Goal: Task Accomplishment & Management: Manage account settings

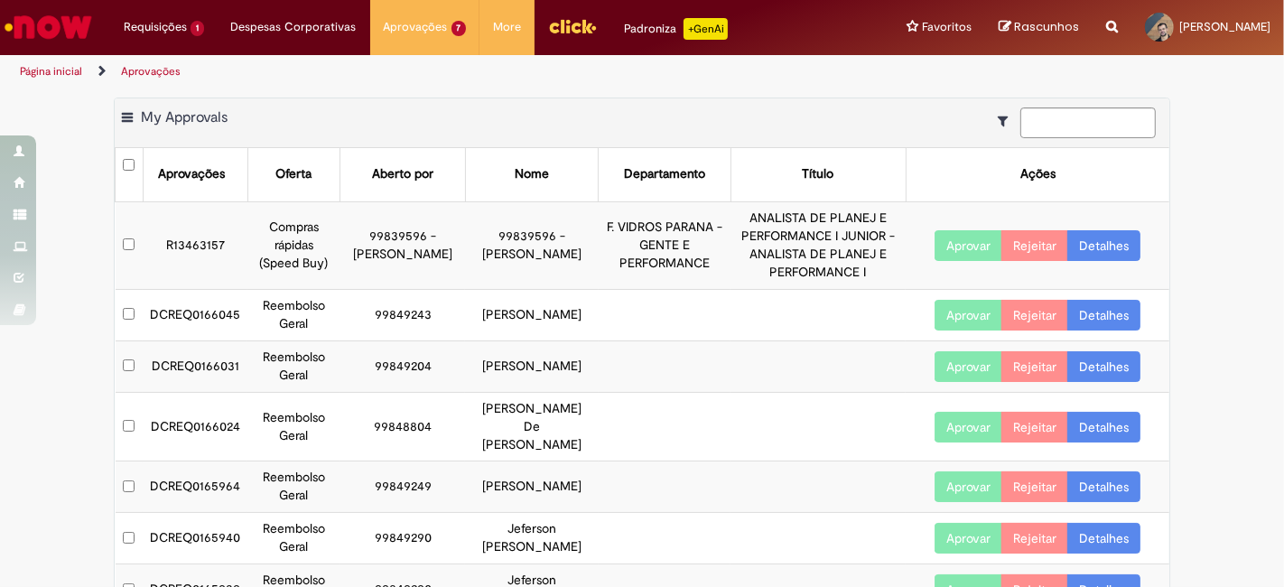
click at [1220, 127] on div "Exportar como PDF Exportar como Excel Exportar como CSV My Approvals Aprovações…" at bounding box center [642, 391] width 1284 height 587
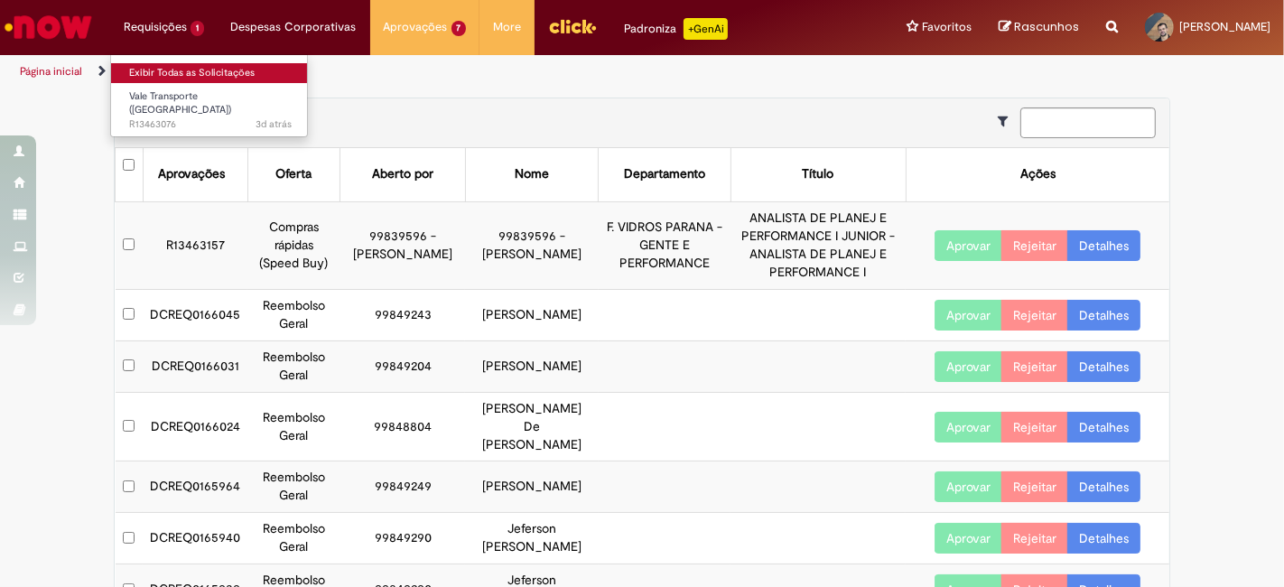
click at [159, 73] on link "Exibir Todas as Solicitações" at bounding box center [210, 73] width 199 height 20
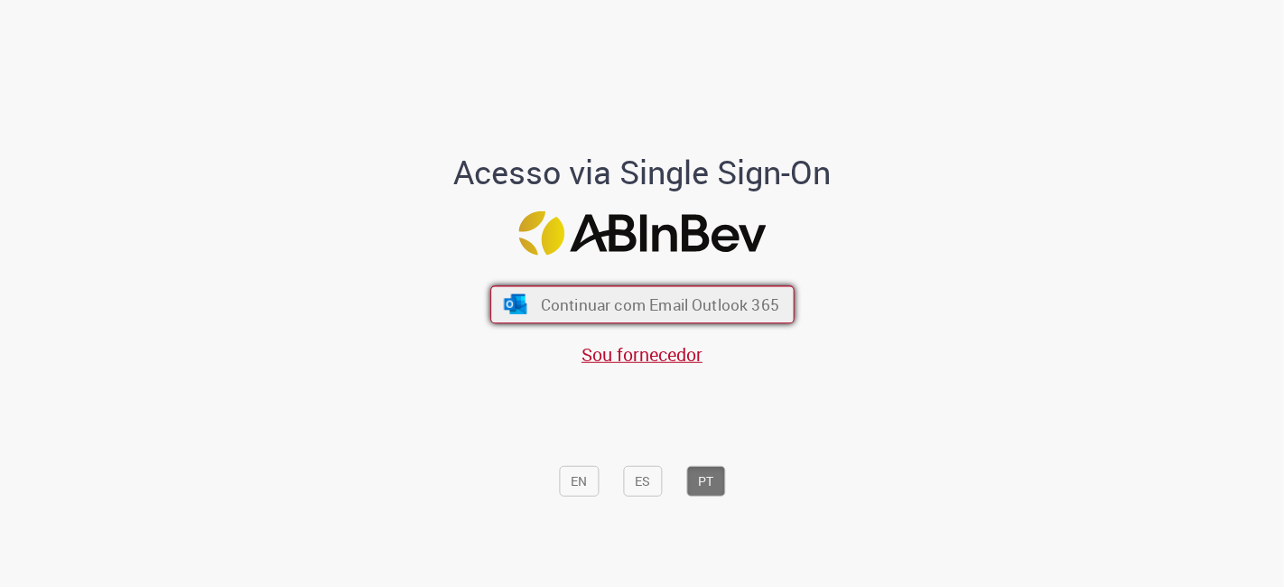
click at [674, 308] on span "Continuar com Email Outlook 365" at bounding box center [659, 304] width 238 height 21
click at [619, 308] on span "Continuar com Email Outlook 365" at bounding box center [659, 304] width 238 height 21
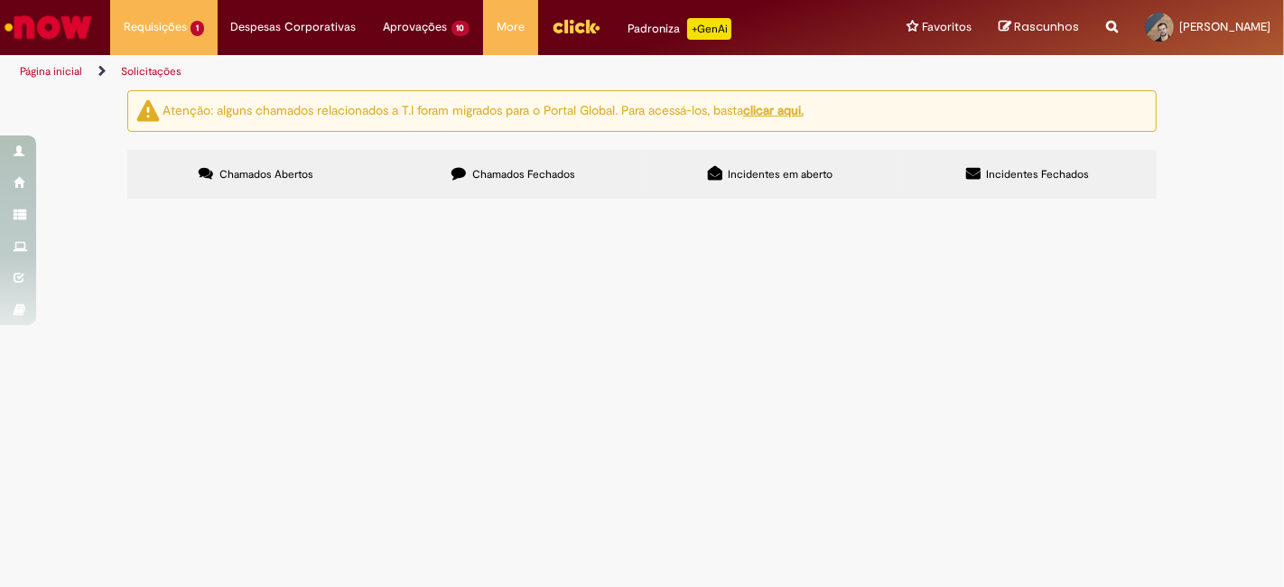
drag, startPoint x: 187, startPoint y: 323, endPoint x: 256, endPoint y: 349, distance: 73.1
click at [0, 0] on span "R13463076" at bounding box center [0, 0] width 0 height 0
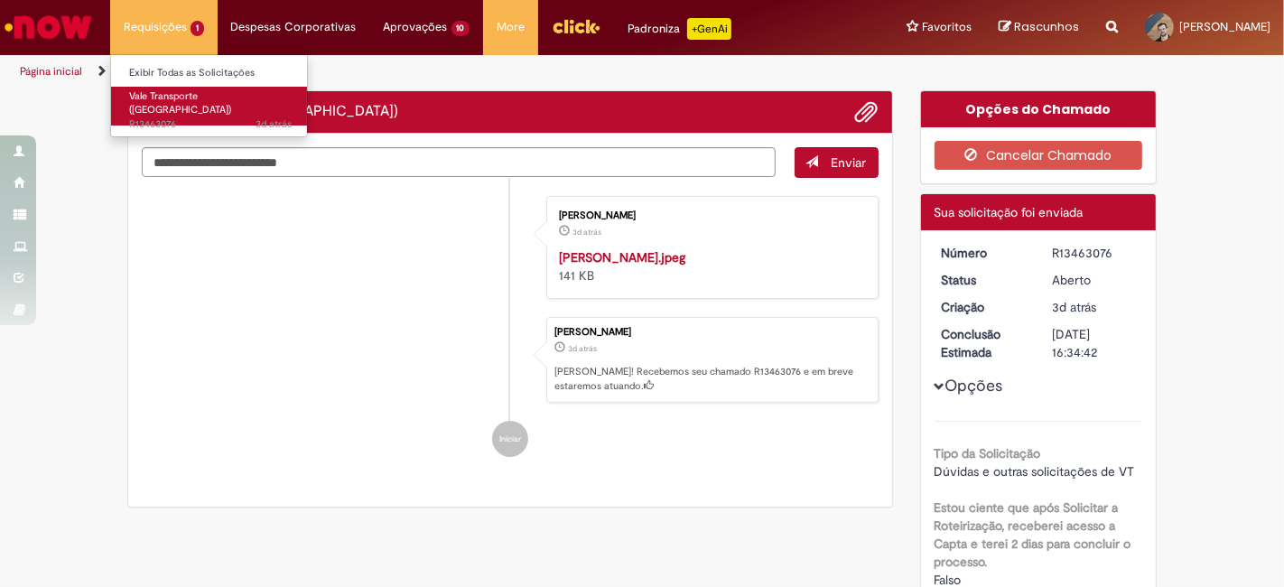
click at [180, 99] on span "Vale Transporte ([GEOGRAPHIC_DATA])" at bounding box center [180, 103] width 102 height 28
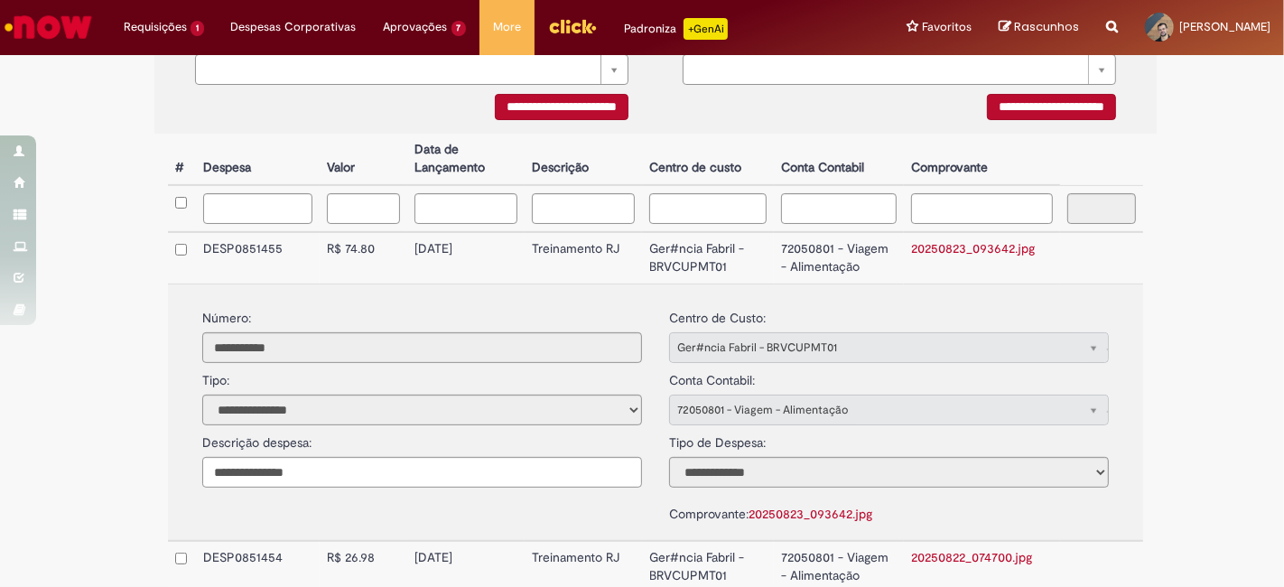
scroll to position [509, 0]
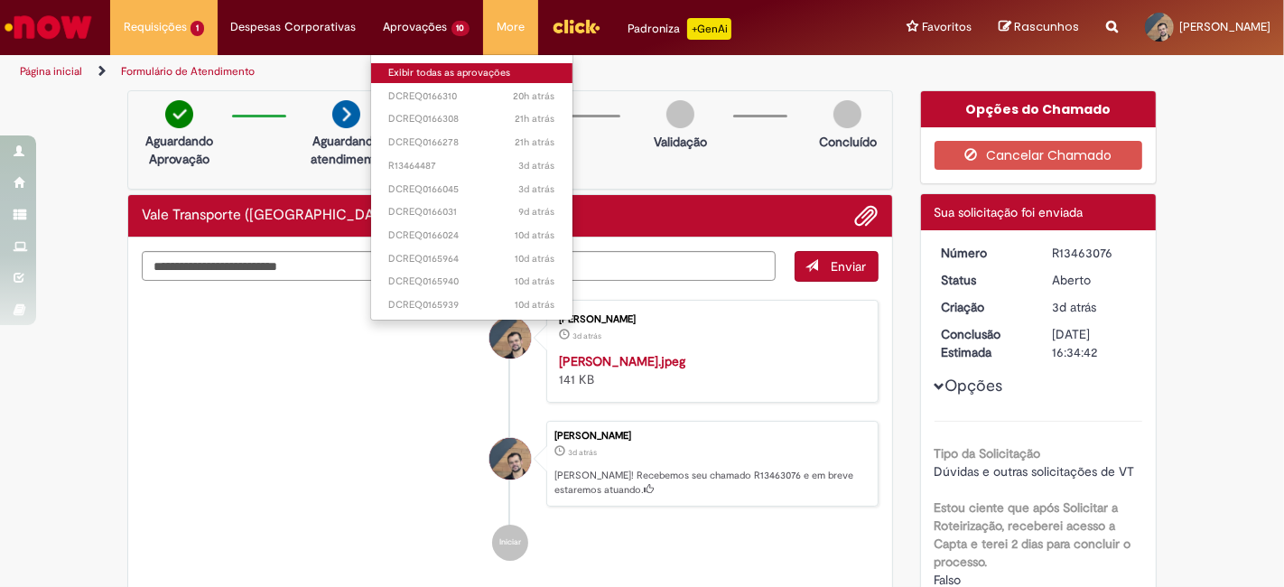
click at [409, 71] on link "Exibir todas as aprovações" at bounding box center [472, 73] width 202 height 20
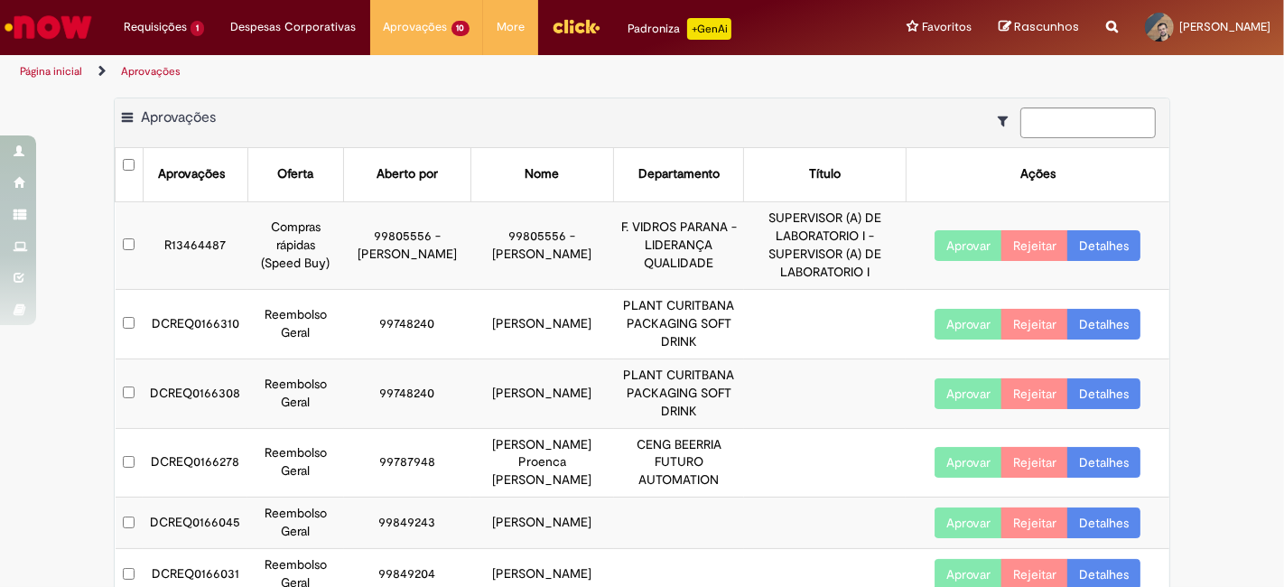
drag, startPoint x: 151, startPoint y: 322, endPoint x: 549, endPoint y: 349, distance: 399.1
click at [549, 349] on tr "DCREQ0166310 Reembolso Geral 99748240 Maguino Pereira Camacari PLANT CURITBANA …" at bounding box center [643, 324] width 1055 height 70
copy tr "DCREQ0166310 Reembolso Geral 99748240 Maguino Pereira Camacari"
click at [666, 501] on td at bounding box center [679, 523] width 130 height 51
drag, startPoint x: 144, startPoint y: 321, endPoint x: 549, endPoint y: 347, distance: 405.3
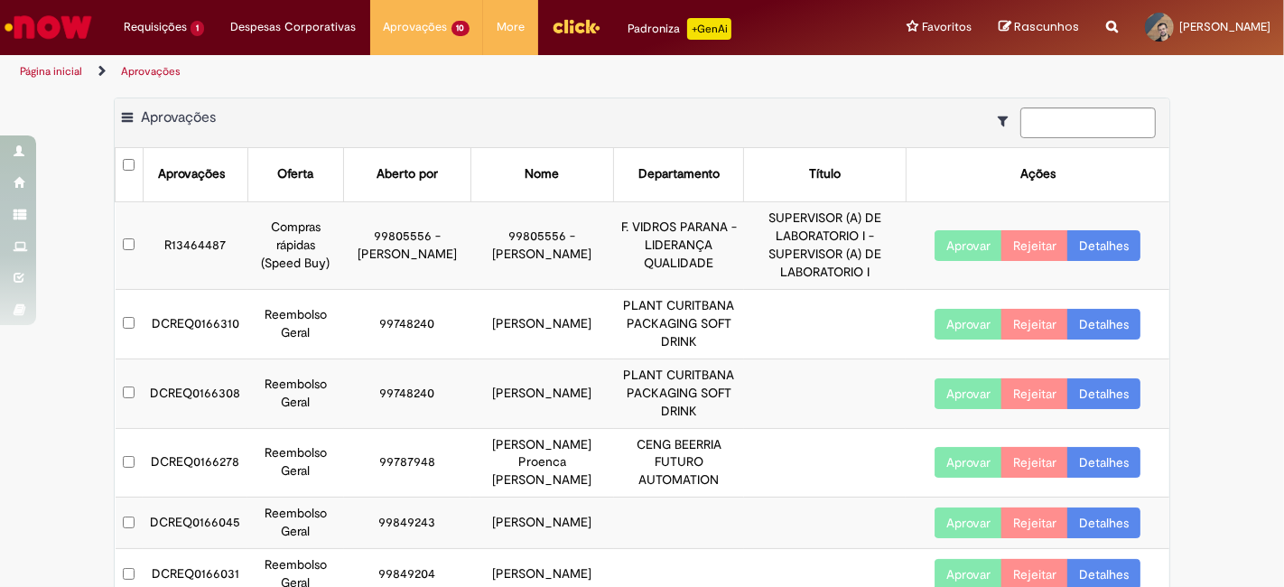
click at [549, 347] on tr "DCREQ0166310 Reembolso Geral 99748240 Maguino Pereira Camacari PLANT CURITBANA …" at bounding box center [643, 324] width 1055 height 70
copy tr "DCREQ0166310 Reembolso Geral 99748240 Maguino Pereira Camacari"
click at [1099, 318] on link "Detalhes" at bounding box center [1103, 324] width 73 height 31
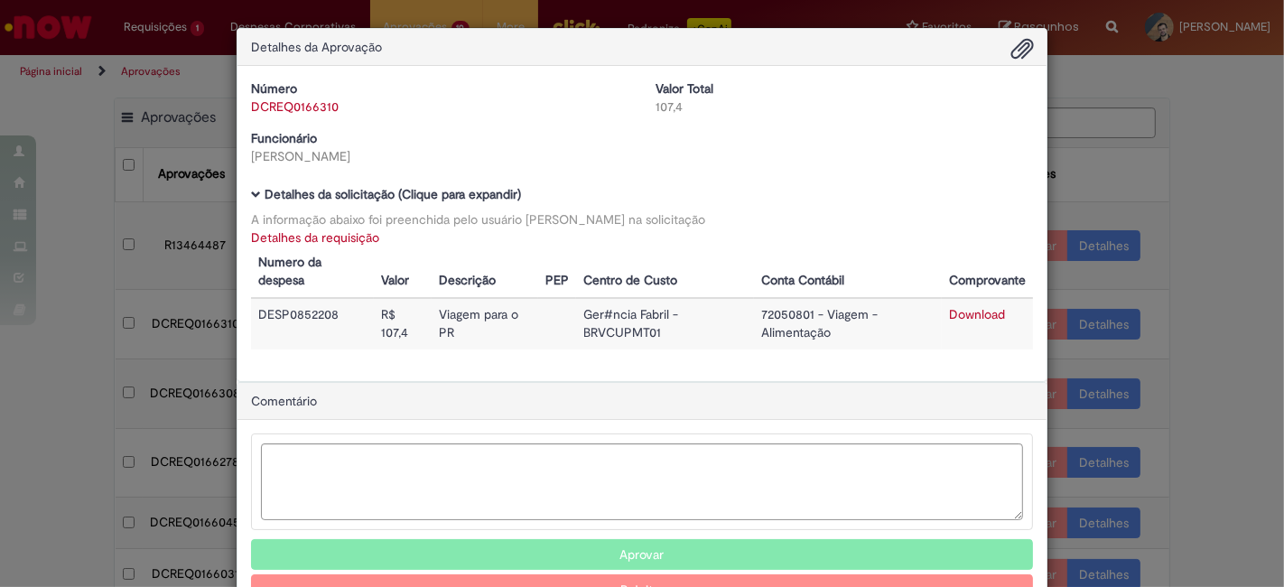
click at [312, 244] on link "Detalhes da requisição" at bounding box center [315, 237] width 128 height 16
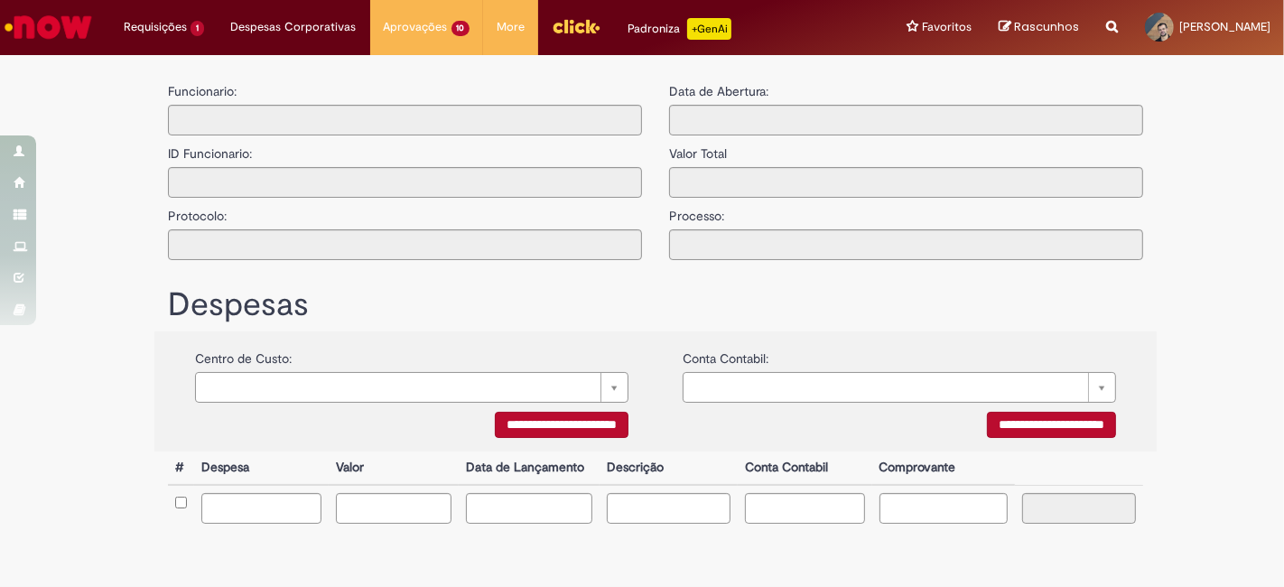
type input "**********"
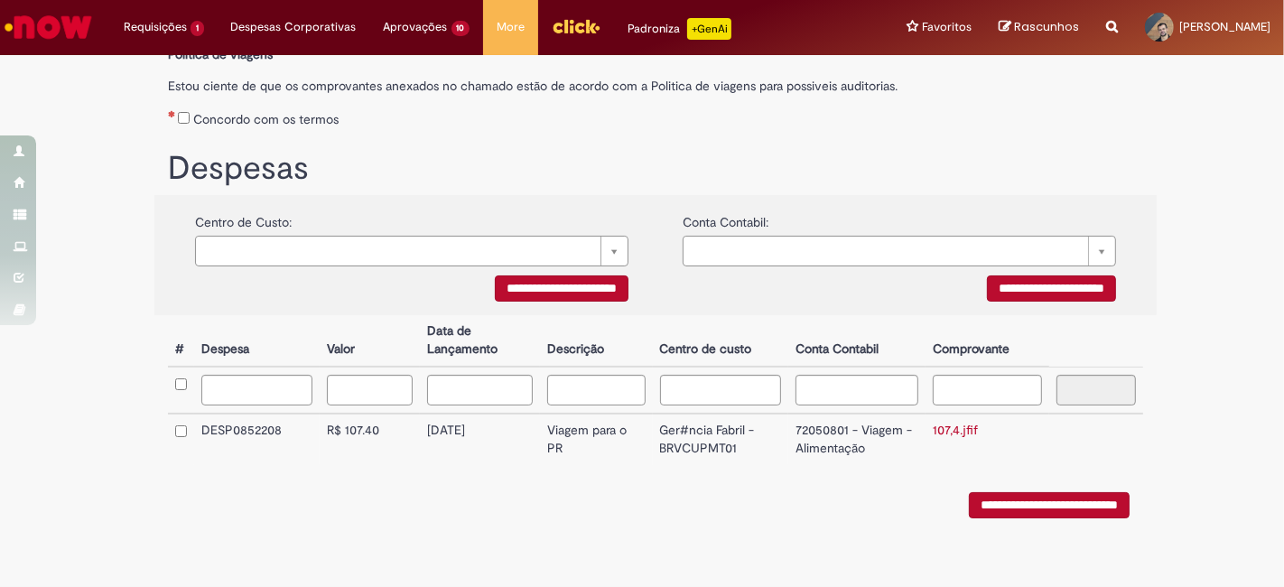
scroll to position [311, 0]
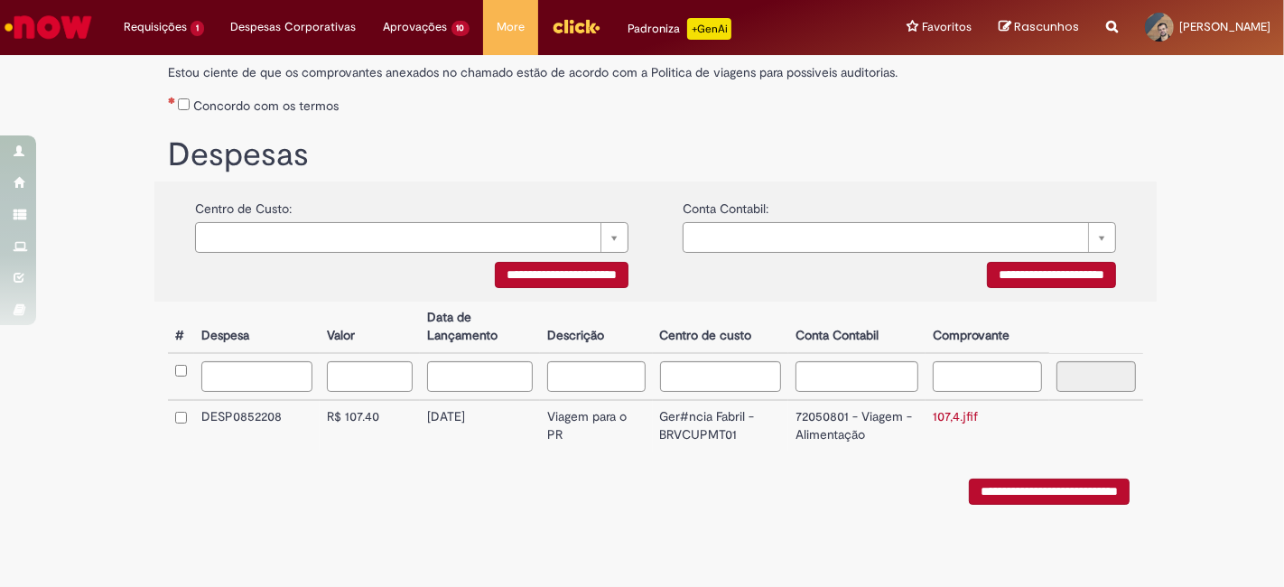
drag, startPoint x: 423, startPoint y: 419, endPoint x: 497, endPoint y: 421, distance: 74.1
click at [497, 421] on td "17/08/2025" at bounding box center [480, 425] width 120 height 51
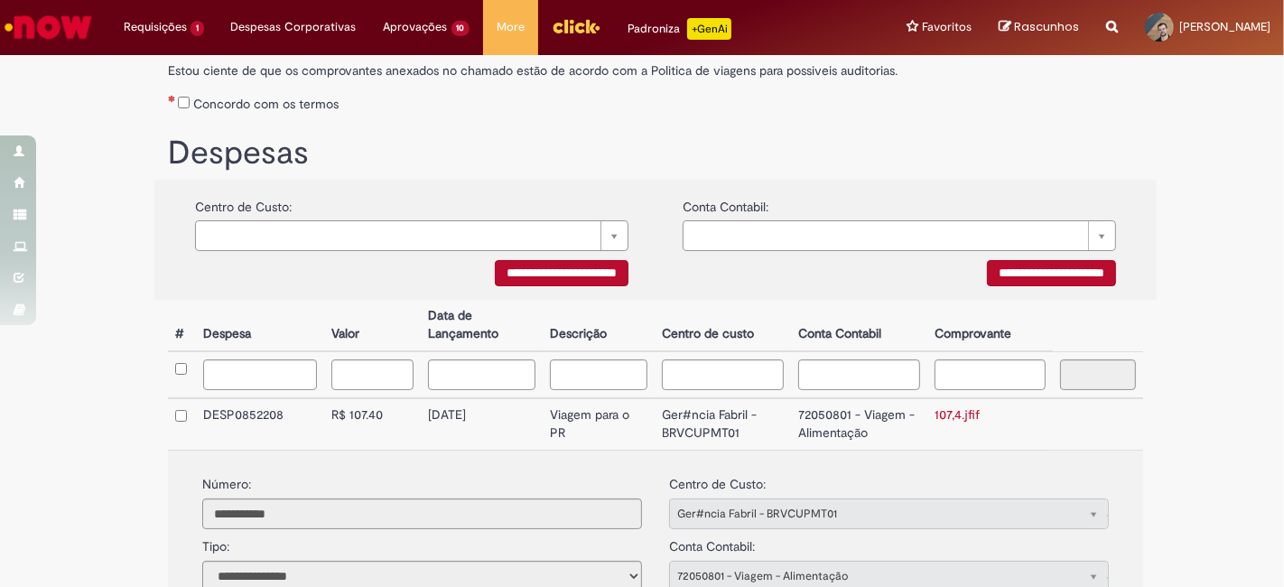
copy td "17/08/2025"
click at [944, 416] on link "107,4.jfif" at bounding box center [957, 414] width 45 height 16
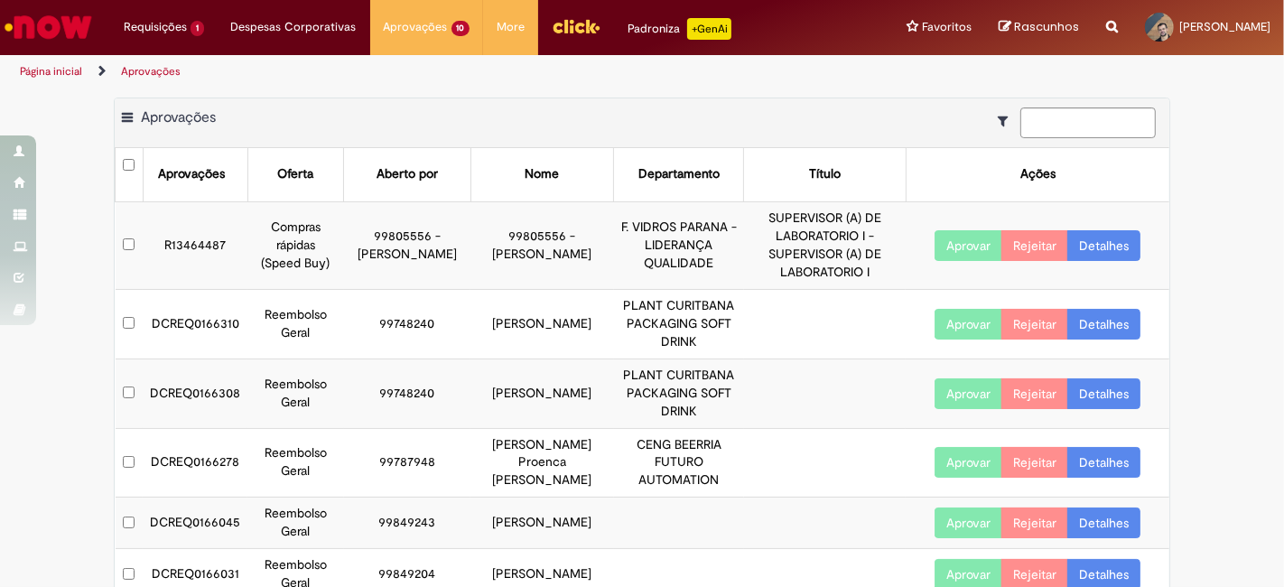
click at [959, 324] on button "Aprovar" at bounding box center [969, 324] width 68 height 31
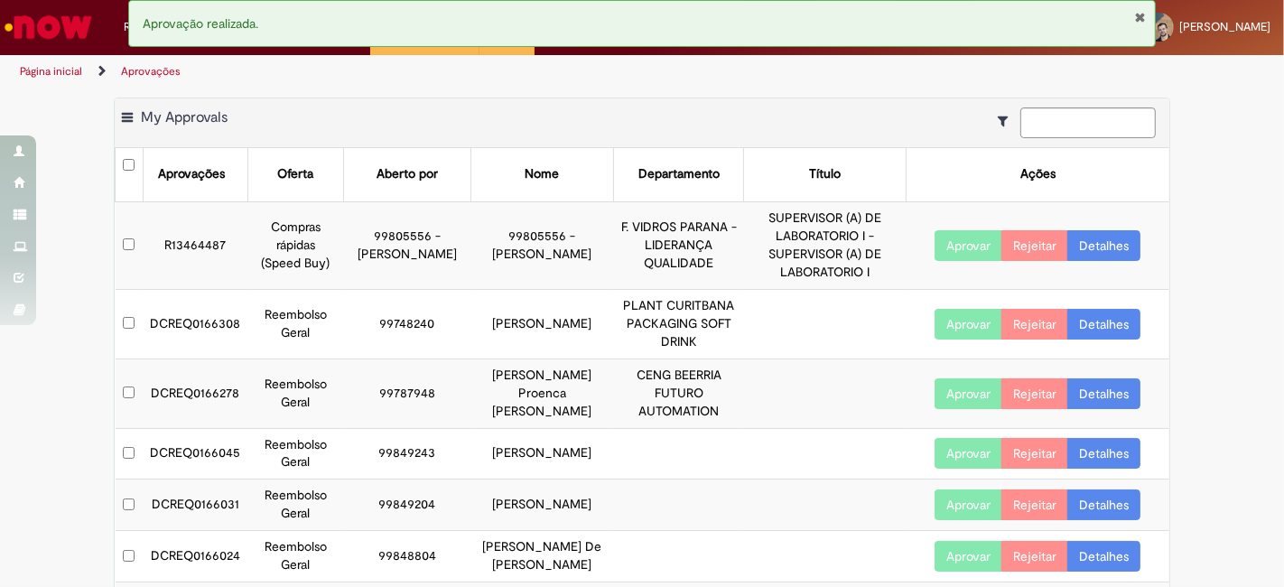
drag, startPoint x: 145, startPoint y: 322, endPoint x: 542, endPoint y: 346, distance: 397.1
click at [542, 346] on tr "DCREQ0166308 Reembolso Geral 99748240 Maguino Pereira Camacari PLANT CURITBANA …" at bounding box center [643, 324] width 1055 height 70
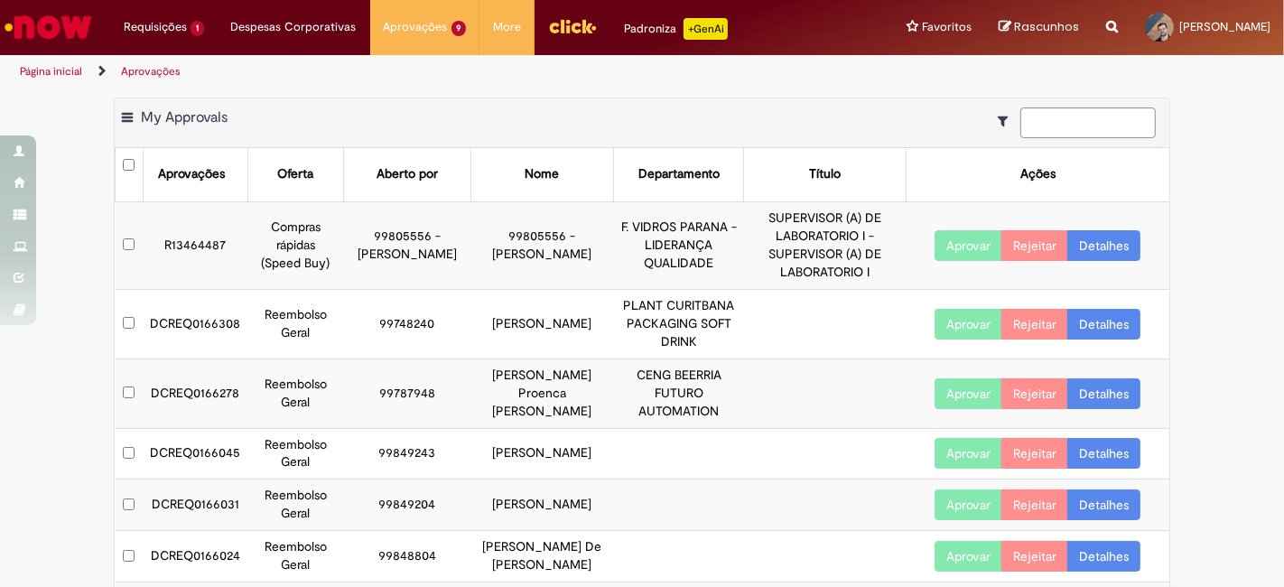
click at [1099, 323] on link "Detalhes" at bounding box center [1103, 324] width 73 height 31
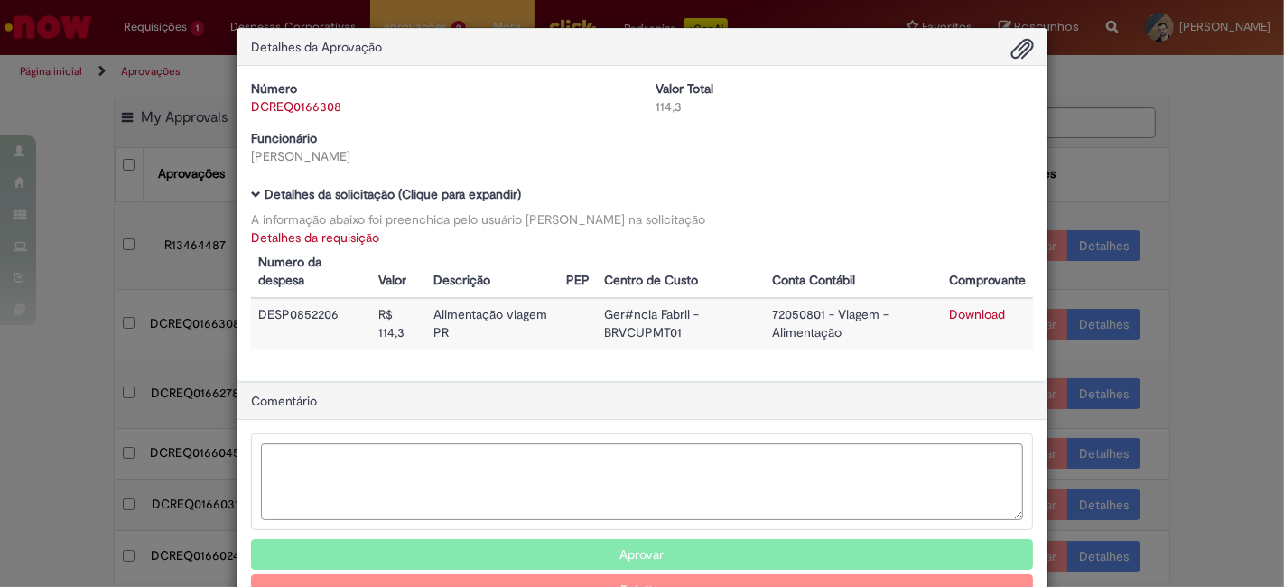
click at [335, 237] on link "Detalhes da requisição" at bounding box center [315, 237] width 128 height 16
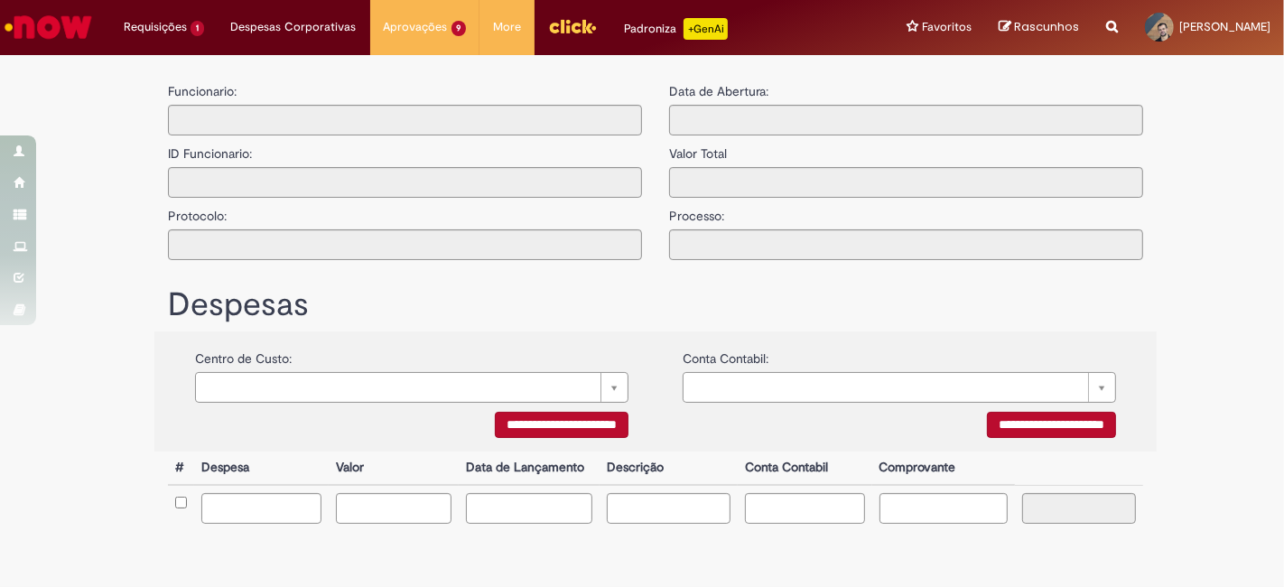
type input "**********"
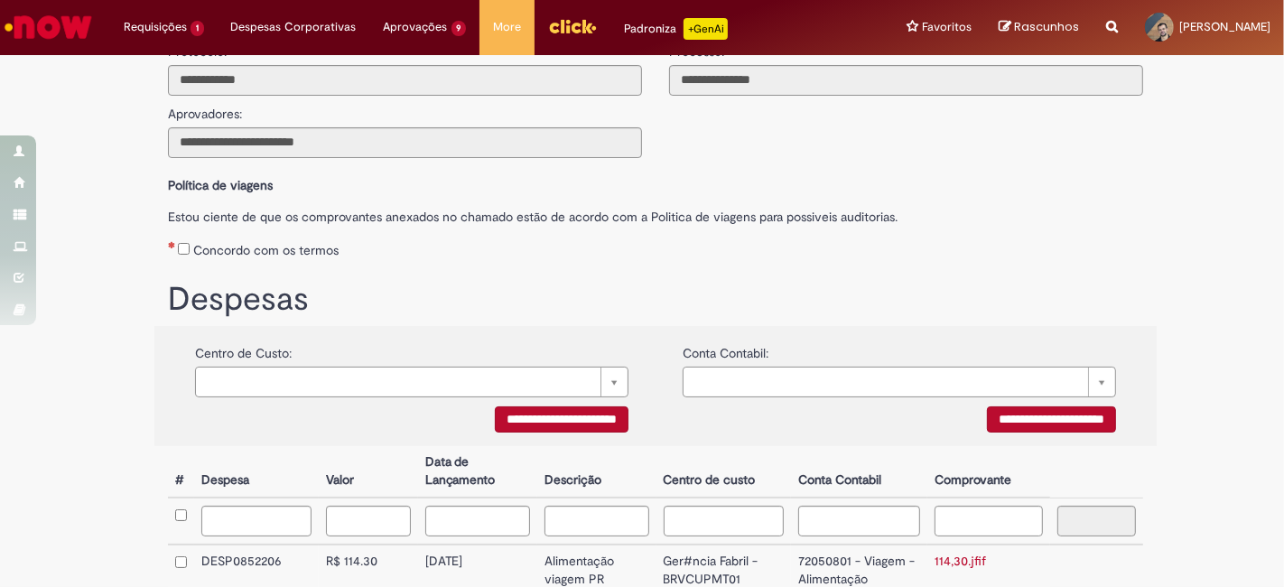
scroll to position [311, 0]
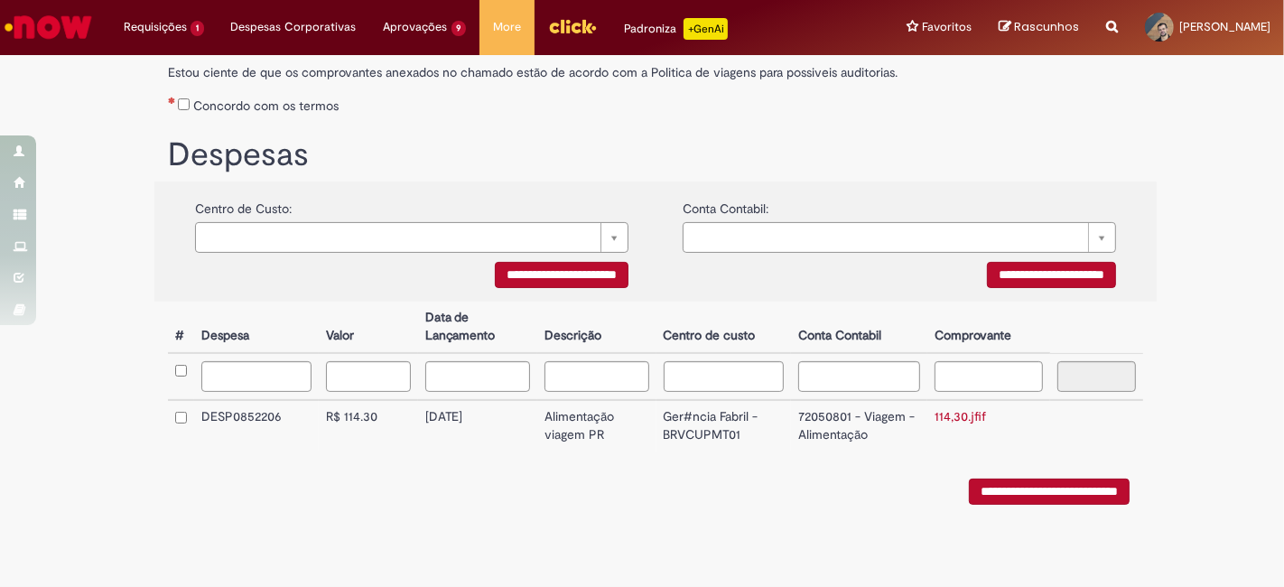
click at [952, 419] on link "114,30.jfif" at bounding box center [960, 416] width 51 height 16
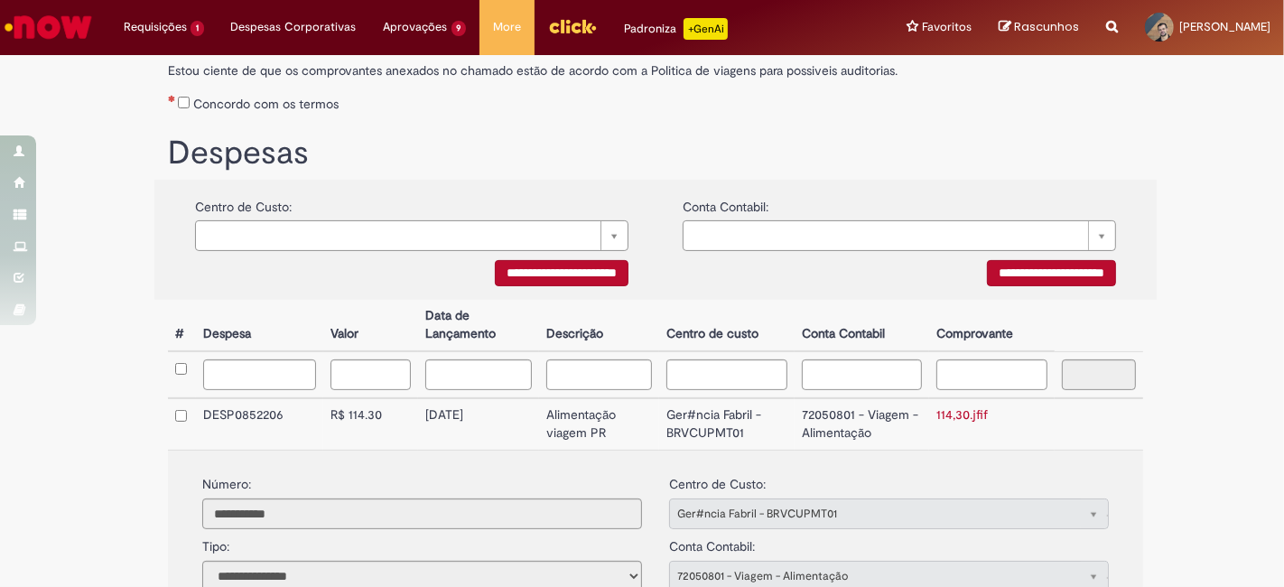
drag, startPoint x: 420, startPoint y: 418, endPoint x: 491, endPoint y: 419, distance: 71.3
click at [491, 419] on td "24/07/2025" at bounding box center [478, 423] width 121 height 51
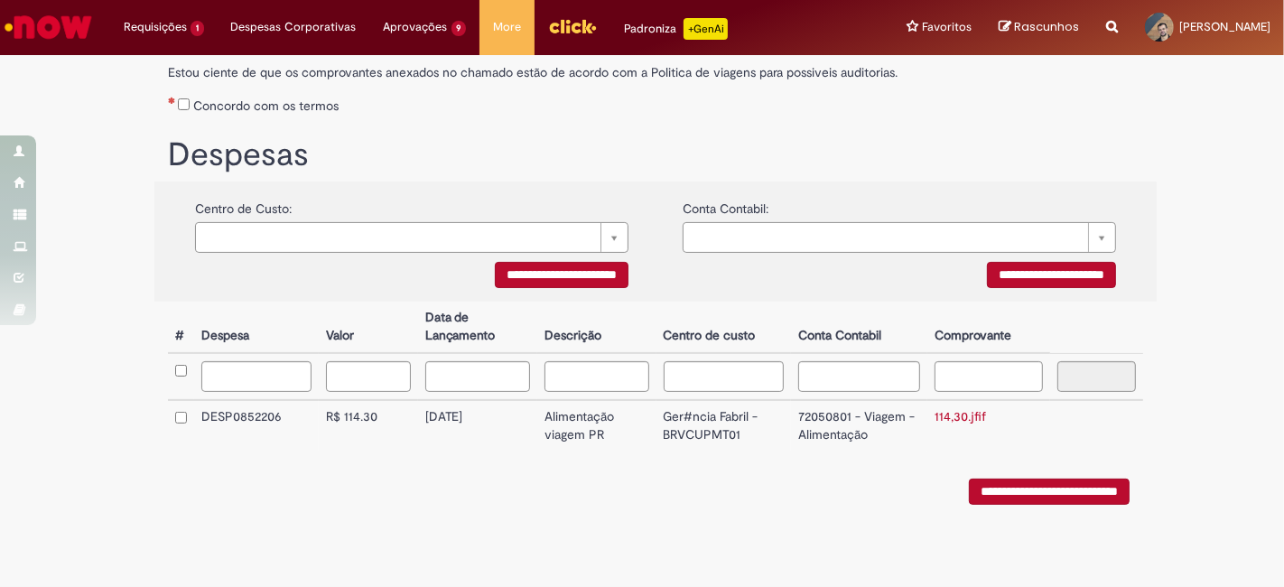
copy td "24/07/2025"
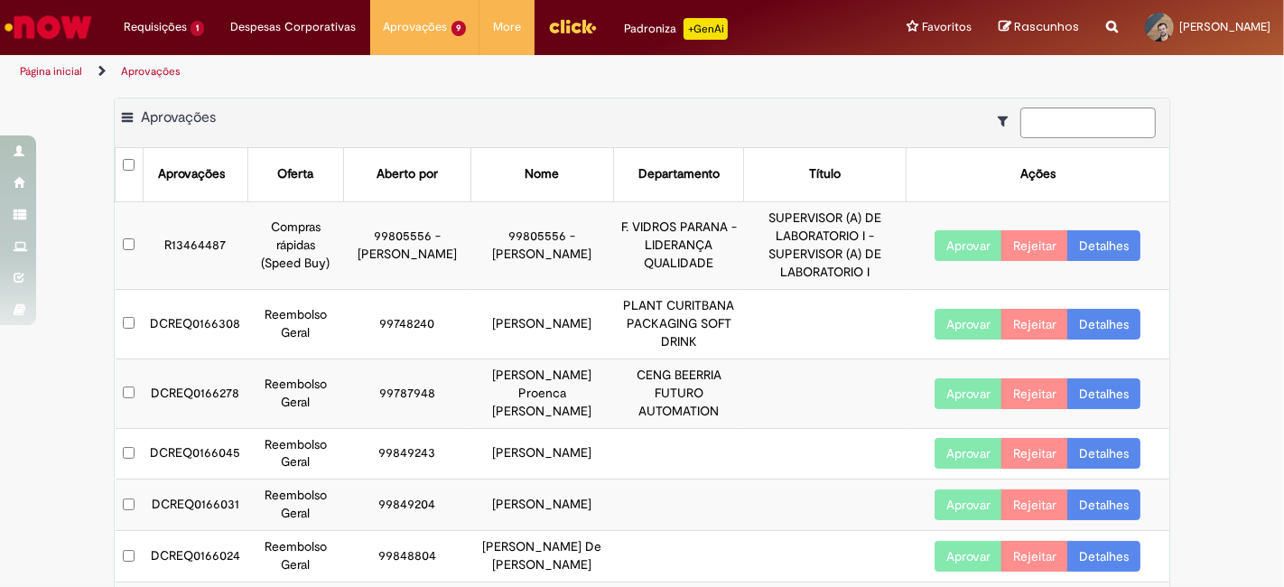
click at [944, 318] on button "Aprovar" at bounding box center [969, 324] width 68 height 31
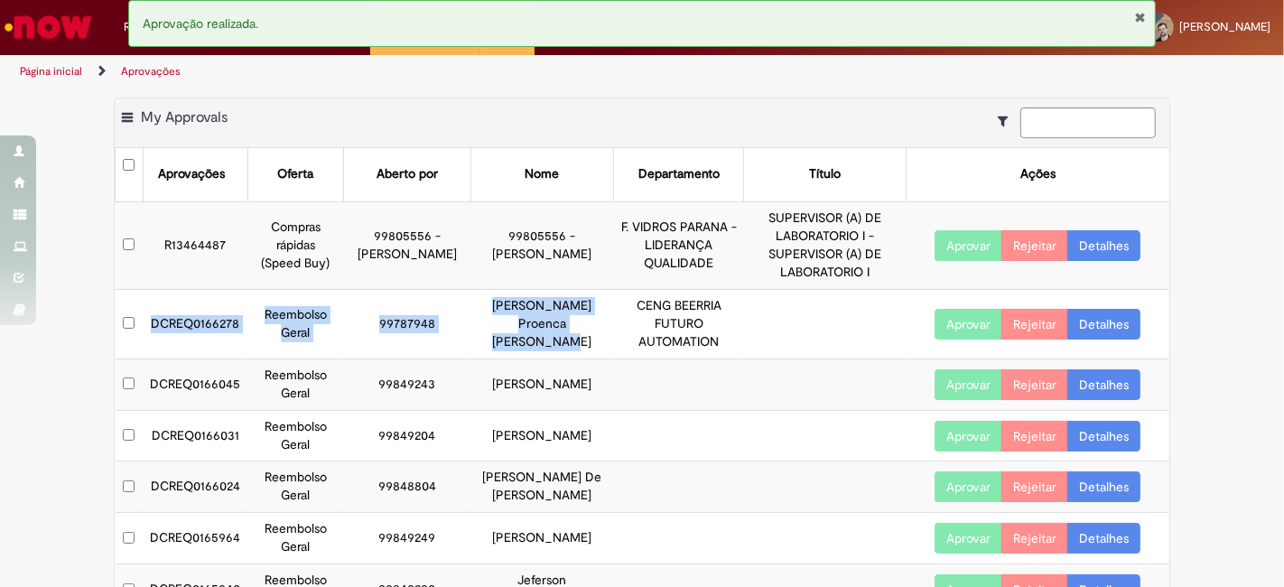
drag, startPoint x: 142, startPoint y: 321, endPoint x: 552, endPoint y: 355, distance: 411.4
click at [552, 355] on tr "DCREQ0166278 Reembolso Geral 99787948 Matheus Proenca Figueira Da Costa CENG BE…" at bounding box center [643, 324] width 1055 height 70
copy tr "DCREQ0166278 Reembolso Geral 99787948 Matheus Proenca Figueira Da Costa"
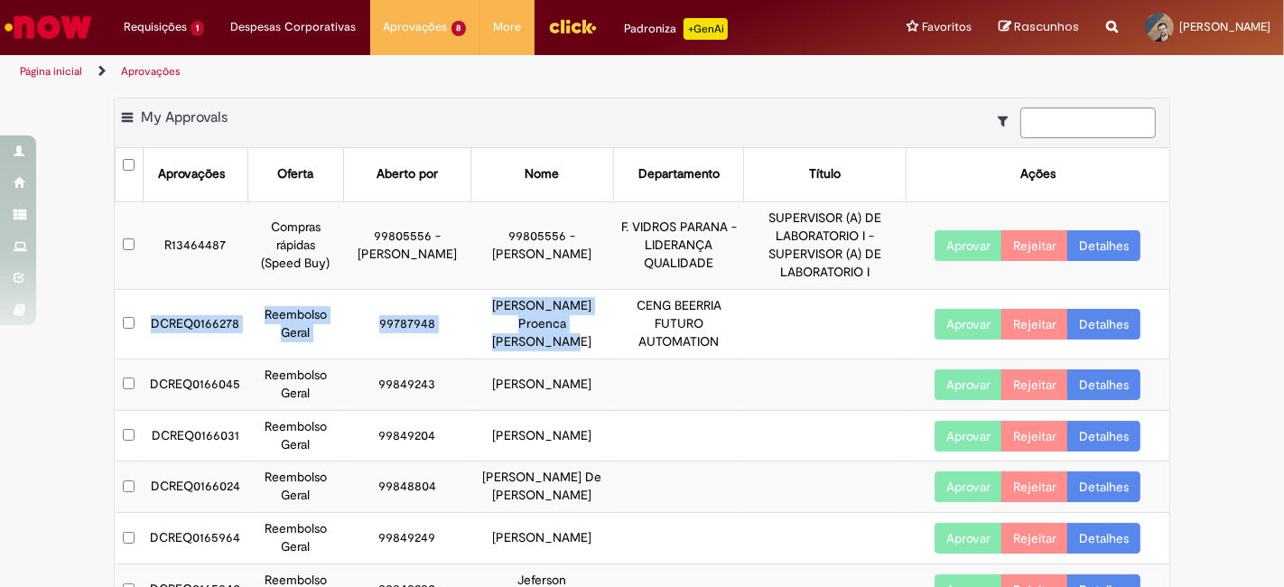
click at [1103, 317] on link "Detalhes" at bounding box center [1103, 324] width 73 height 31
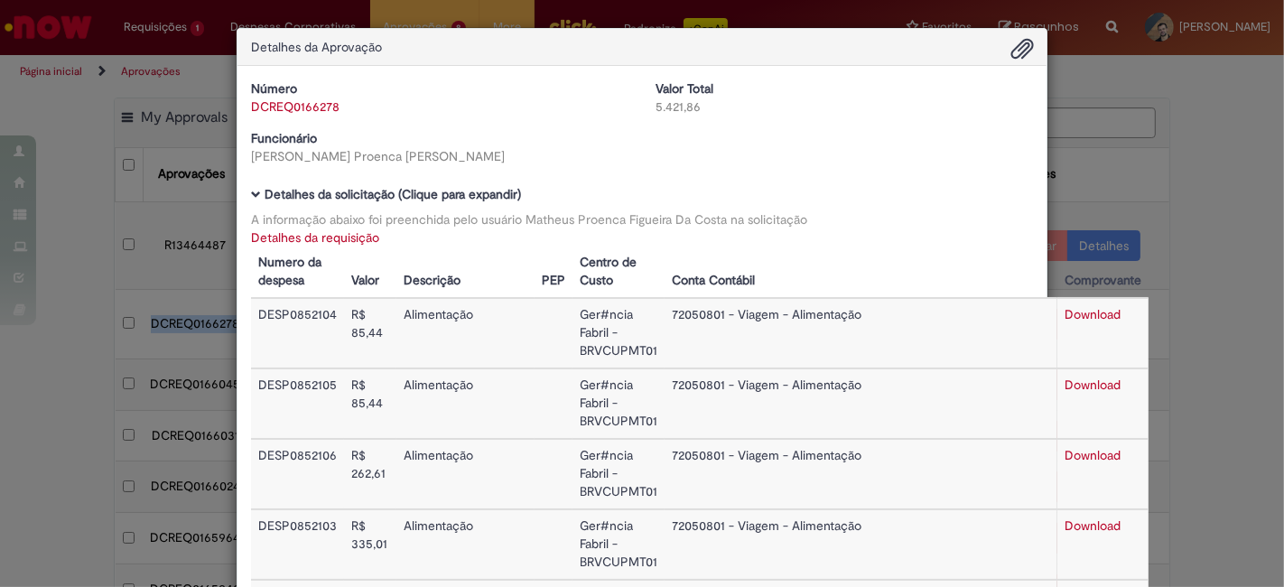
click at [340, 237] on link "Detalhes da requisição" at bounding box center [315, 237] width 128 height 16
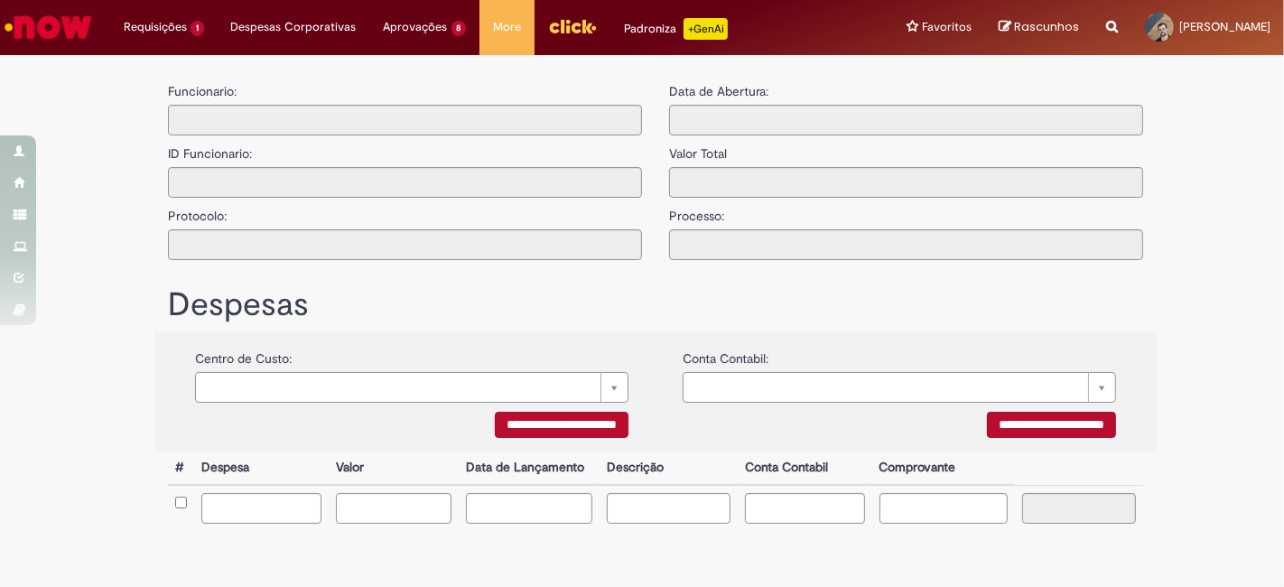
type input "**********"
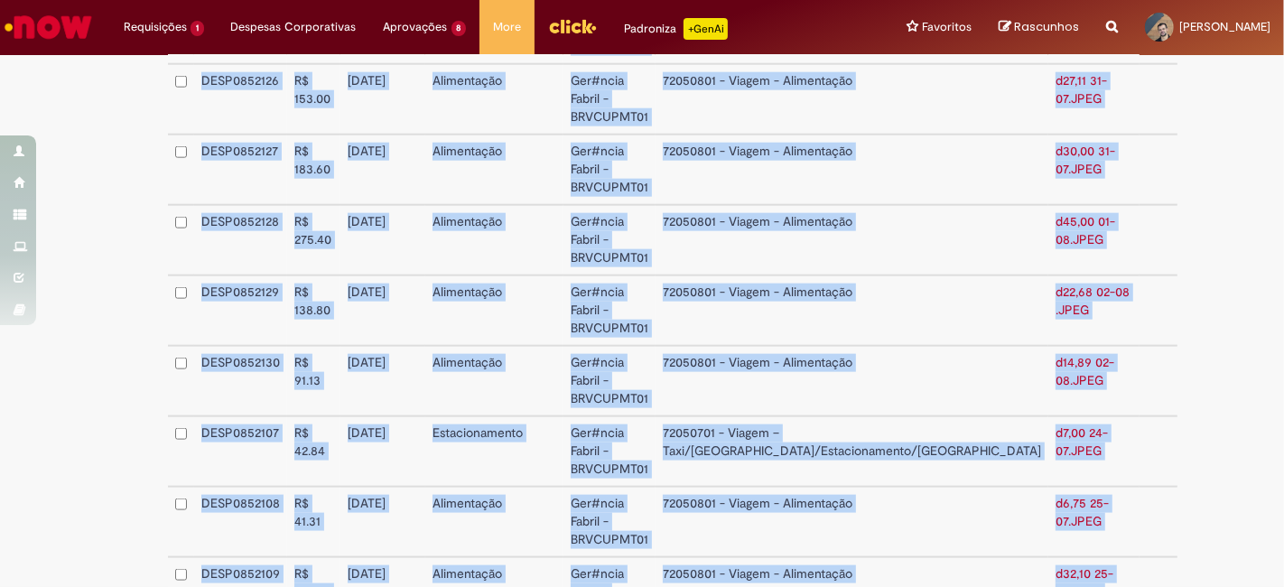
scroll to position [1941, 0]
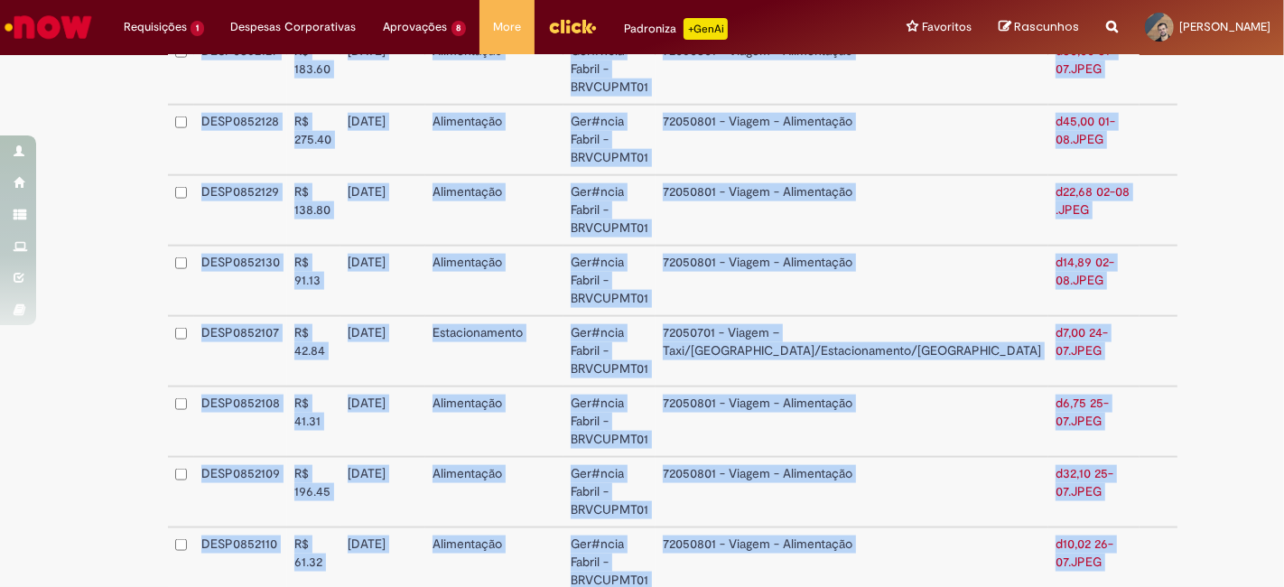
drag, startPoint x: 199, startPoint y: 187, endPoint x: 1018, endPoint y: 534, distance: 889.4
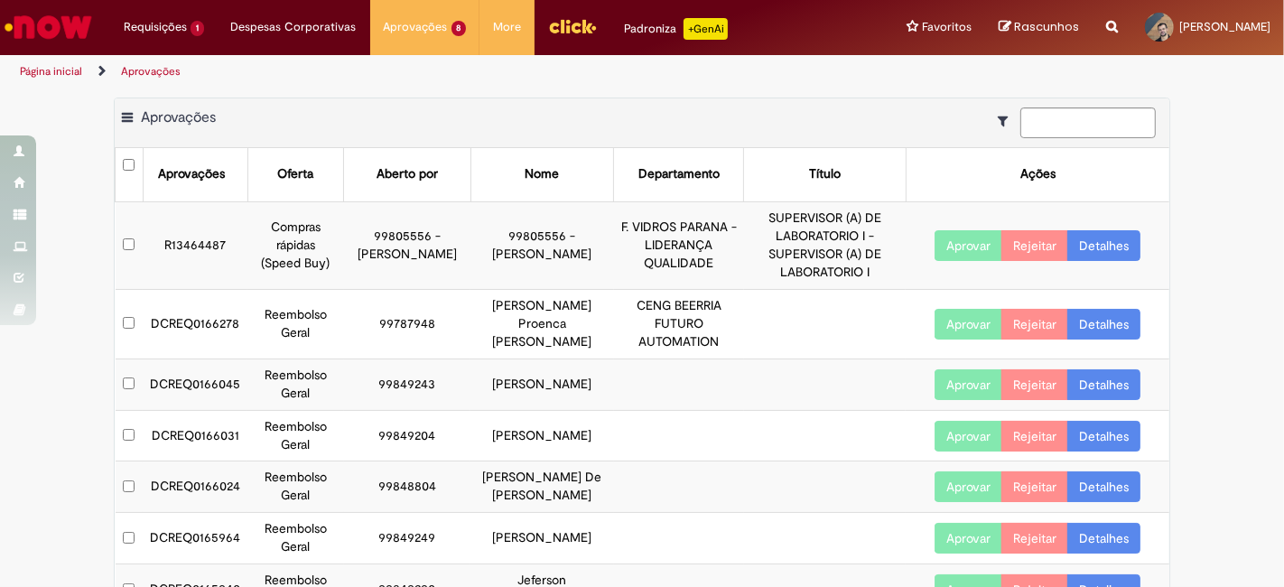
drag, startPoint x: 145, startPoint y: 383, endPoint x: 549, endPoint y: 395, distance: 403.8
click at [549, 395] on tr "DCREQ0166045 Reembolso Geral 99849243 Ingrid Vitoria De Mattos Aprovar Rejeitar…" at bounding box center [643, 383] width 1055 height 51
click at [1081, 377] on link "Detalhes" at bounding box center [1103, 384] width 73 height 31
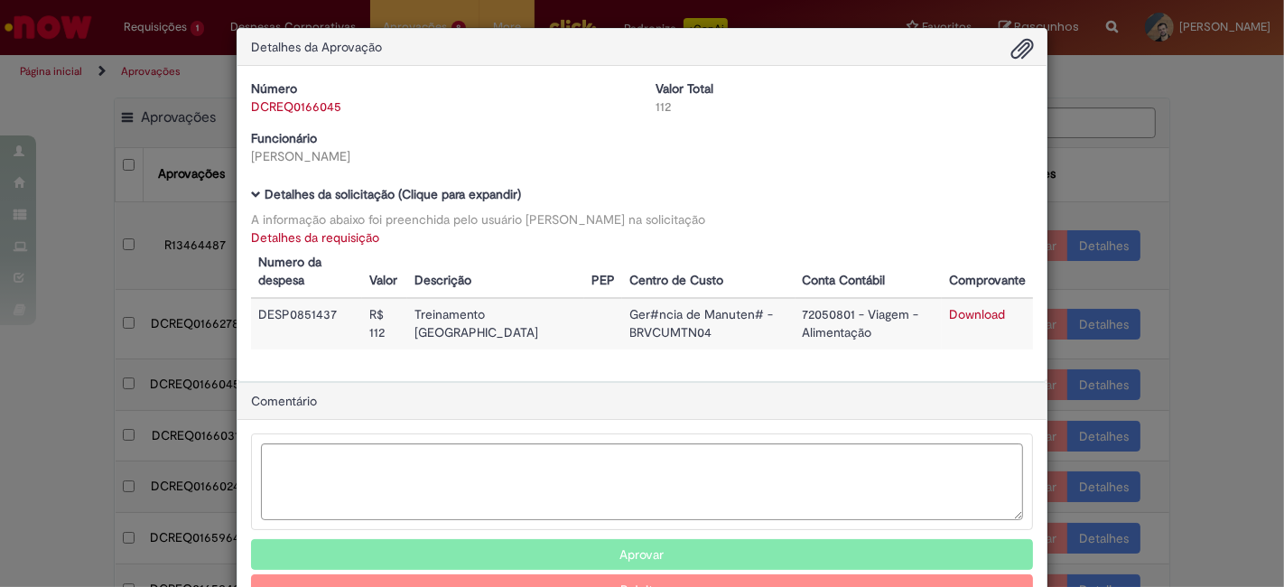
click at [275, 236] on link "Detalhes da requisição" at bounding box center [315, 237] width 128 height 16
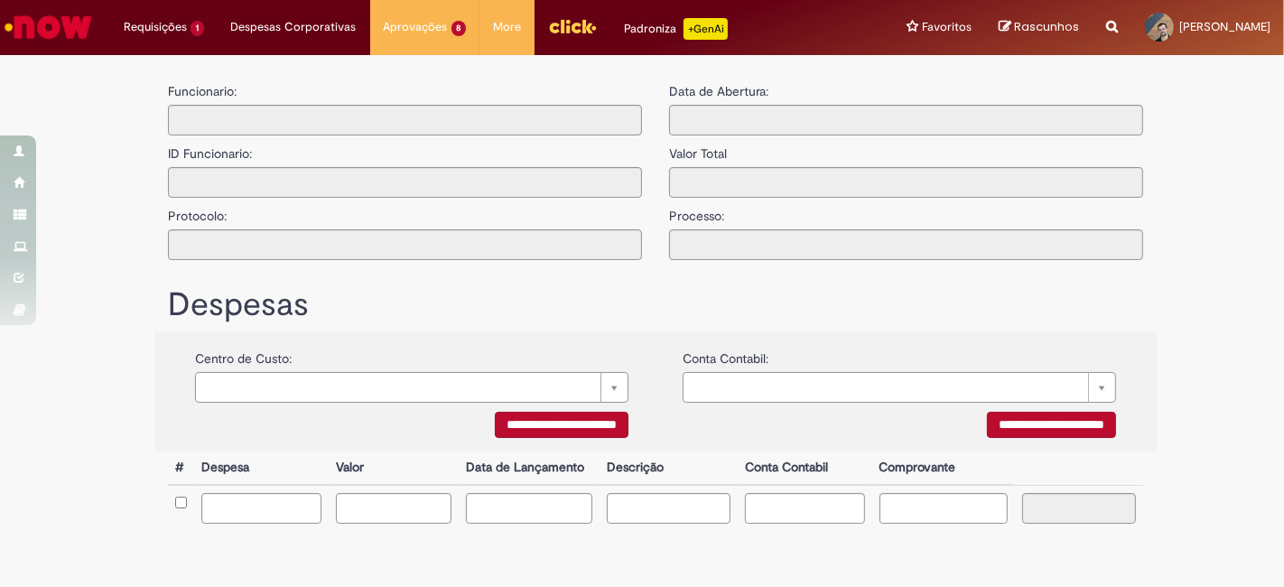
type input "**********"
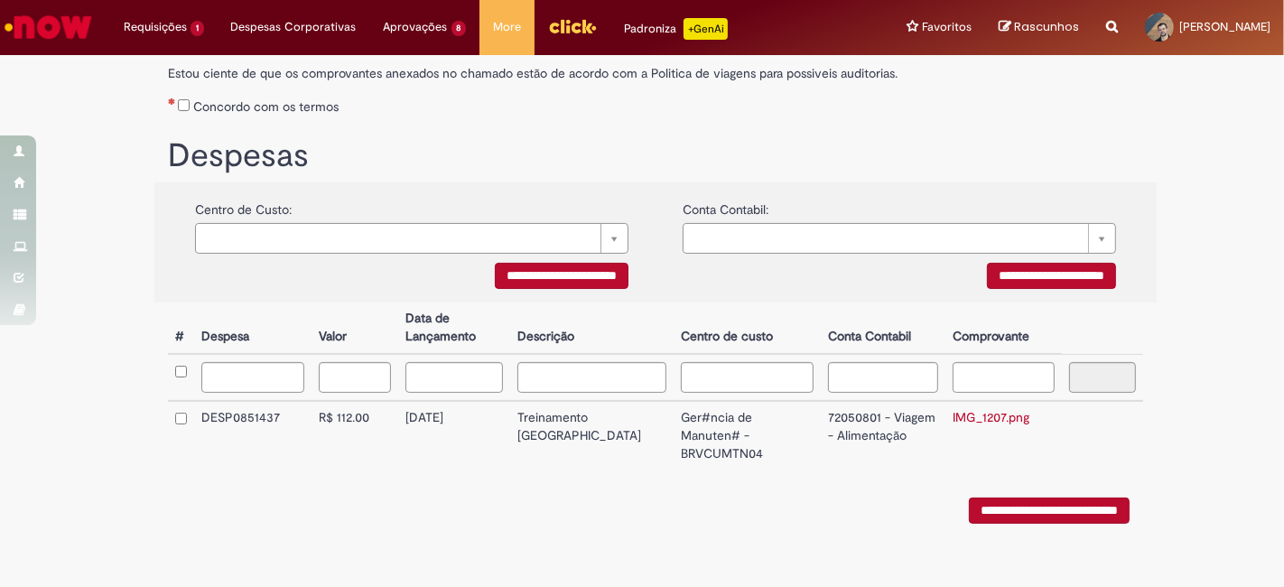
scroll to position [311, 0]
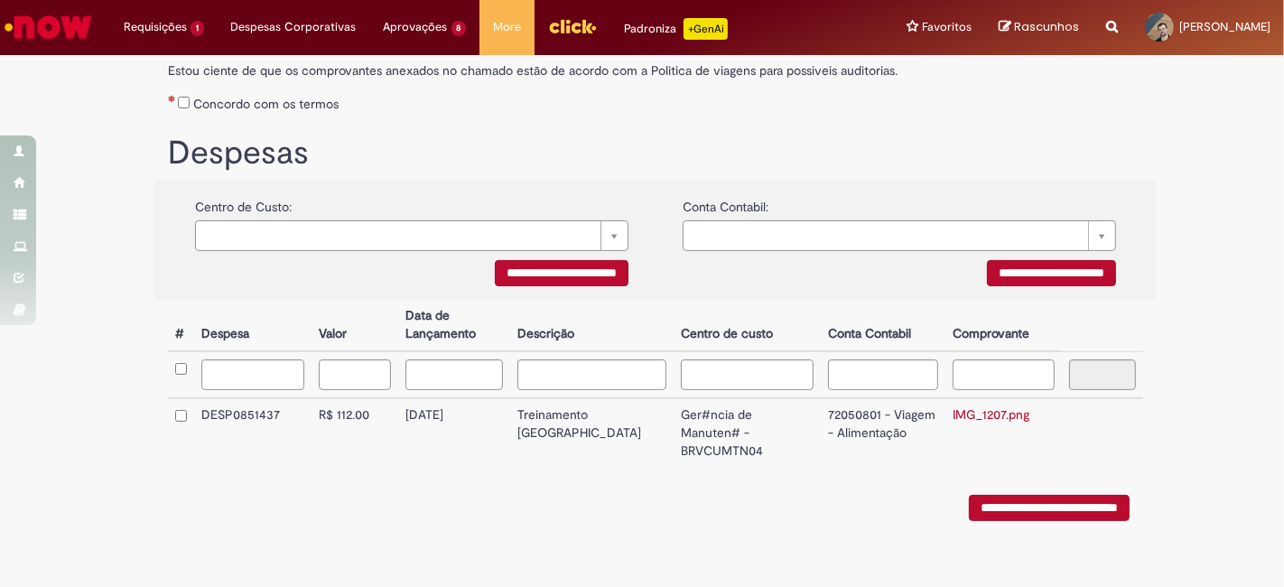
drag, startPoint x: 412, startPoint y: 415, endPoint x: 474, endPoint y: 418, distance: 62.4
click at [474, 418] on td "29/07/2025" at bounding box center [454, 433] width 112 height 70
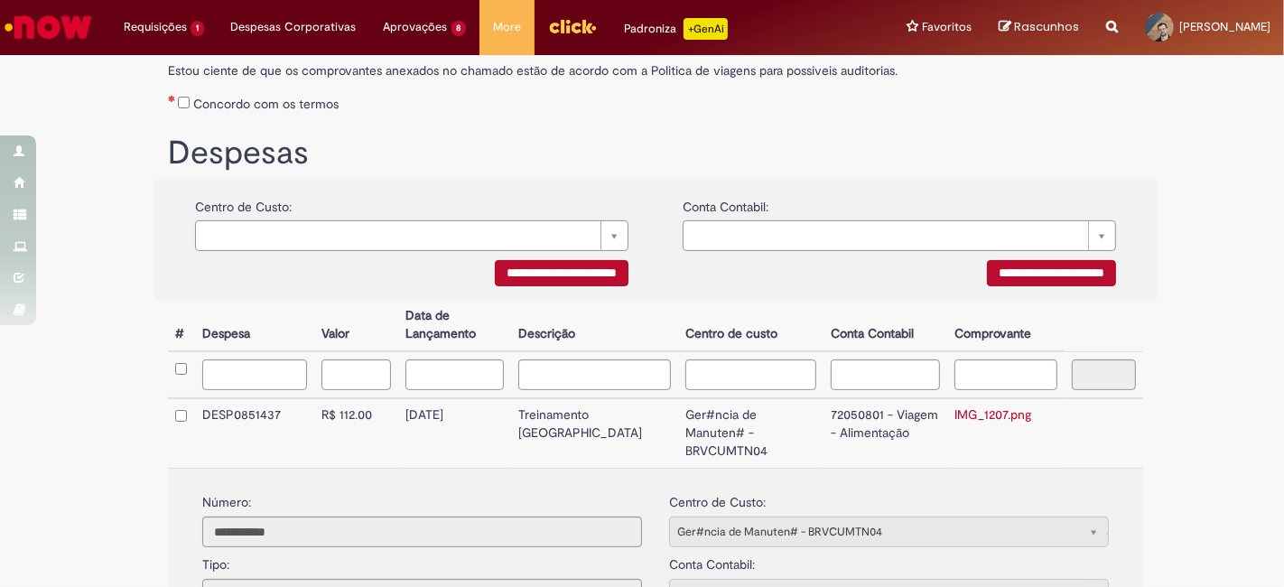
copy td "29/07/2025"
click at [964, 408] on link "IMG_1207.png" at bounding box center [992, 414] width 77 height 16
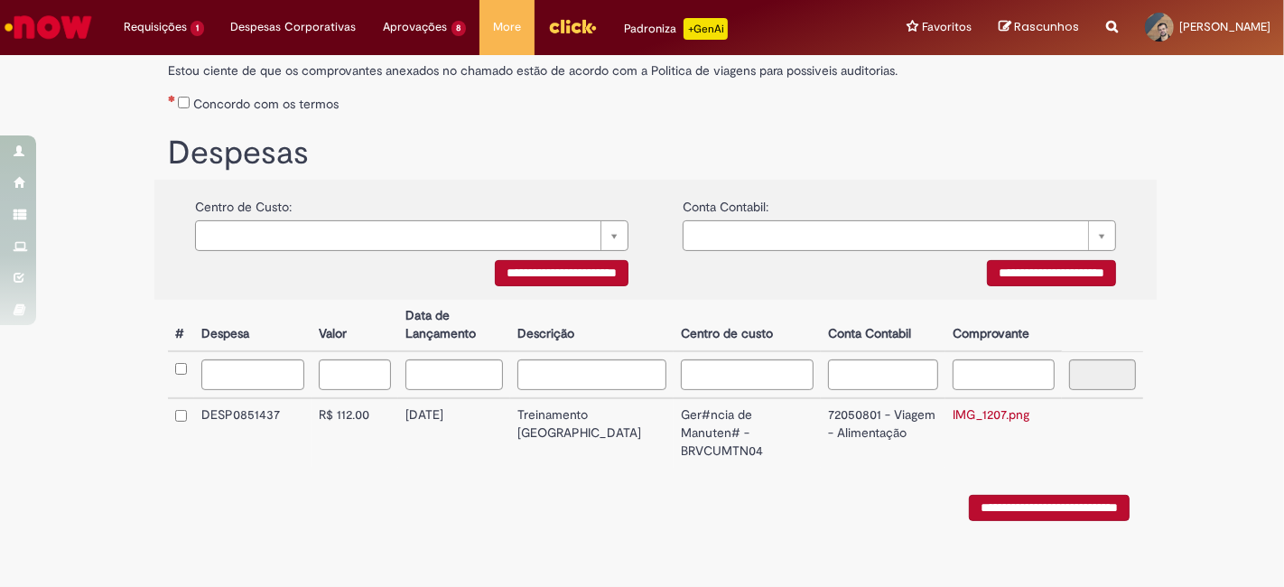
click at [984, 406] on td "IMG_1207.png" at bounding box center [1003, 433] width 116 height 70
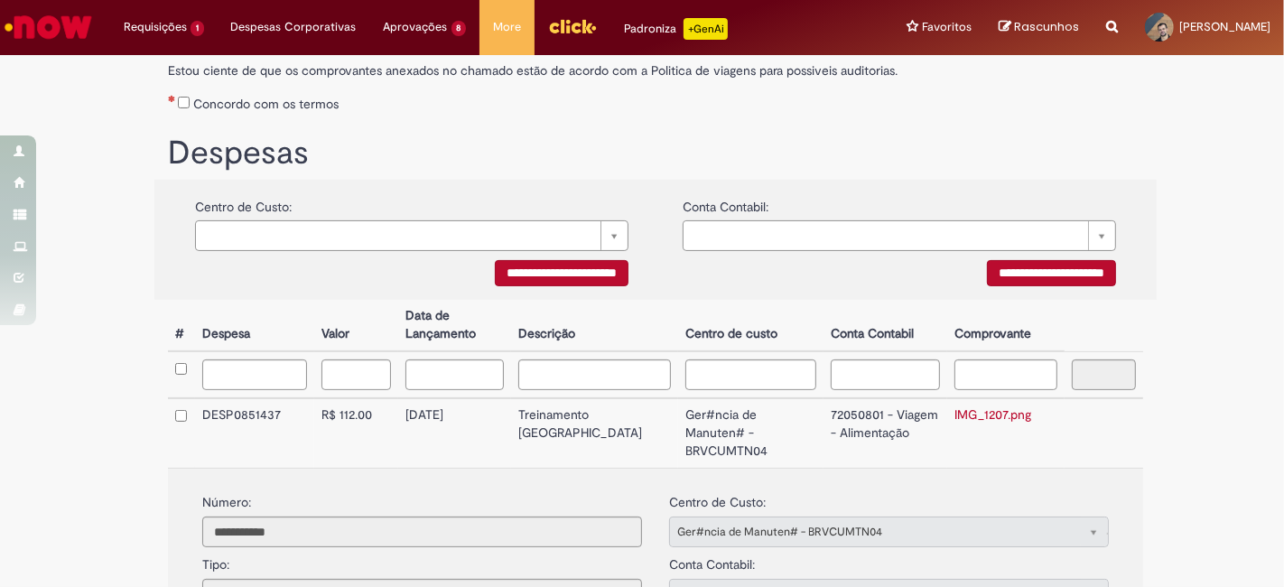
click at [969, 411] on link "IMG_1207.png" at bounding box center [992, 414] width 77 height 16
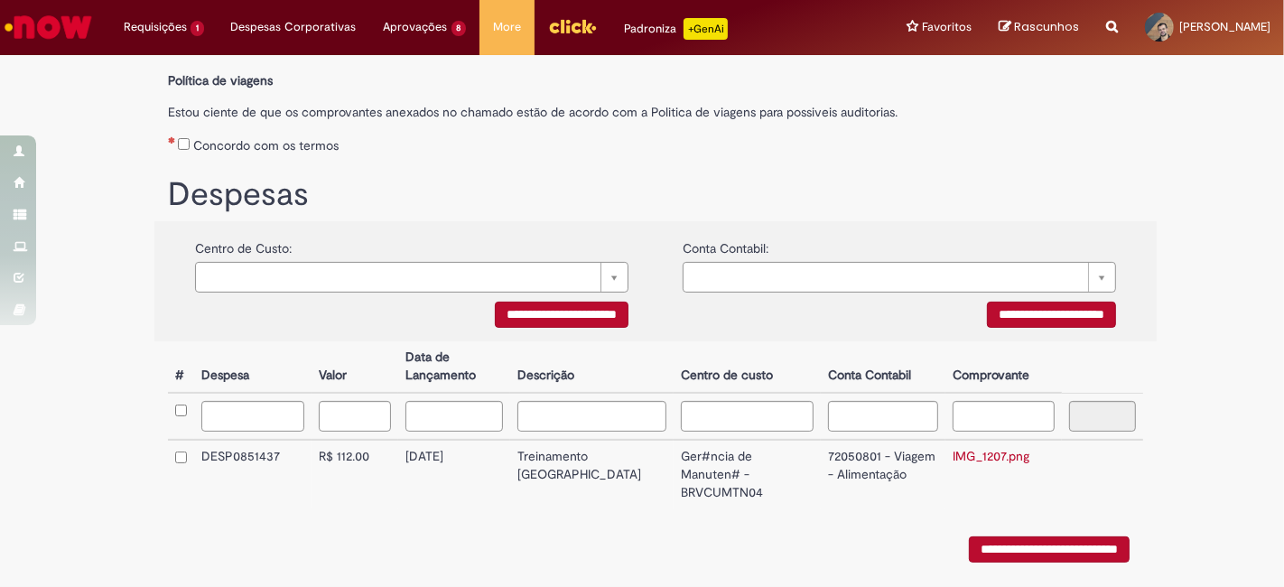
scroll to position [301, 0]
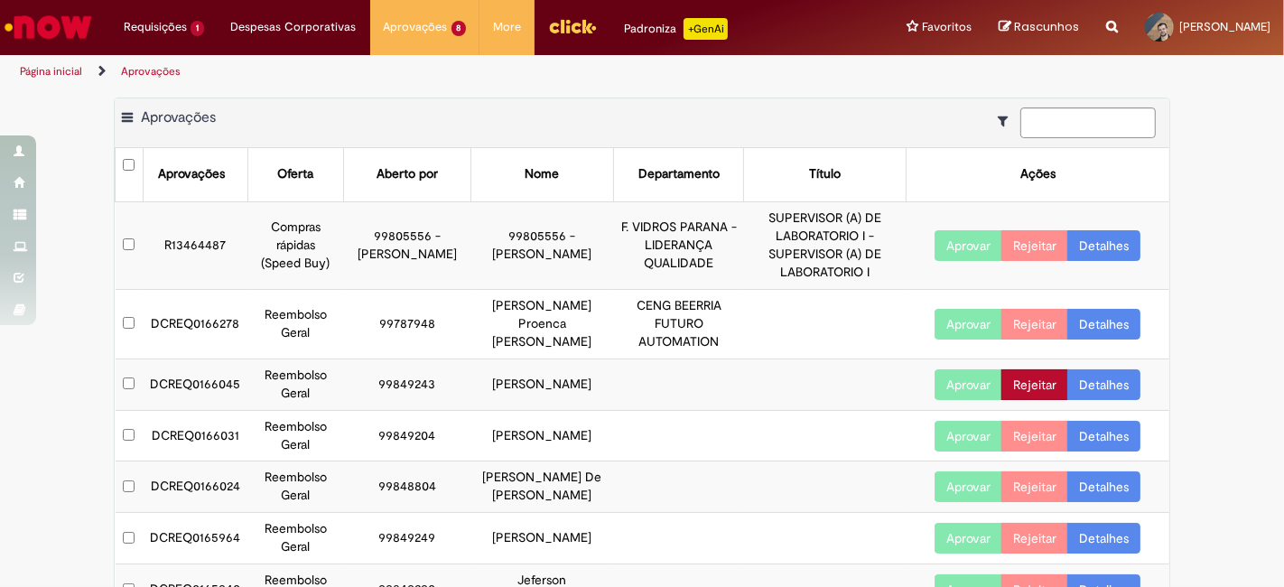
click at [1033, 383] on button "Rejeitar" at bounding box center [1034, 384] width 67 height 31
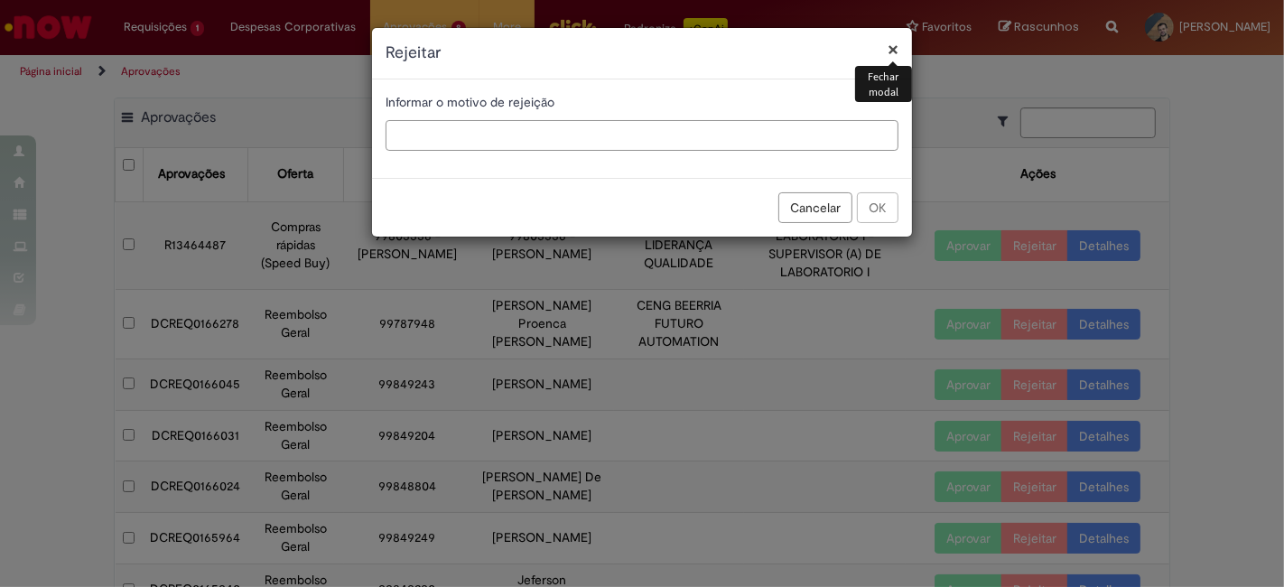
click at [443, 126] on input "text" at bounding box center [642, 135] width 513 height 31
click at [464, 133] on input "**********" at bounding box center [642, 135] width 513 height 31
click at [573, 132] on input "**********" at bounding box center [642, 135] width 513 height 31
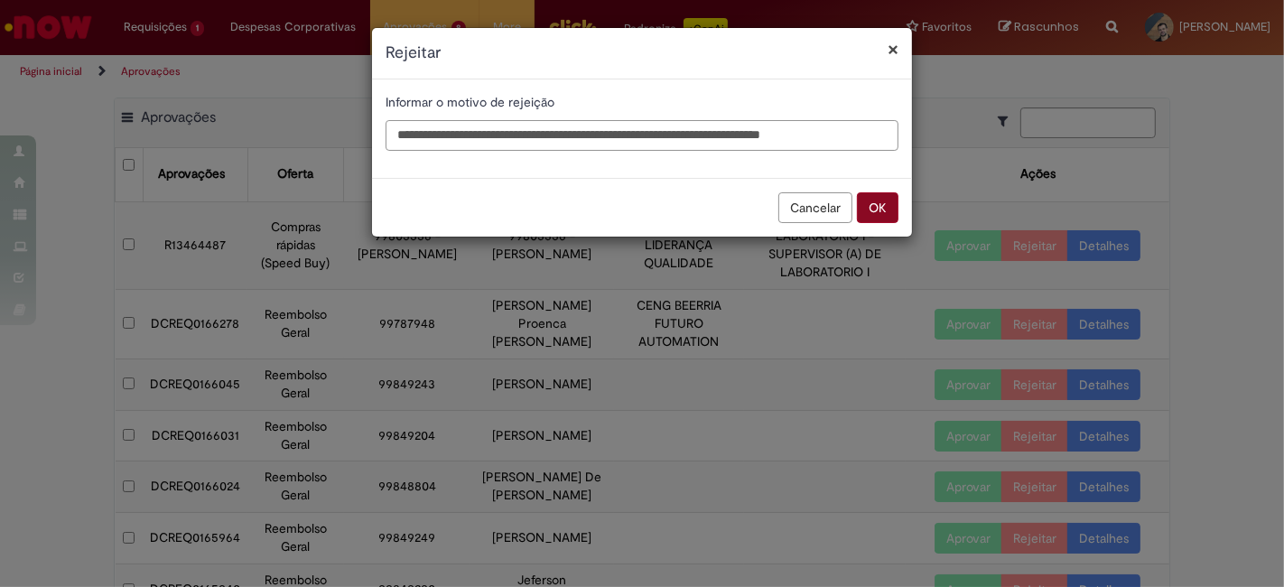
type input "**********"
click at [880, 209] on button "OK" at bounding box center [878, 207] width 42 height 31
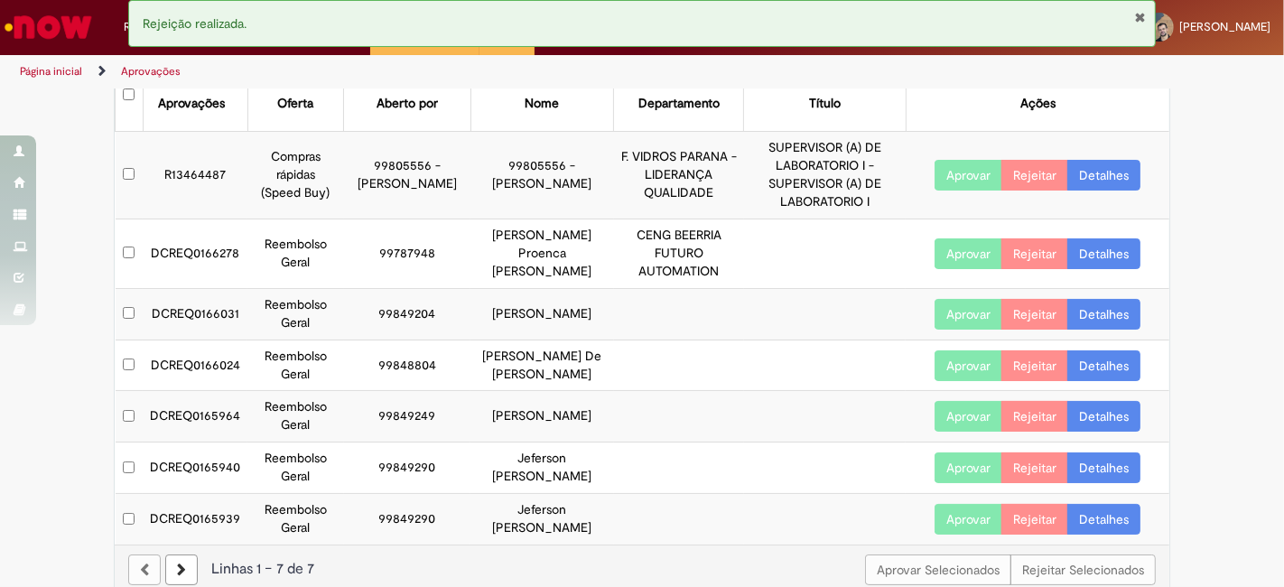
scroll to position [129, 0]
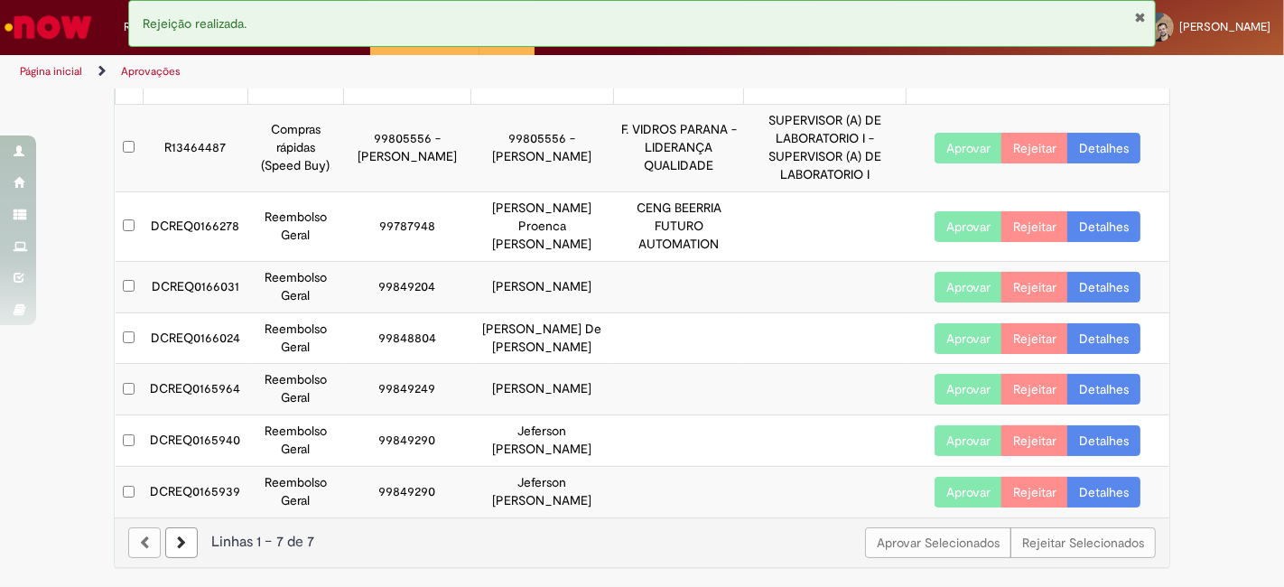
drag, startPoint x: 146, startPoint y: 248, endPoint x: 562, endPoint y: 269, distance: 415.9
click at [562, 269] on tr "DCREQ0166031 Reembolso Geral 99849204 Wellington Luiz Tullio Becher Aprovar Rej…" at bounding box center [643, 286] width 1055 height 51
copy tr "DCREQ0166031 Reembolso Geral 99849204 Wellington Luiz Tullio Becher"
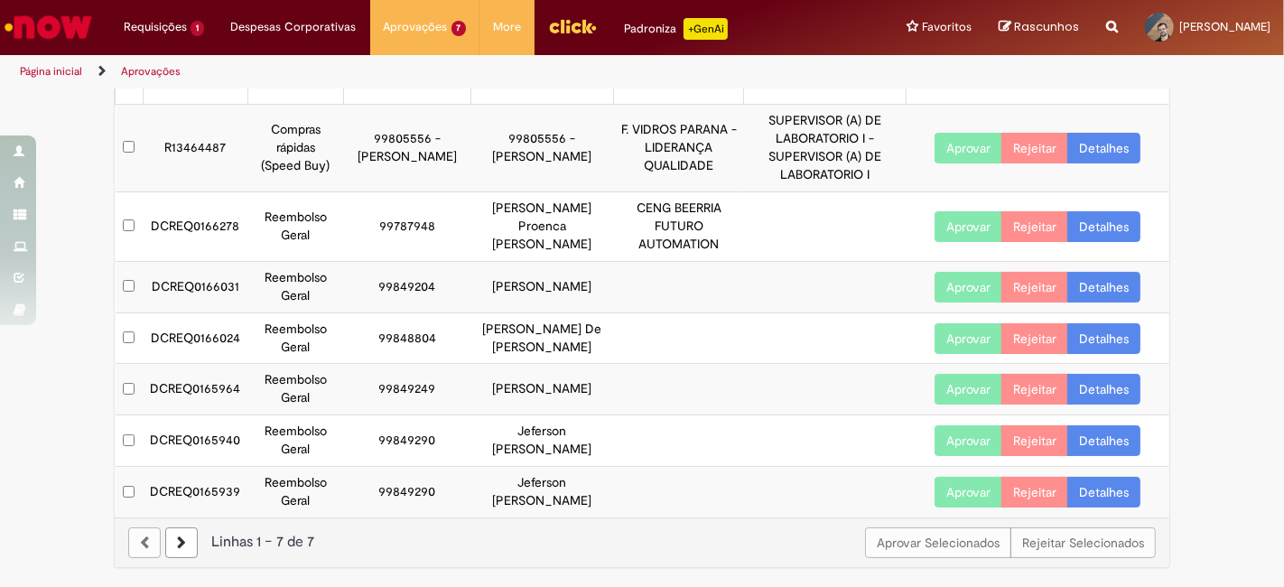
copy tr "DCREQ0166031 Reembolso Geral 99849204 Wellington Luiz Tullio Becher"
click at [1106, 272] on link "Detalhes" at bounding box center [1103, 287] width 73 height 31
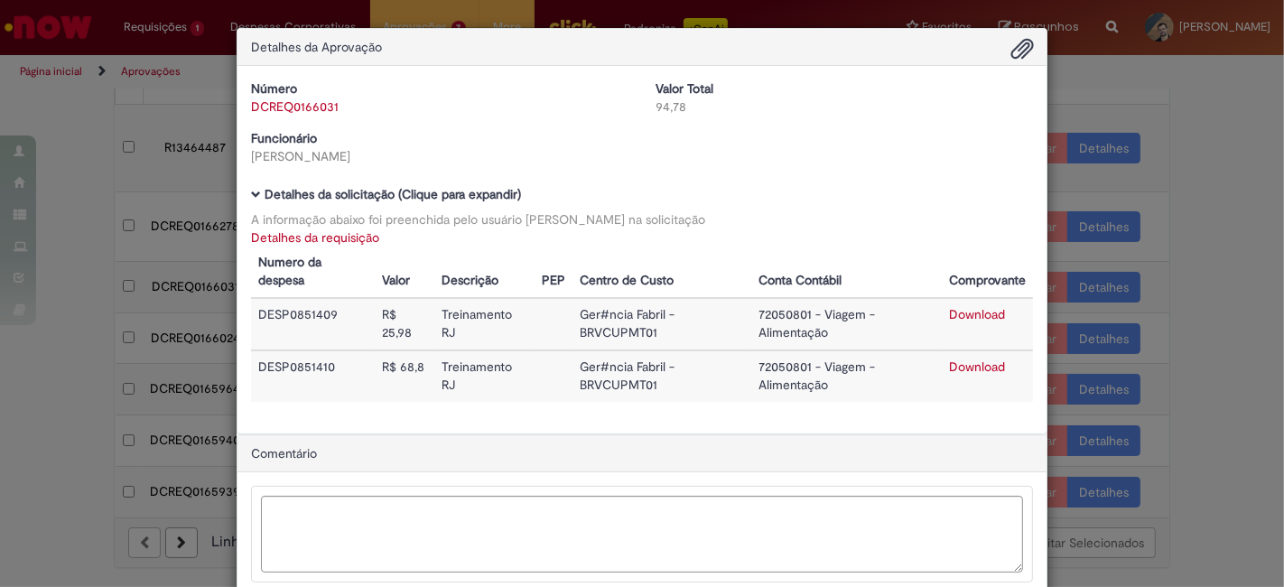
click at [332, 237] on link "Detalhes da requisição" at bounding box center [315, 237] width 128 height 16
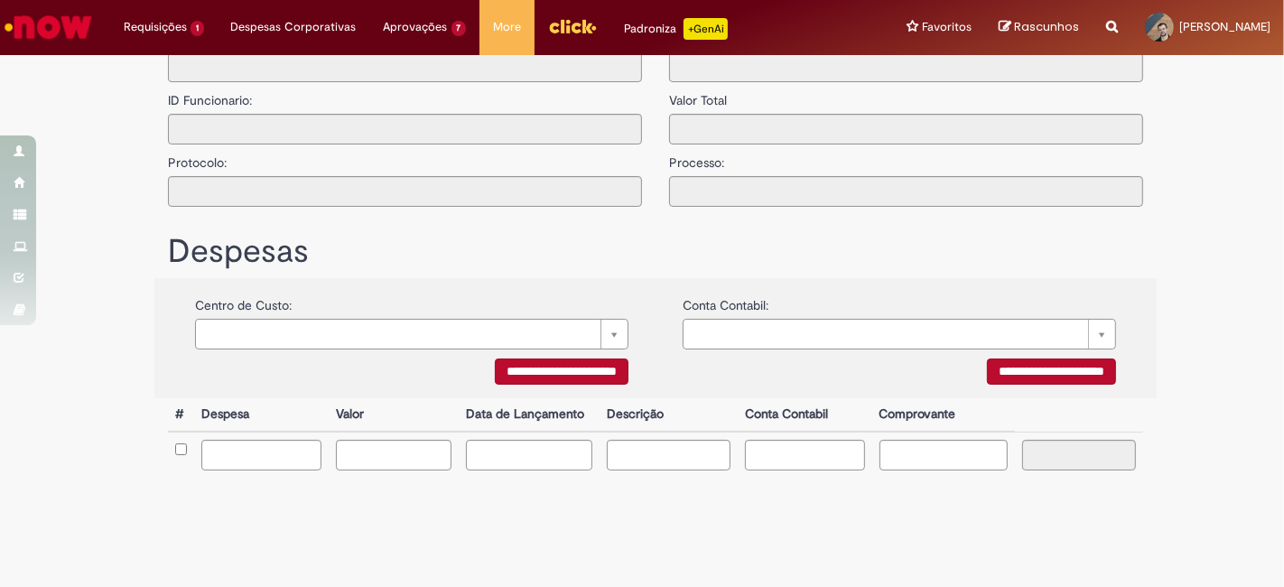
type input "**********"
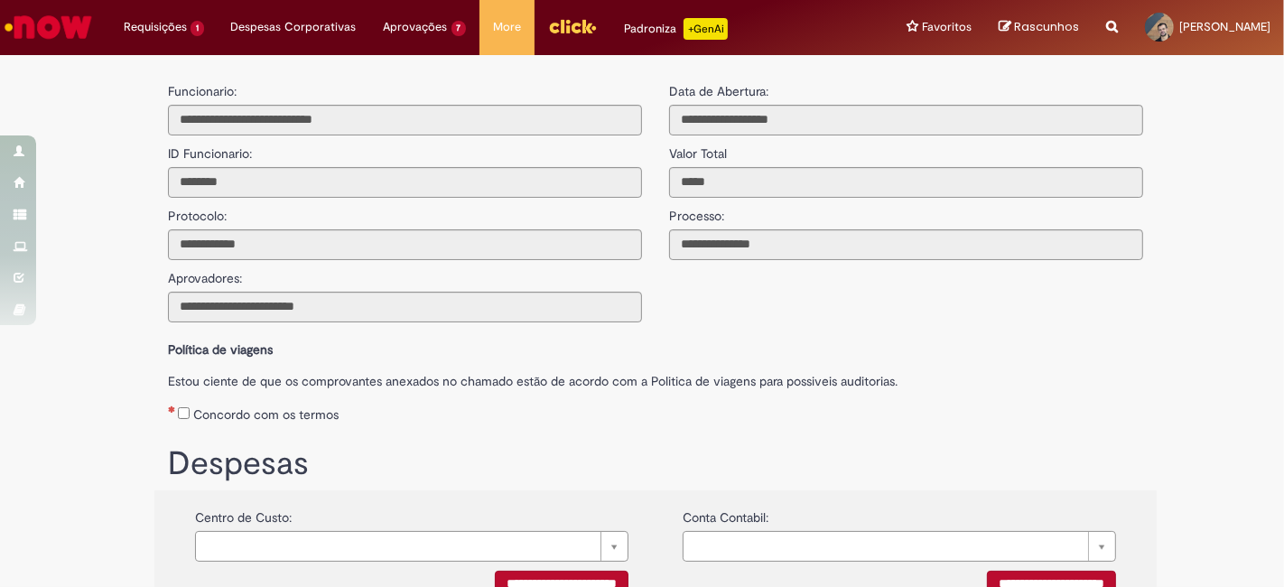
scroll to position [399, 0]
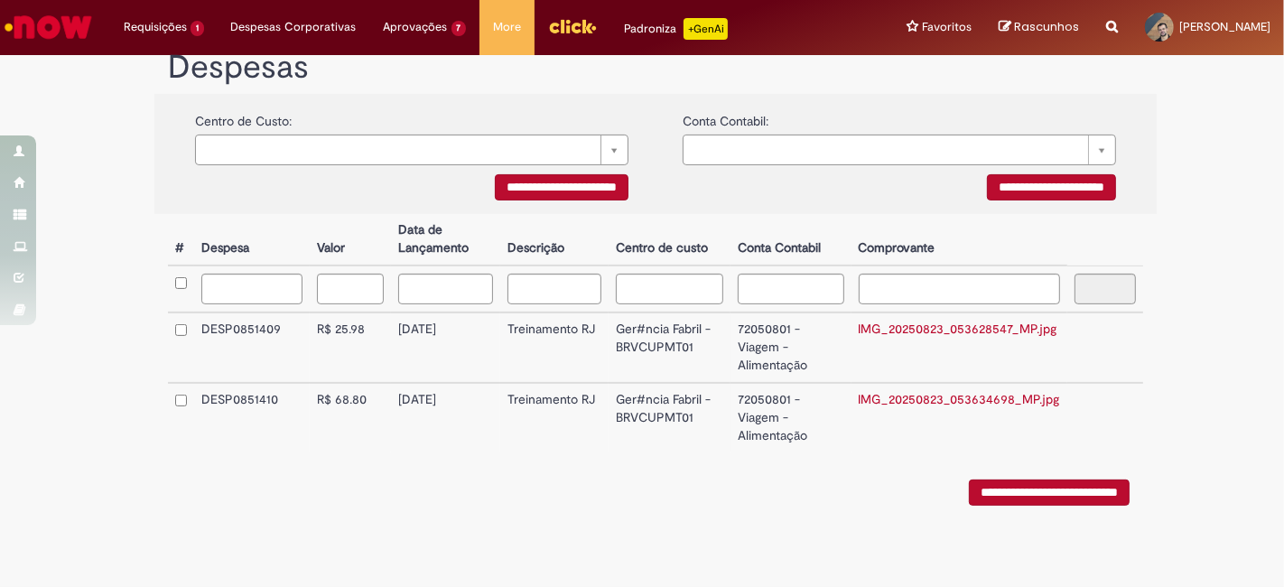
click at [969, 329] on link "IMG_20250823_053628547_MP.jpg" at bounding box center [958, 329] width 199 height 16
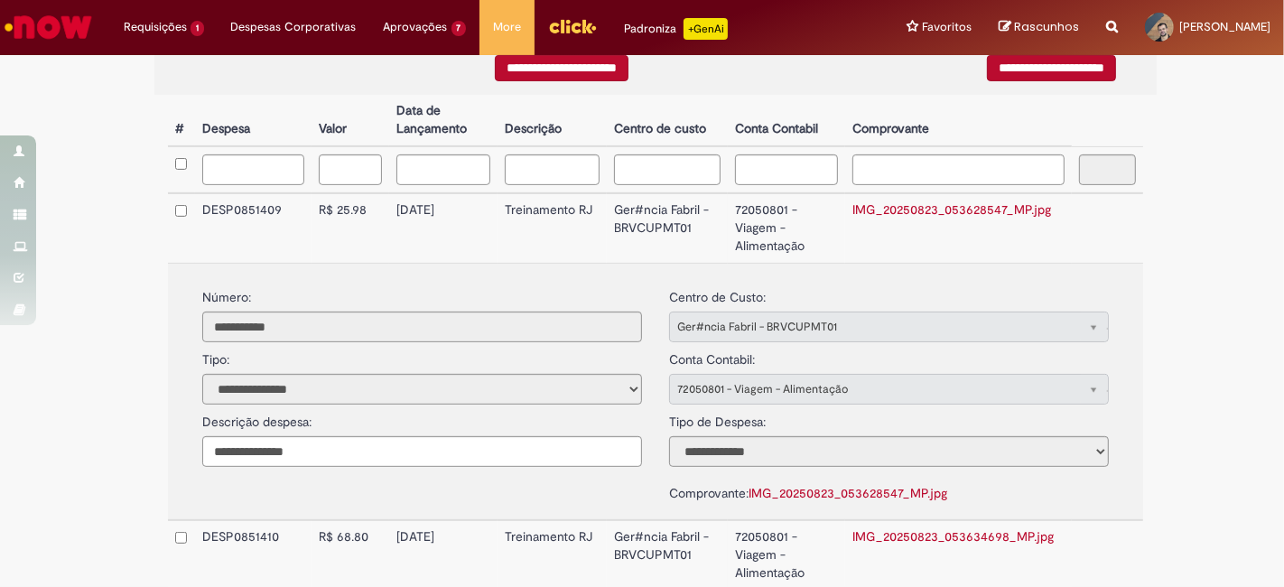
scroll to position [646, 0]
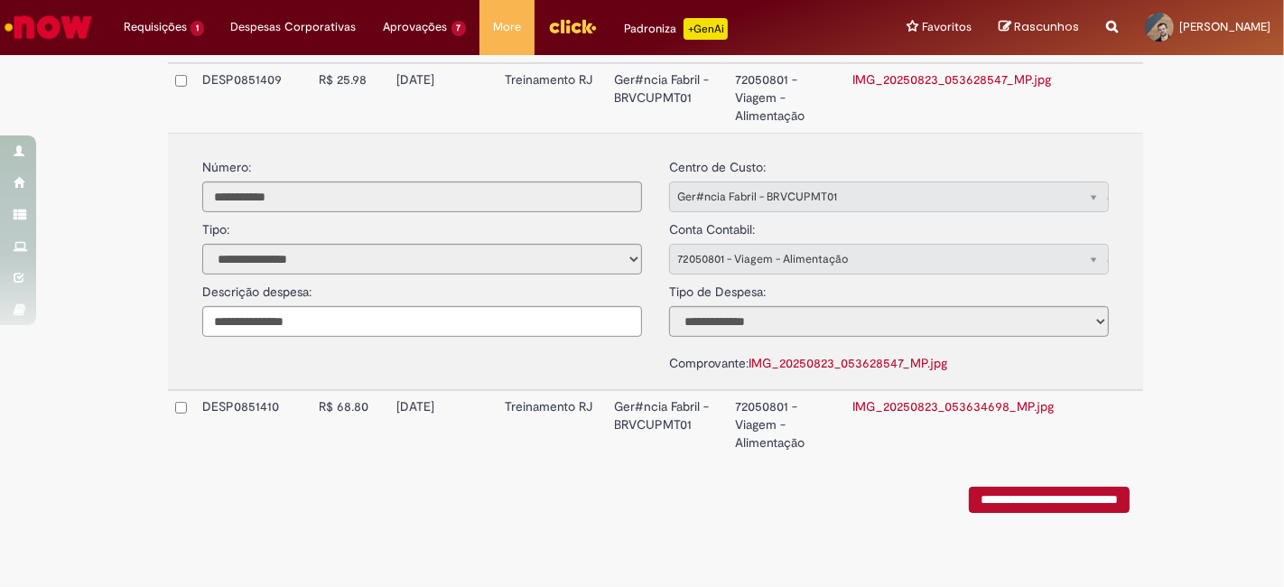
click at [921, 398] on link "IMG_20250823_053634698_MP.jpg" at bounding box center [952, 406] width 201 height 16
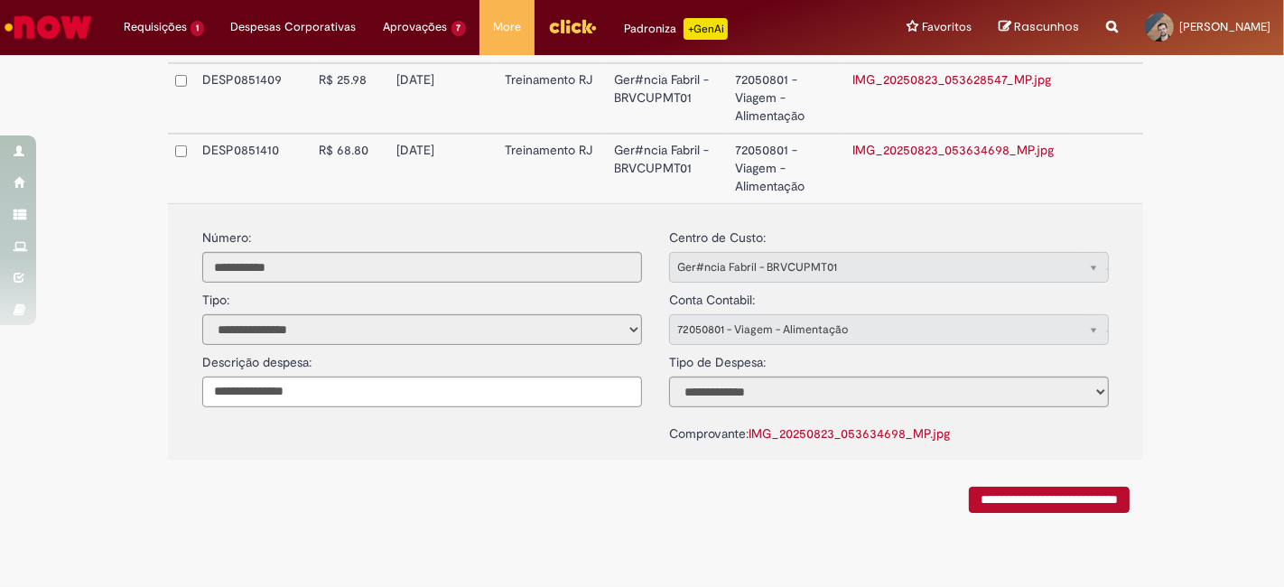
click at [1205, 320] on div "**********" at bounding box center [642, 6] width 1284 height 1176
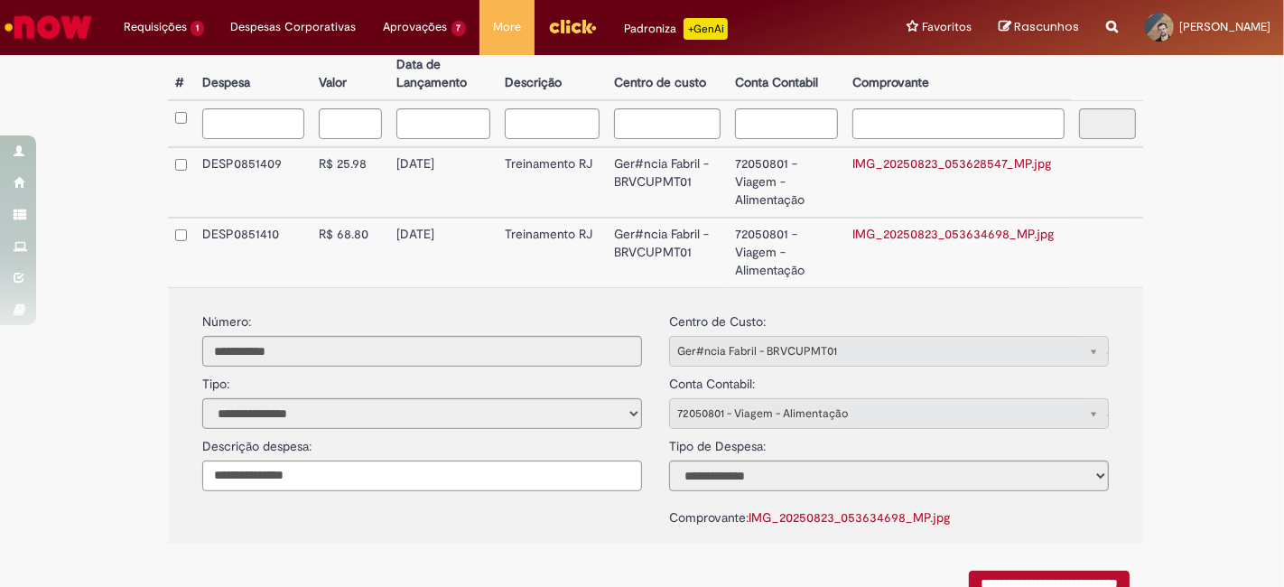
scroll to position [445, 0]
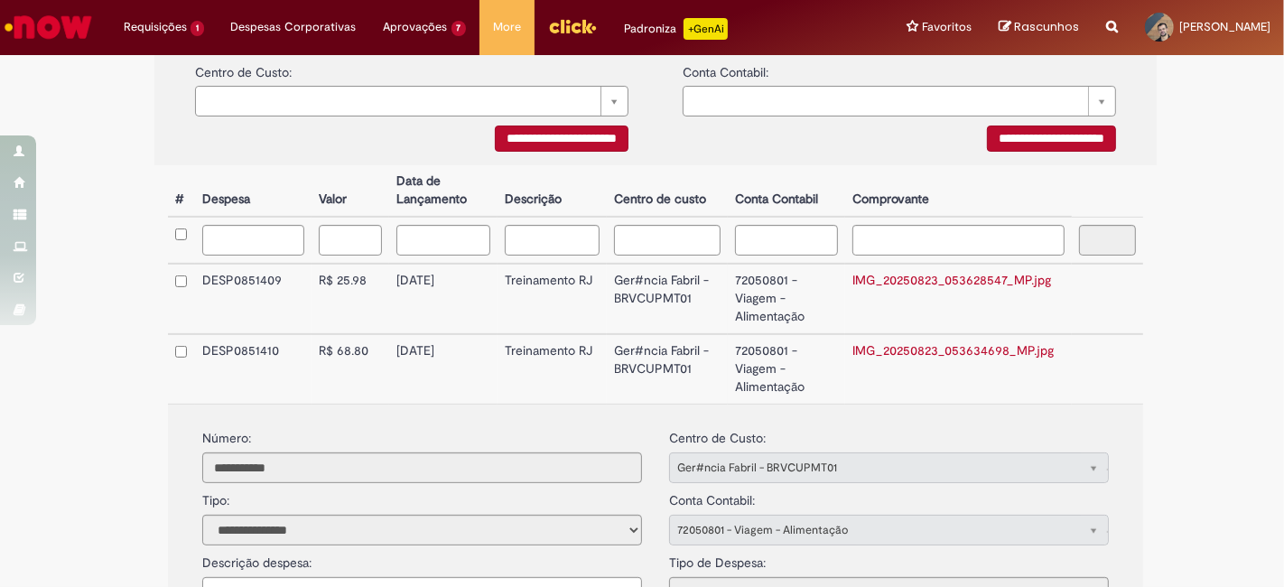
drag, startPoint x: 392, startPoint y: 284, endPoint x: 472, endPoint y: 284, distance: 80.4
click at [472, 284] on td "[DATE]" at bounding box center [443, 299] width 108 height 70
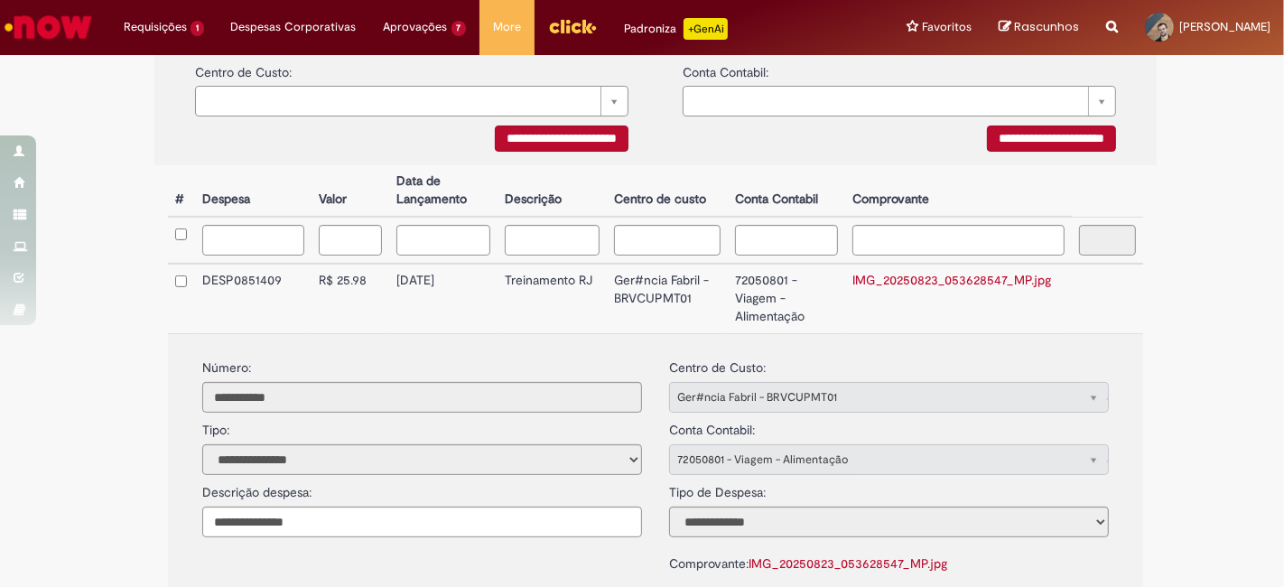
copy td "[DATE]"
drag, startPoint x: 327, startPoint y: 282, endPoint x: 361, endPoint y: 305, distance: 41.6
click at [356, 283] on td "R$ 25.98" at bounding box center [351, 299] width 78 height 70
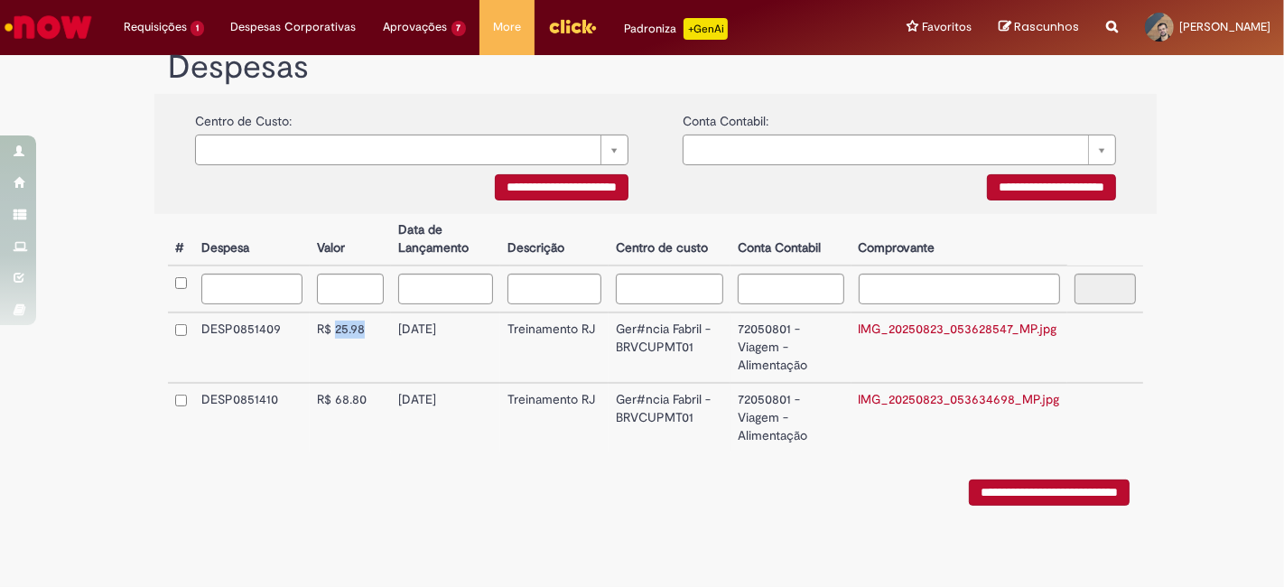
click at [932, 336] on link "IMG_20250823_053628547_MP.jpg" at bounding box center [958, 329] width 199 height 16
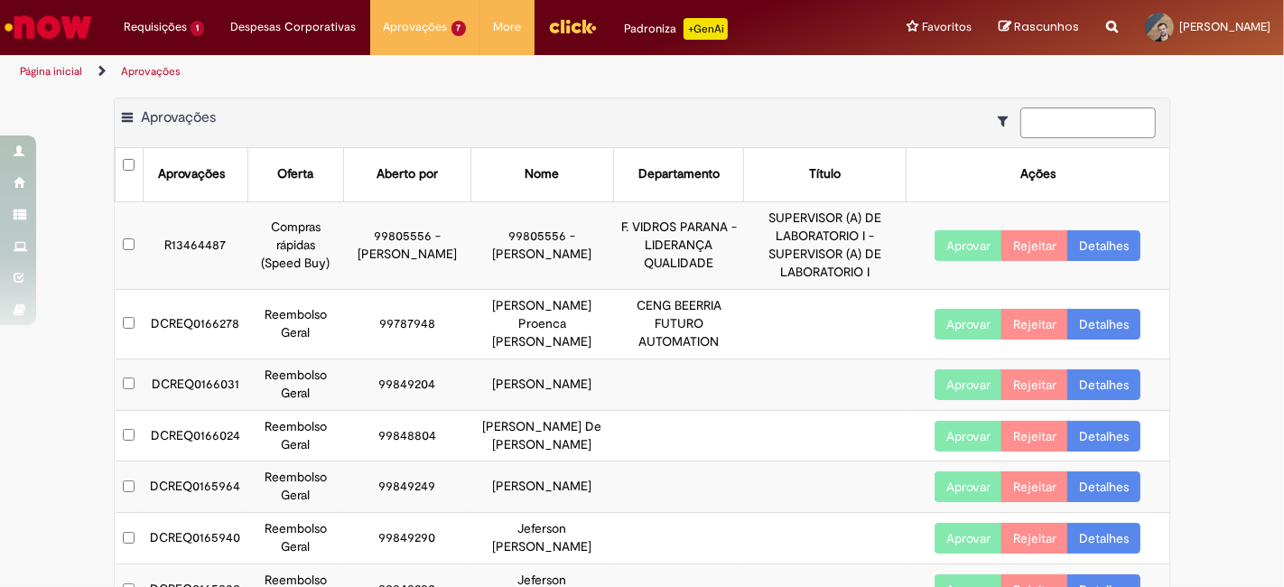
click at [969, 388] on button "Aprovar" at bounding box center [969, 384] width 68 height 31
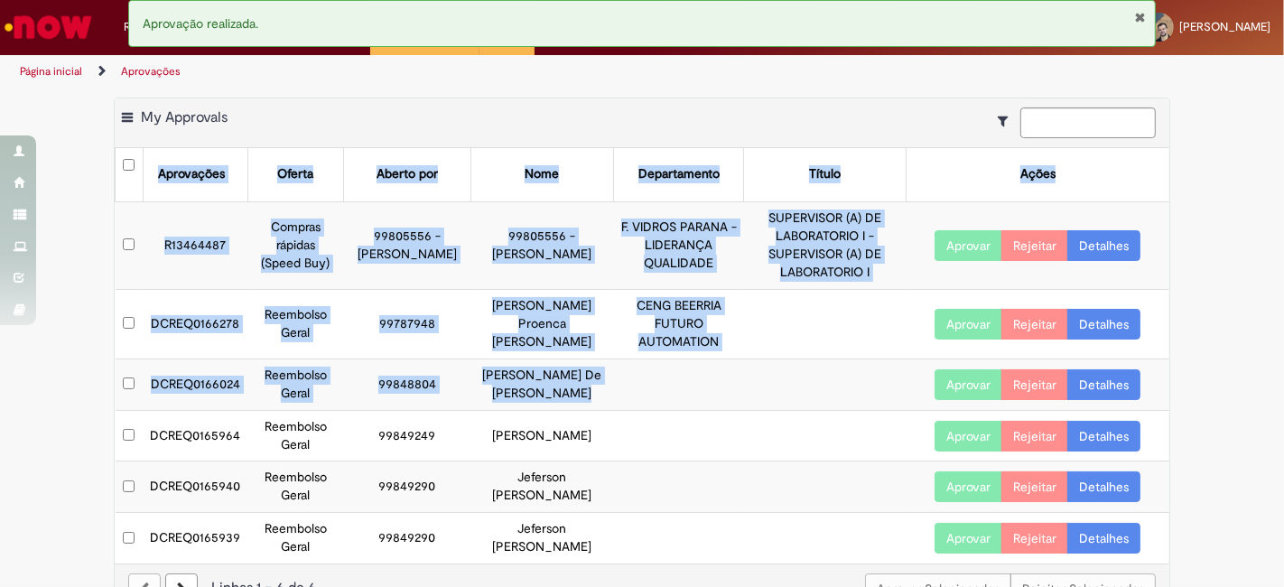
drag, startPoint x: 143, startPoint y: 383, endPoint x: 570, endPoint y: 388, distance: 427.2
drag, startPoint x: 1235, startPoint y: 496, endPoint x: 1132, endPoint y: 503, distance: 103.2
click at [1235, 497] on div "Exportar como PDF Exportar como Excel Exportar como CSV My Approvals Aprovações…" at bounding box center [642, 365] width 1284 height 535
click at [1222, 444] on div "Exportar como PDF Exportar como Excel Exportar como CSV My Approvals Aprovações…" at bounding box center [642, 365] width 1284 height 535
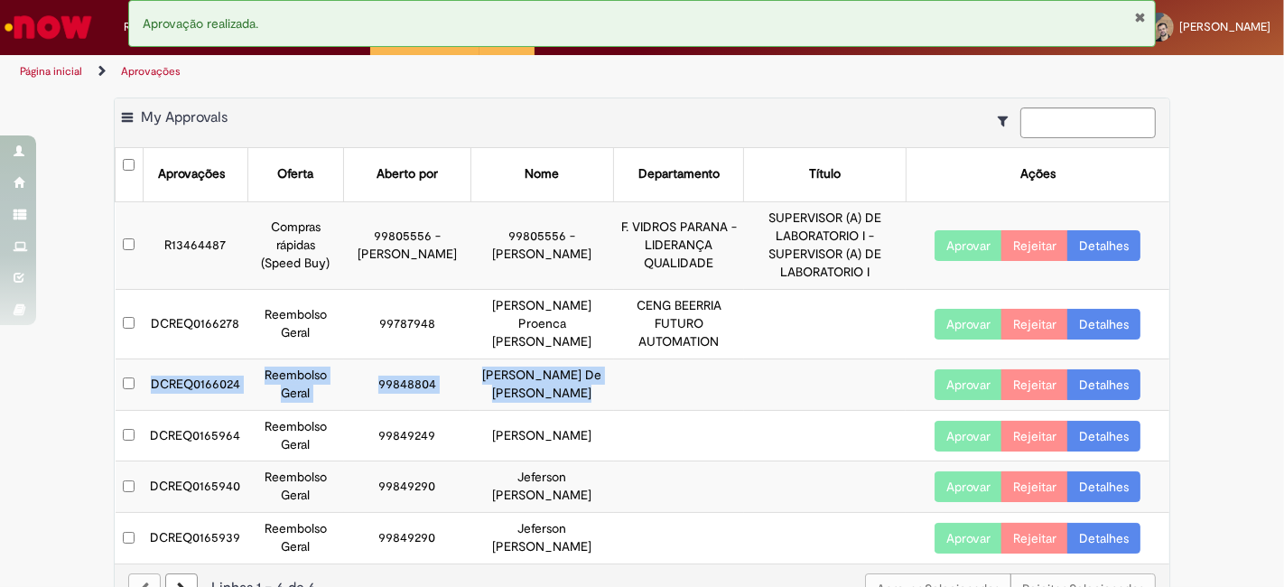
drag, startPoint x: 144, startPoint y: 378, endPoint x: 582, endPoint y: 388, distance: 438.1
click at [582, 388] on tr "DCREQ0166024 Reembolso Geral 99848804 Marlon Mansani De Lima Slucarz Aprovar Re…" at bounding box center [643, 383] width 1055 height 51
click at [1098, 379] on link "Detalhes" at bounding box center [1103, 384] width 73 height 31
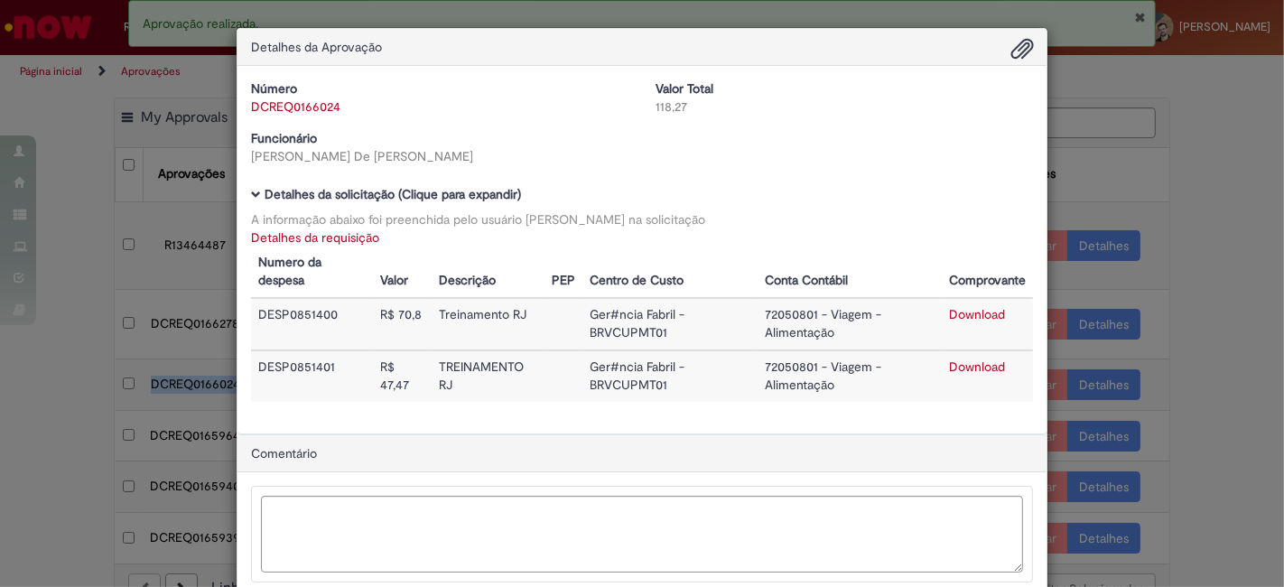
click at [275, 230] on link "Detalhes da requisição" at bounding box center [315, 237] width 128 height 16
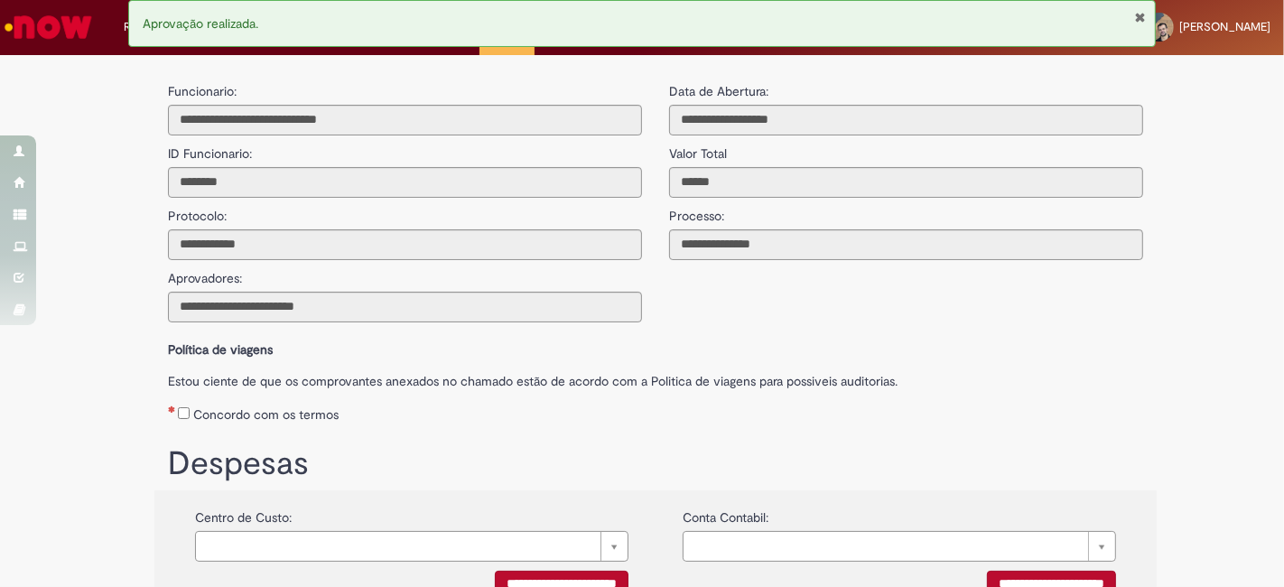
scroll to position [363, 0]
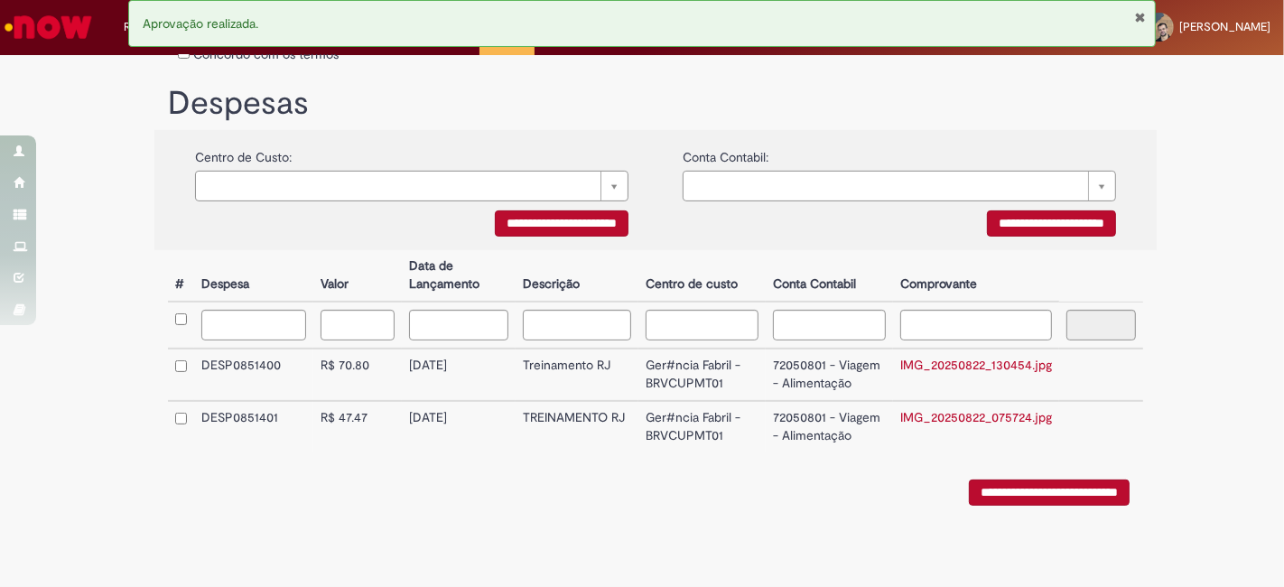
click at [916, 368] on link "IMG_20250822_130454.jpg" at bounding box center [976, 365] width 152 height 16
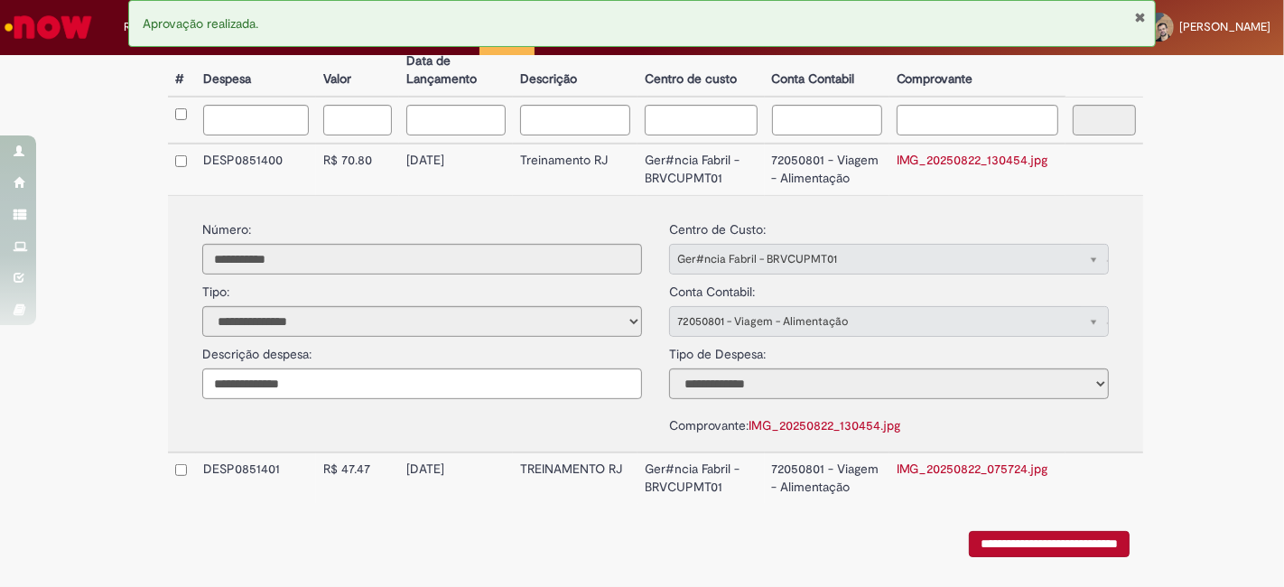
scroll to position [610, 0]
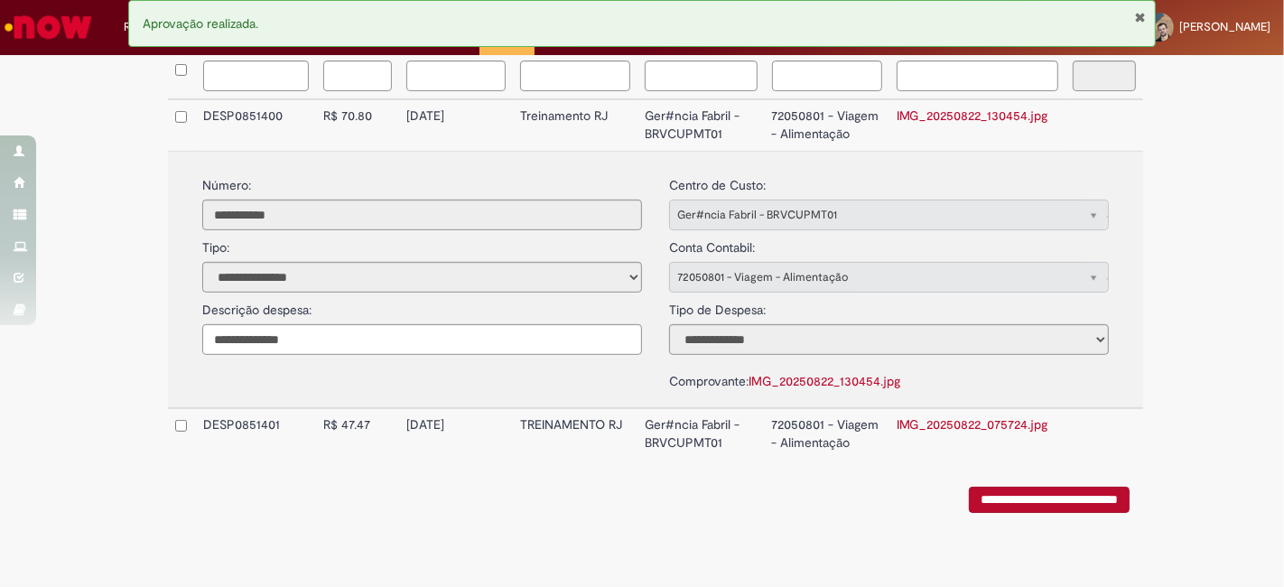
click at [949, 416] on link "IMG_20250822_075724.jpg" at bounding box center [973, 424] width 152 height 16
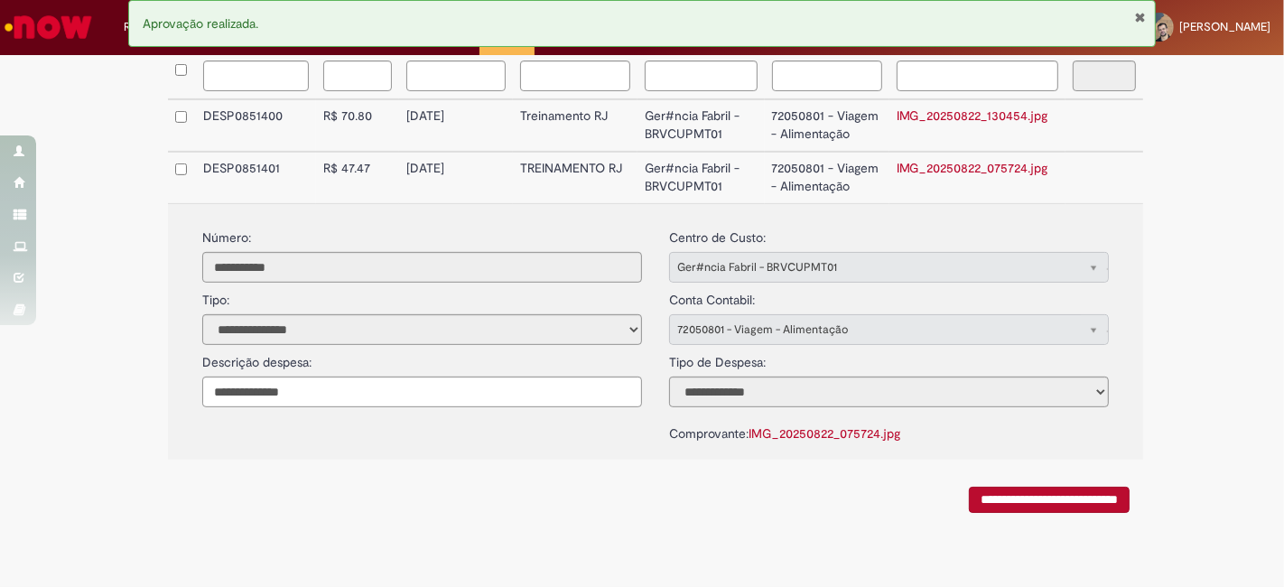
drag, startPoint x: 402, startPoint y: 119, endPoint x: 468, endPoint y: 122, distance: 66.0
click at [468, 122] on td "[DATE]" at bounding box center [456, 125] width 114 height 52
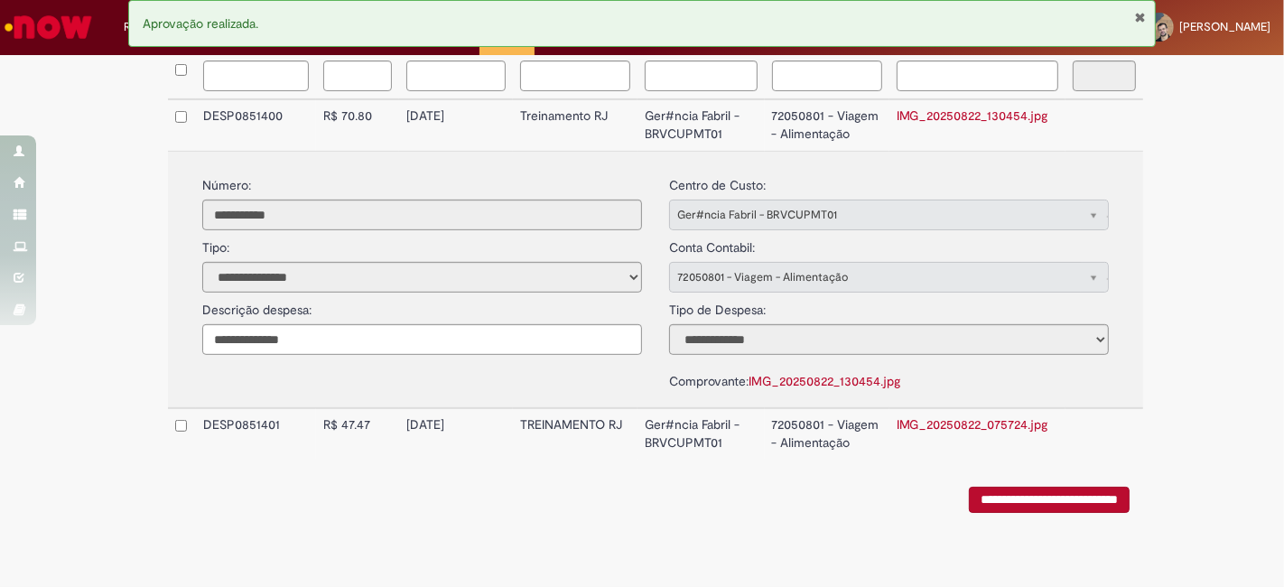
click at [651, 549] on div "Estamos atuando em alguns problemas com a integração do SAP, desabilitamos o bo…" at bounding box center [655, 558] width 1002 height 18
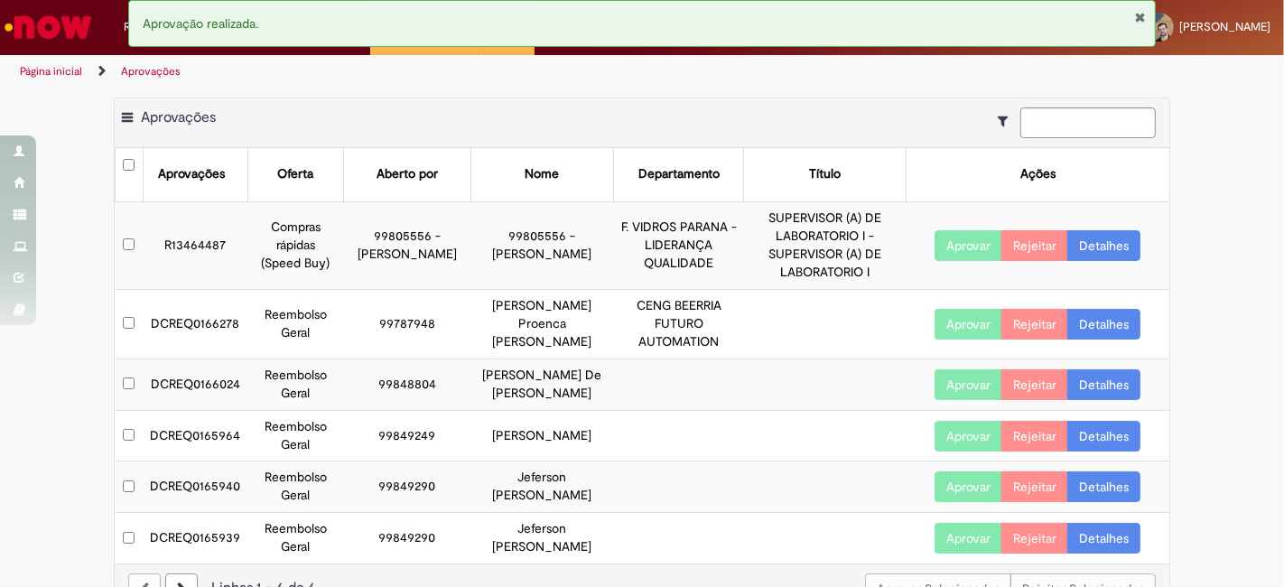
click at [1135, 17] on button "Fechar Notificação" at bounding box center [1140, 17] width 12 height 14
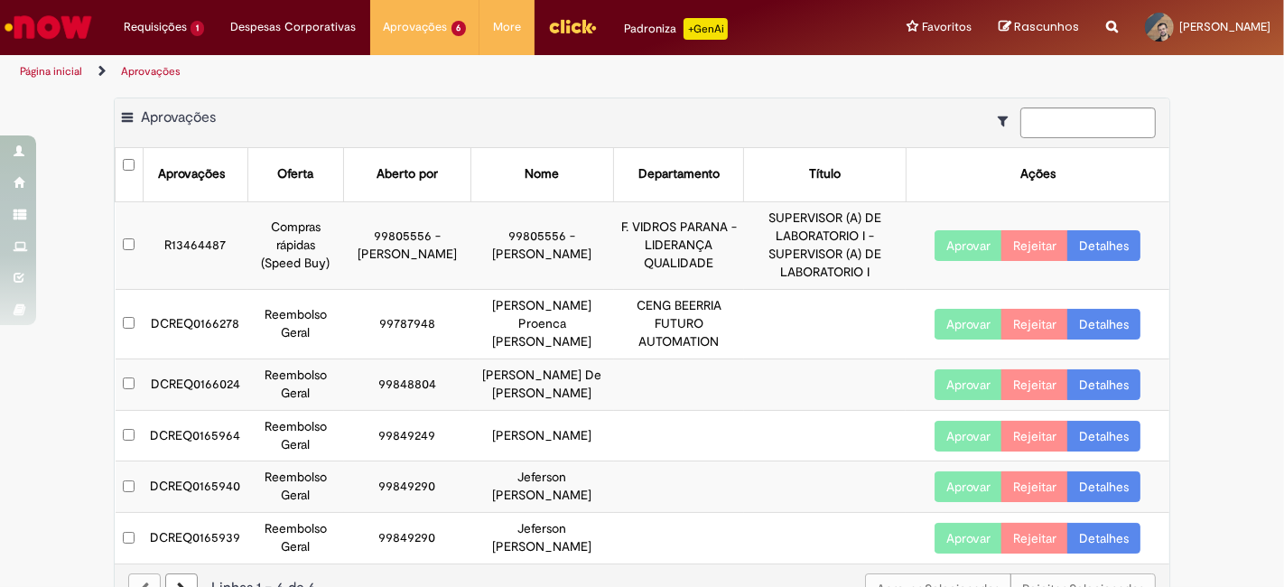
click at [969, 392] on button "Aprovar" at bounding box center [969, 384] width 68 height 31
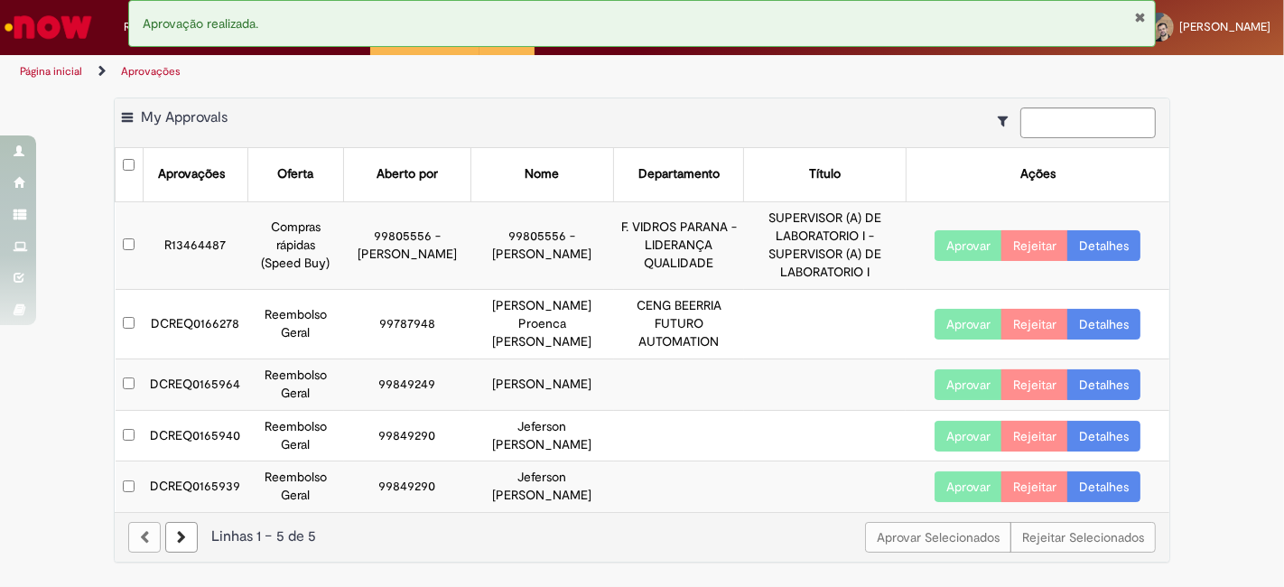
scroll to position [27, 0]
drag, startPoint x: 144, startPoint y: 354, endPoint x: 526, endPoint y: 367, distance: 381.3
click at [526, 367] on tr "DCREQ0165964 Reembolso Geral 99849249 Giuliano Borek Ribeiro Aprovar Rejeitar D…" at bounding box center [643, 383] width 1055 height 51
drag, startPoint x: 516, startPoint y: 365, endPoint x: 149, endPoint y: 350, distance: 366.9
click at [141, 358] on tr "DCREQ0165964 Reembolso Geral 99849249 Giuliano Borek Ribeiro Aprovar Rejeitar D…" at bounding box center [643, 383] width 1055 height 51
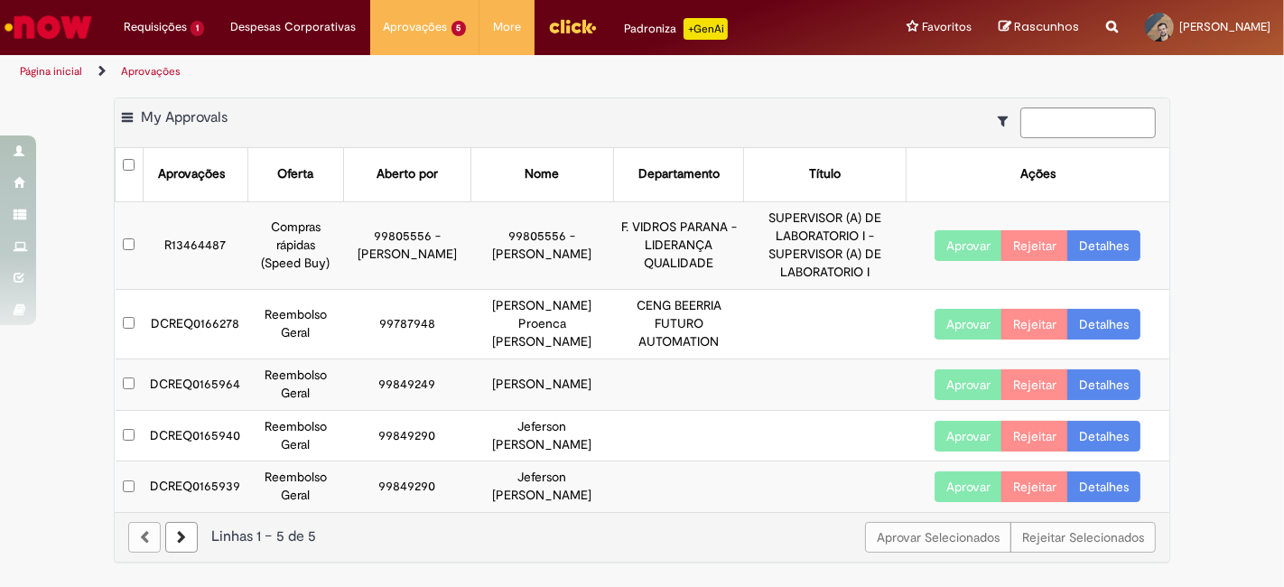
click at [1097, 369] on link "Detalhes" at bounding box center [1103, 384] width 73 height 31
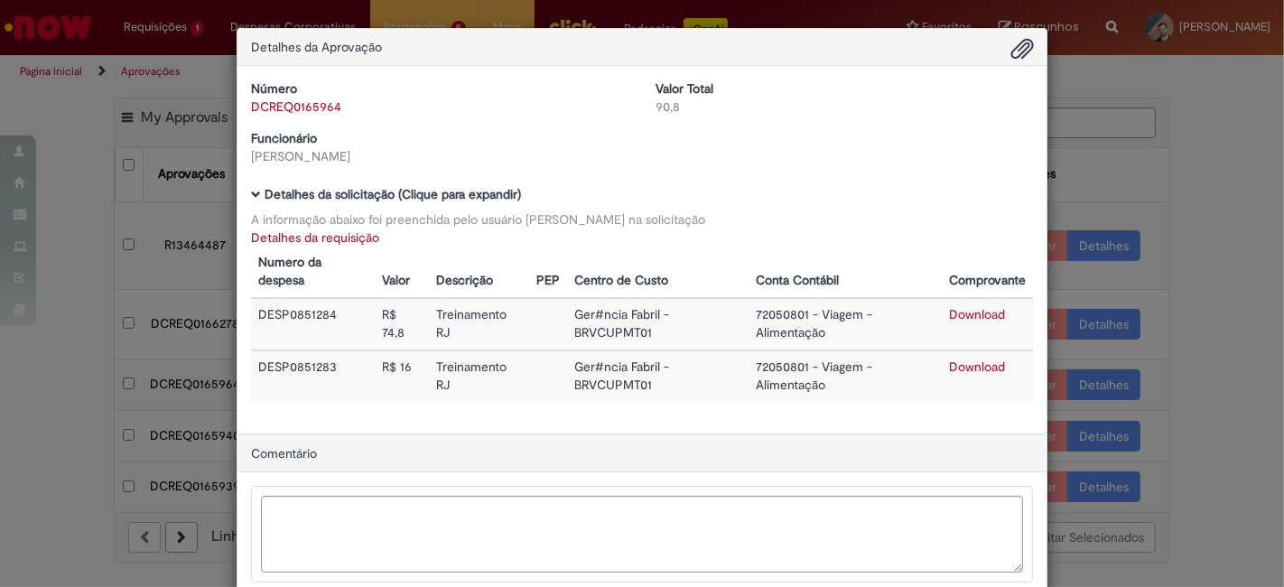
click at [325, 244] on link "Detalhes da requisição" at bounding box center [315, 237] width 128 height 16
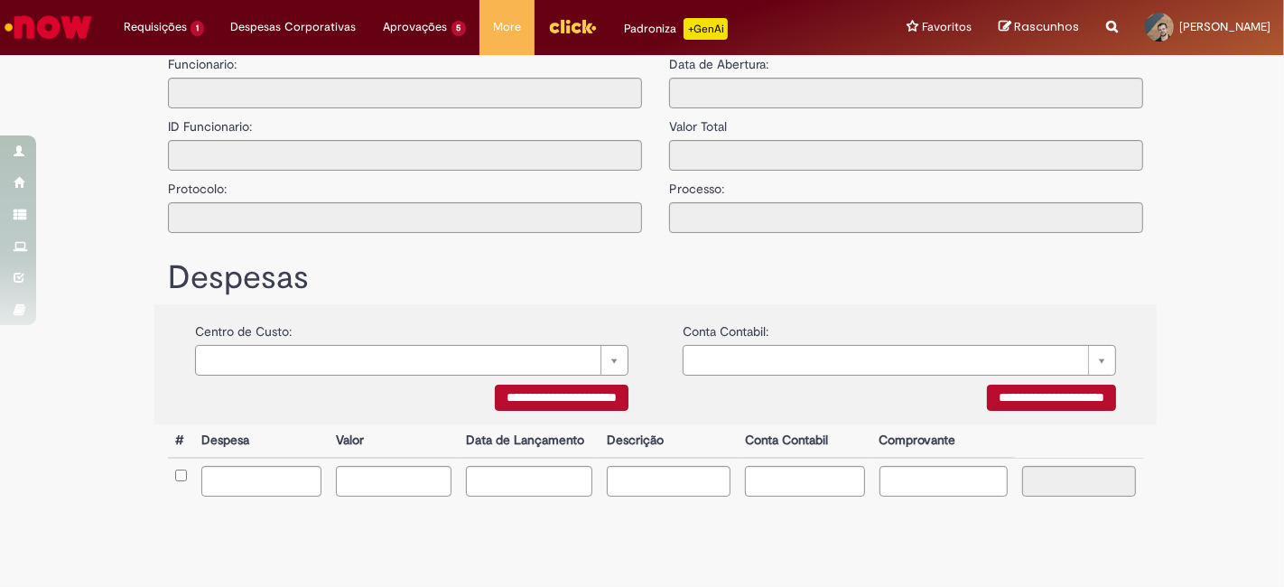
type input "**********"
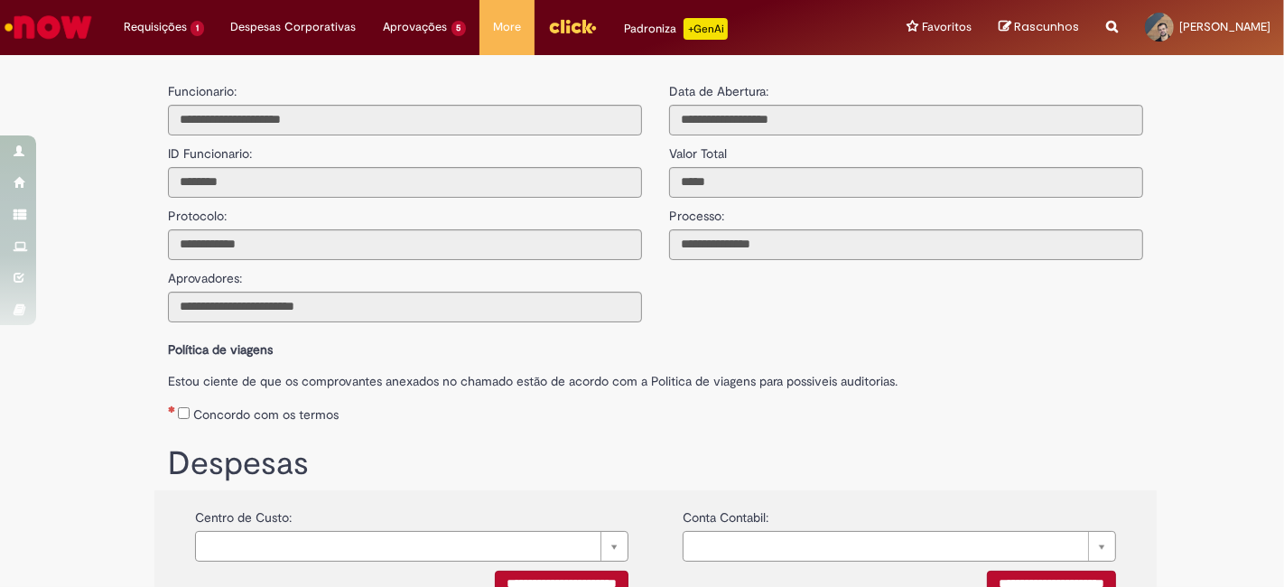
scroll to position [363, 0]
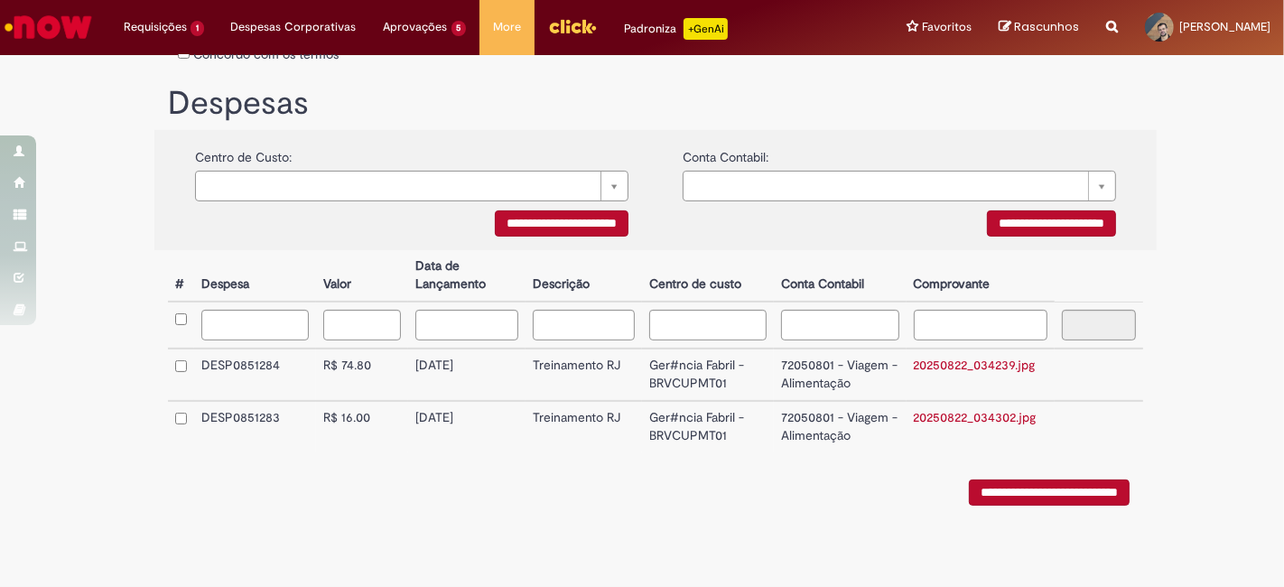
click at [957, 365] on link "20250822_034239.jpg" at bounding box center [975, 365] width 122 height 16
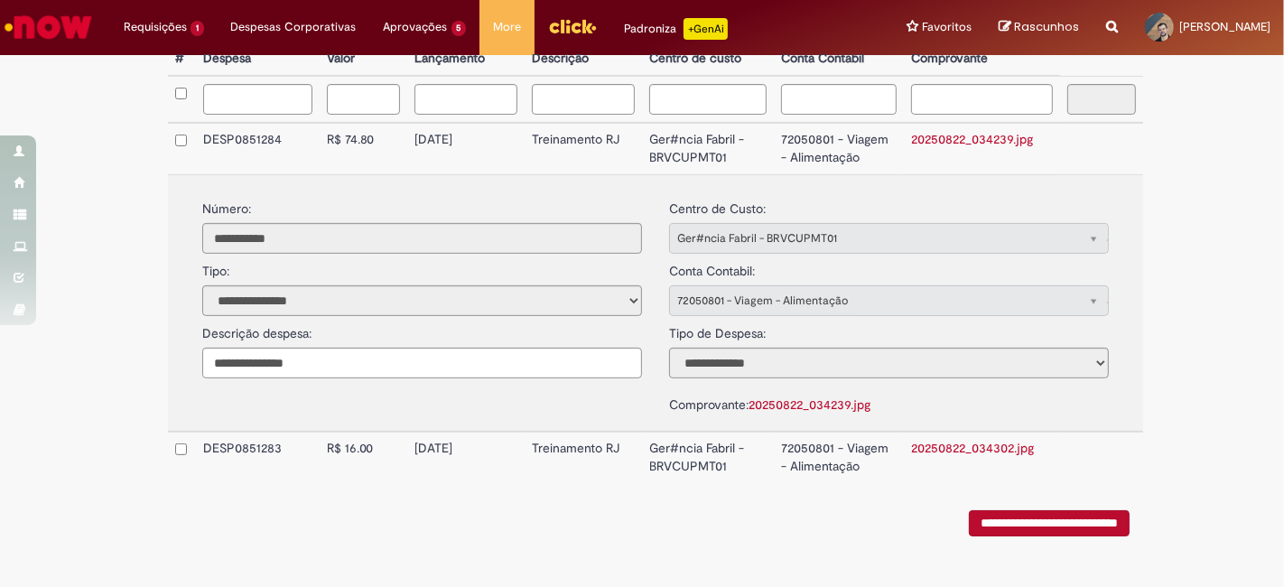
scroll to position [610, 0]
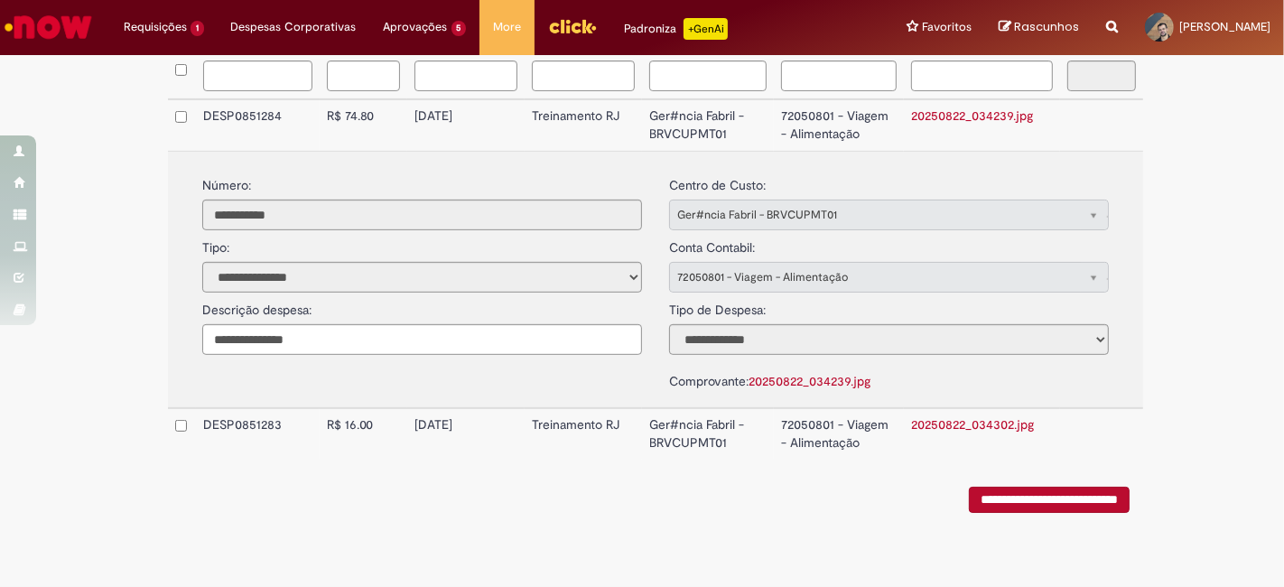
click at [928, 416] on link "20250822_034302.jpg" at bounding box center [972, 424] width 123 height 16
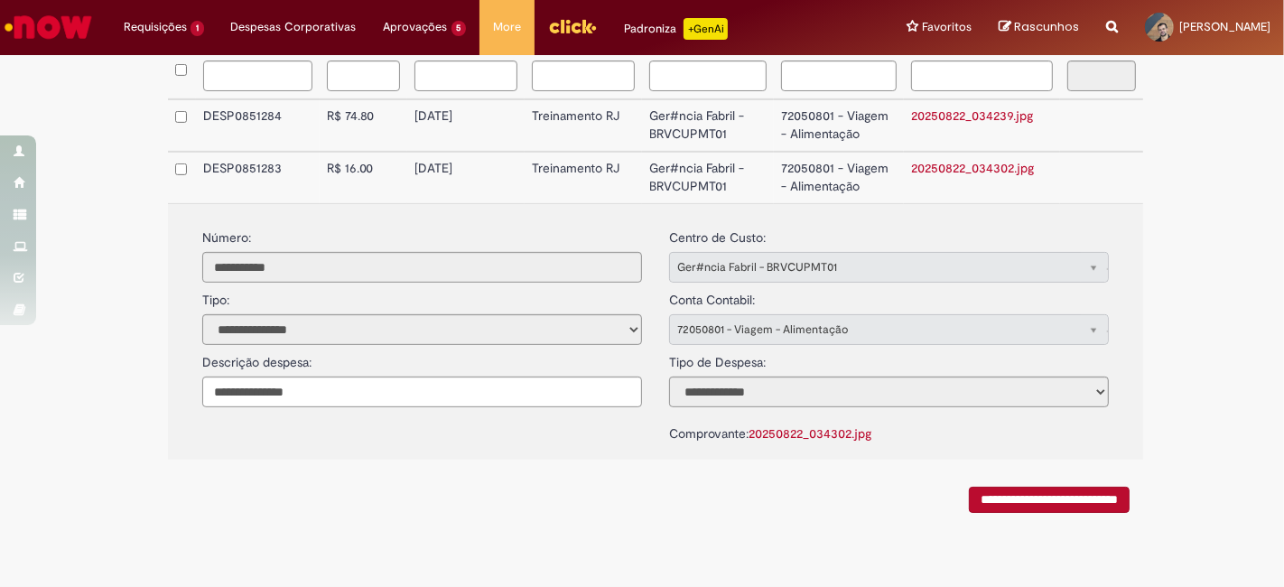
click at [716, 528] on div "**********" at bounding box center [655, 270] width 1002 height 539
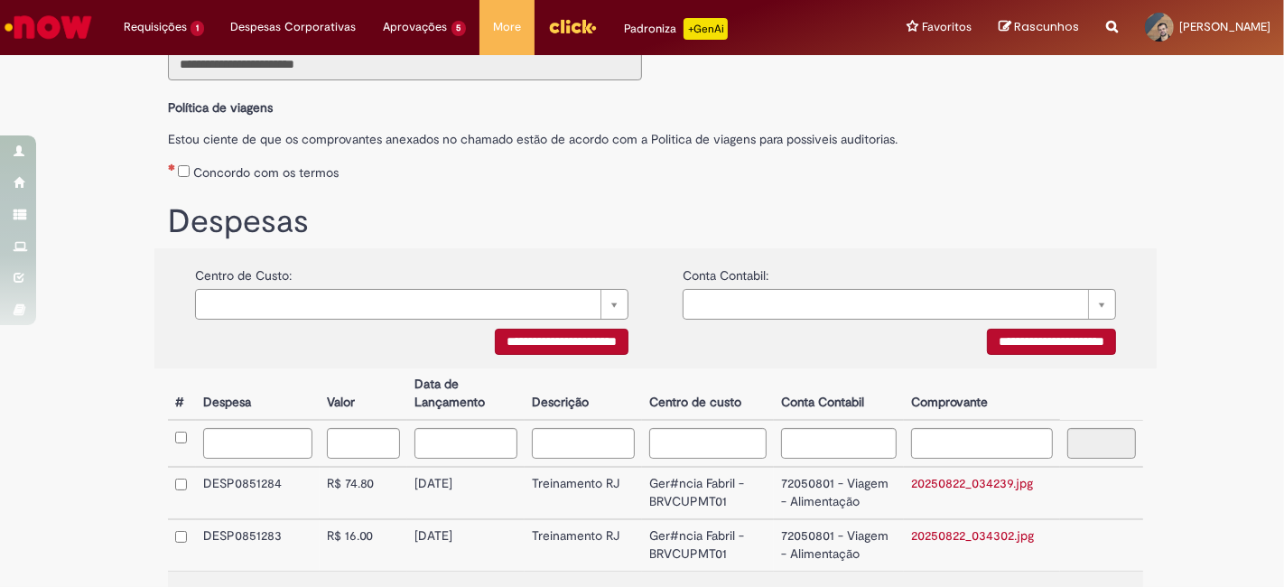
scroll to position [209, 0]
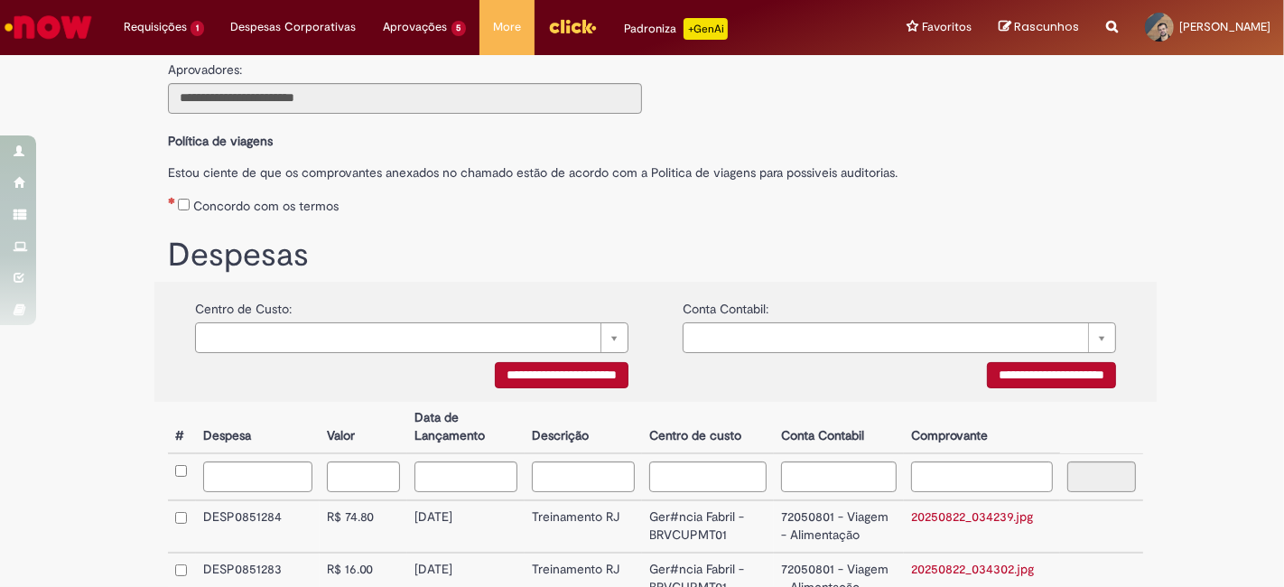
click at [966, 517] on link "20250822_034239.jpg" at bounding box center [972, 516] width 122 height 16
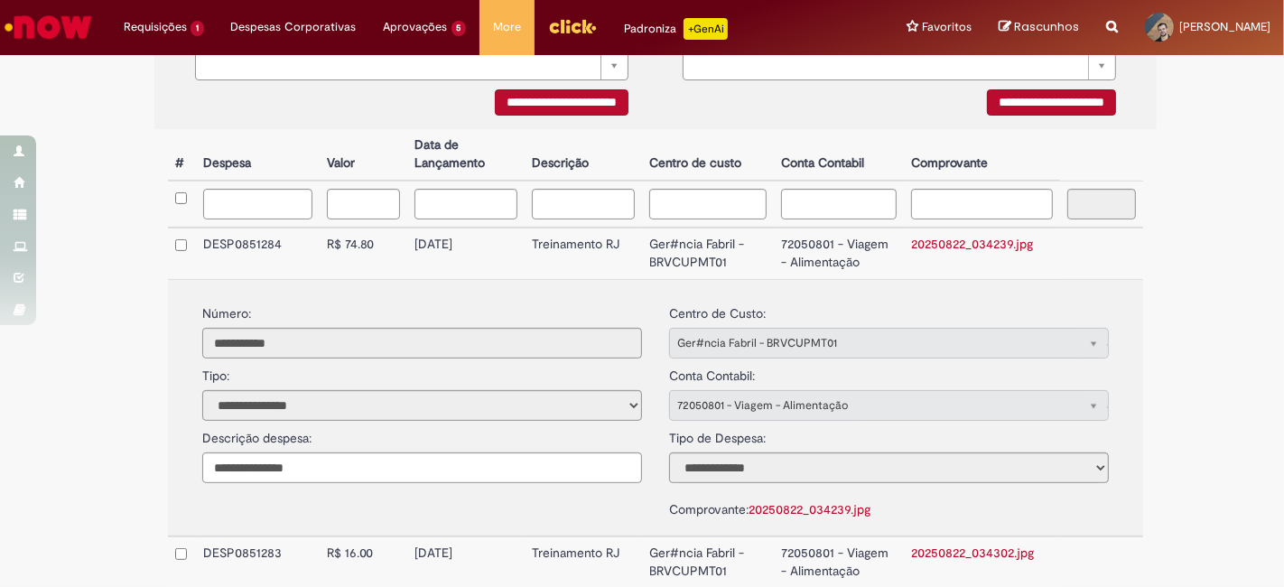
scroll to position [610, 0]
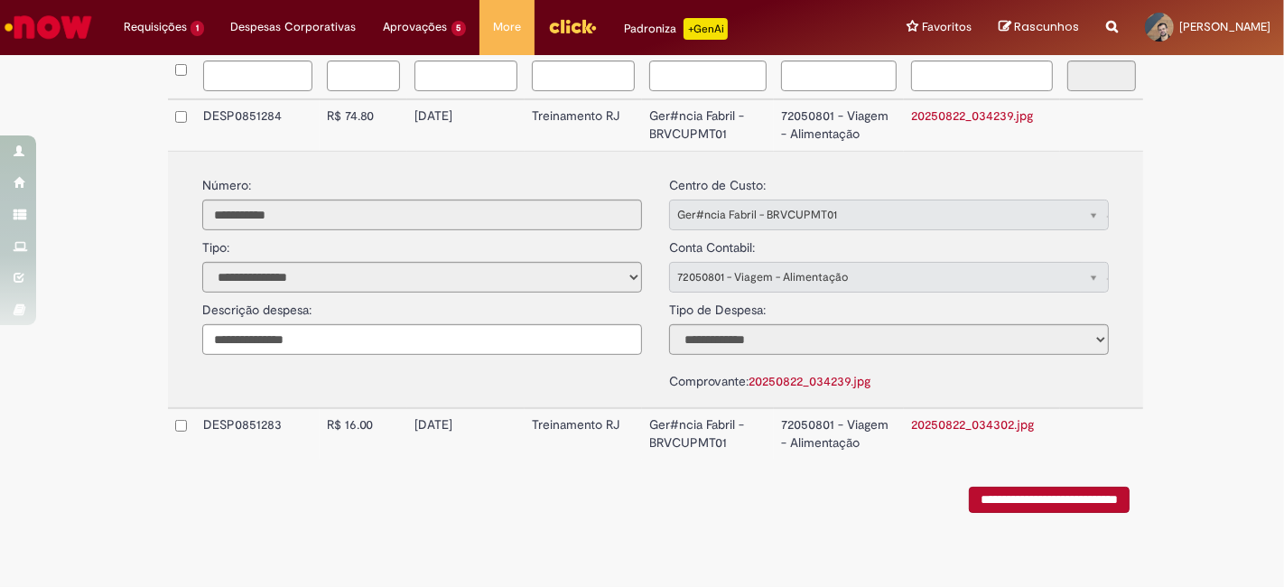
click at [957, 416] on link "20250822_034302.jpg" at bounding box center [972, 424] width 123 height 16
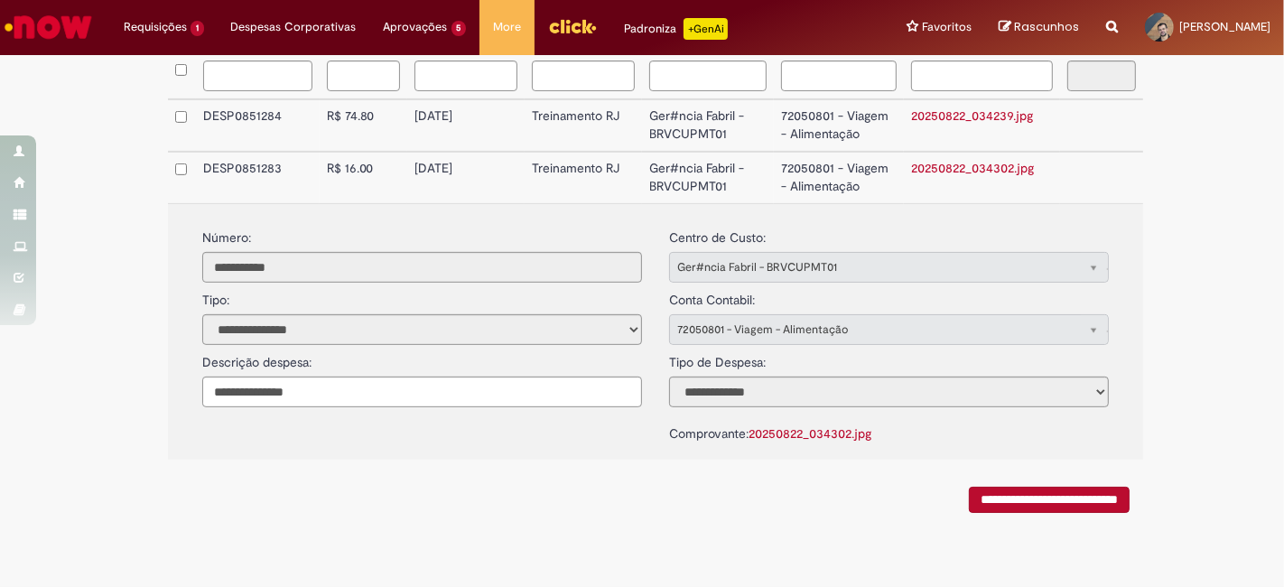
click at [702, 520] on div "**********" at bounding box center [655, 270] width 1002 height 539
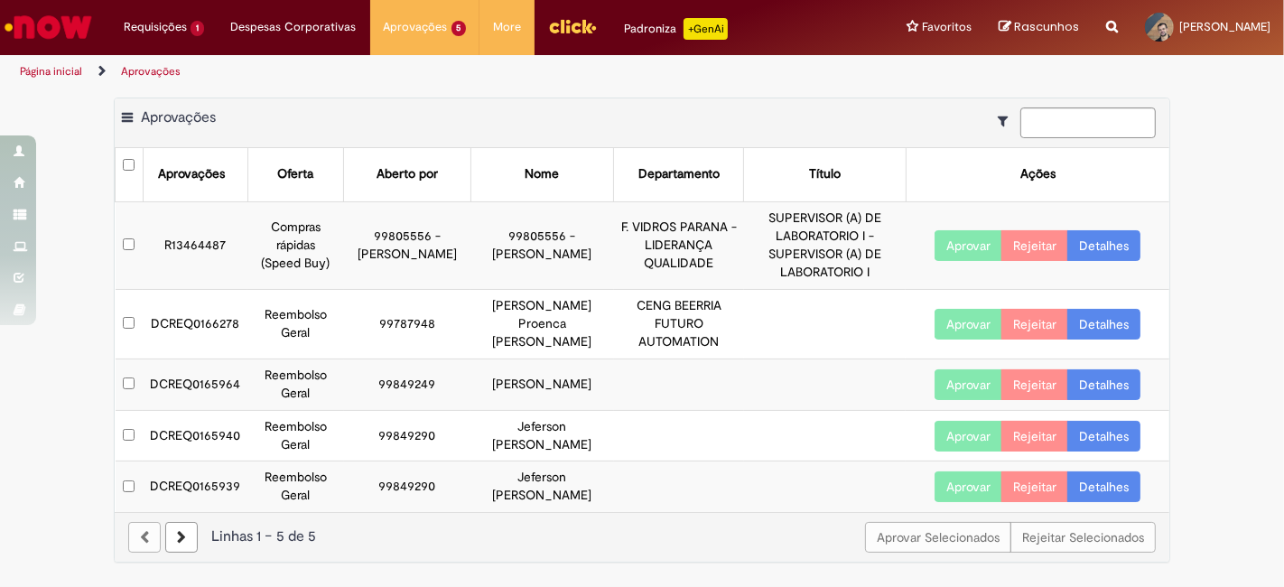
click at [943, 380] on button "Aprovar" at bounding box center [969, 384] width 68 height 31
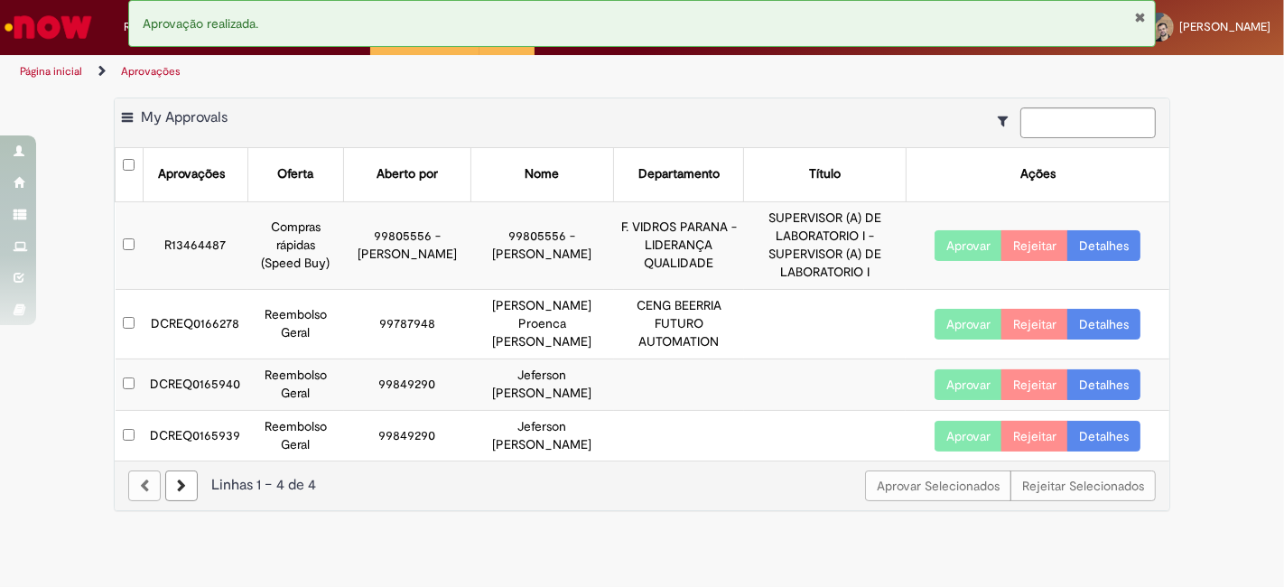
drag, startPoint x: 276, startPoint y: 390, endPoint x: 563, endPoint y: 411, distance: 287.9
click at [563, 410] on tr "DCREQ0165940 Reembolso Geral 99849290 Jeferson Everaldo De Camargo Aprovar Reje…" at bounding box center [643, 383] width 1055 height 51
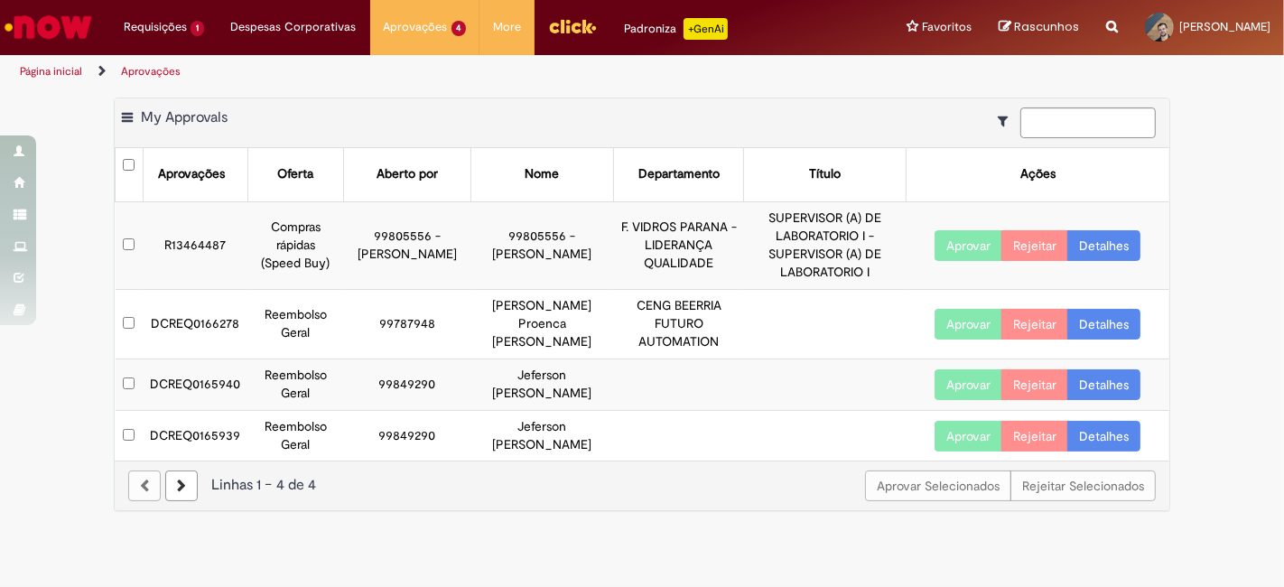
click at [1088, 394] on link "Detalhes" at bounding box center [1103, 384] width 73 height 31
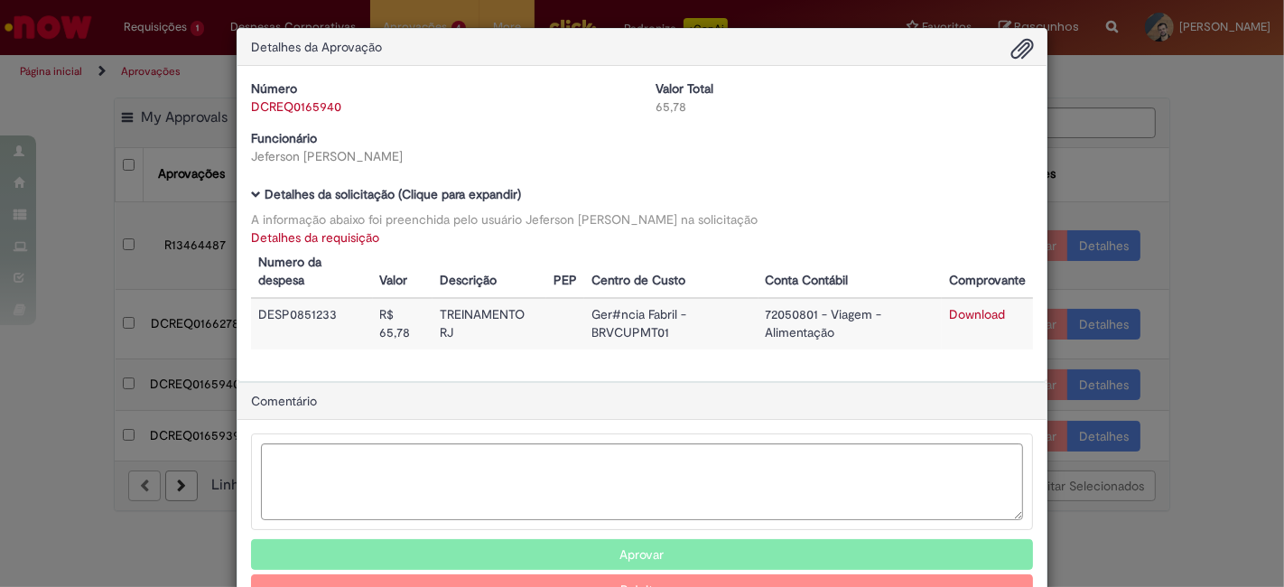
click at [321, 240] on link "Detalhes da requisição" at bounding box center [315, 237] width 128 height 16
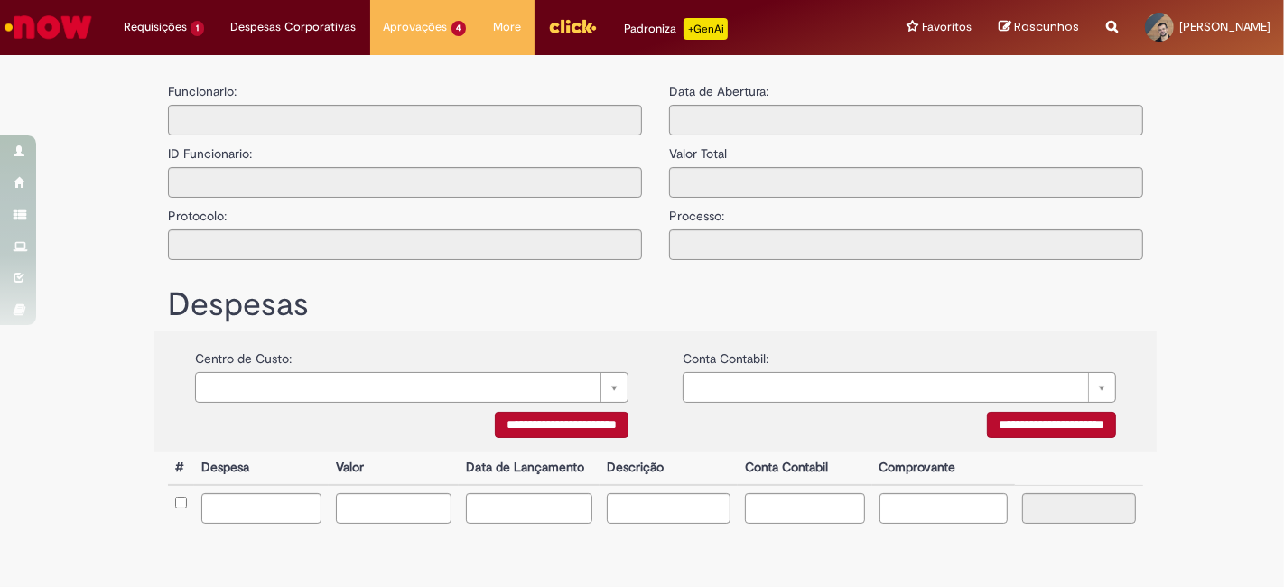
type input "**********"
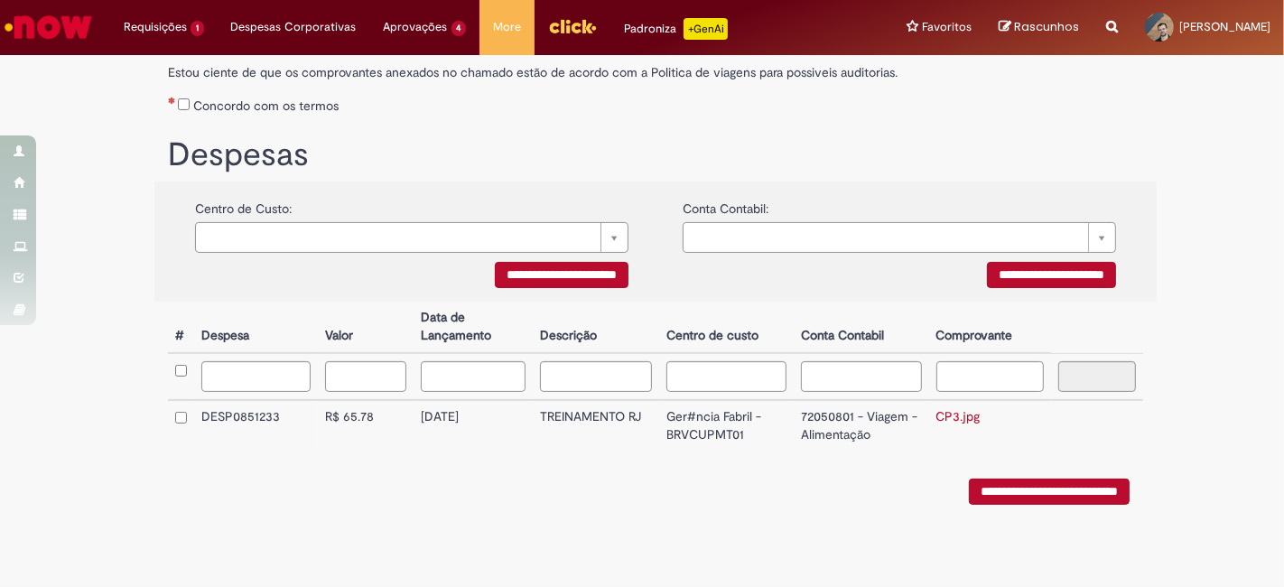
scroll to position [311, 0]
drag, startPoint x: 414, startPoint y: 416, endPoint x: 485, endPoint y: 415, distance: 70.4
click at [485, 415] on td "18/08/2025" at bounding box center [473, 425] width 119 height 51
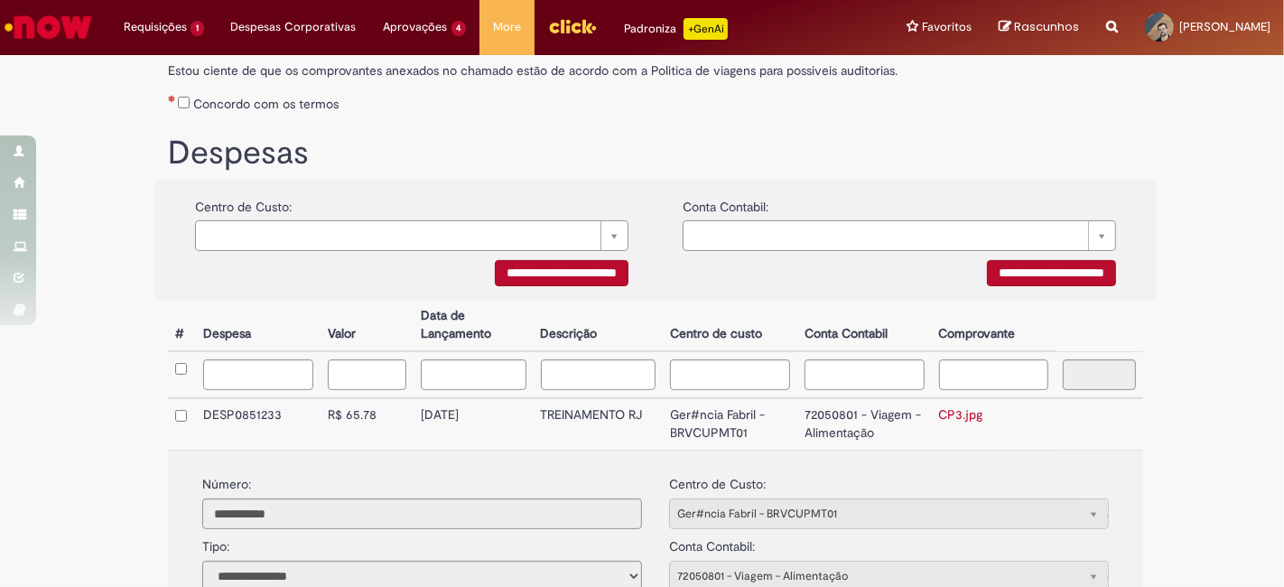
click at [957, 419] on link "CP3.jpg" at bounding box center [961, 414] width 44 height 16
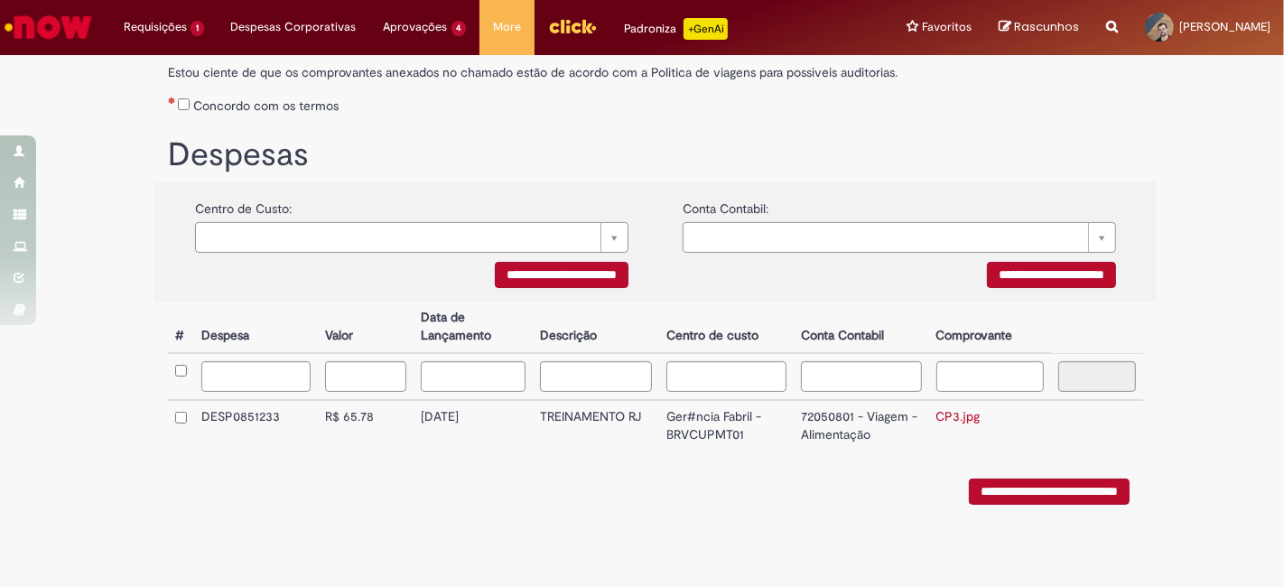
click at [954, 419] on link "CP3.jpg" at bounding box center [958, 416] width 44 height 16
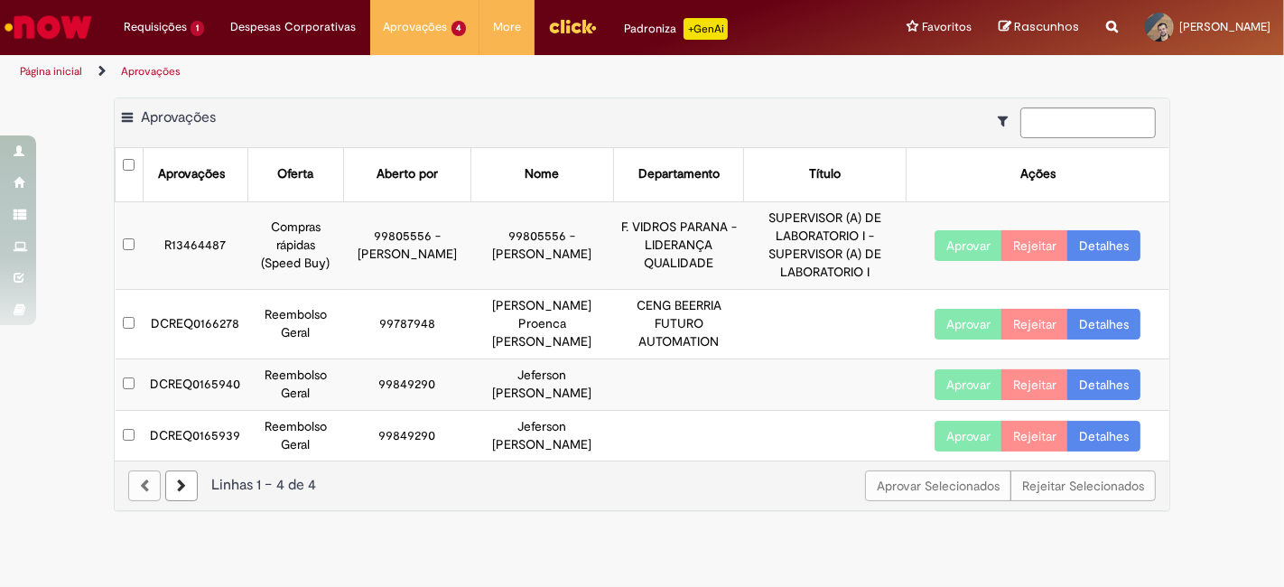
click at [956, 398] on button "Aprovar" at bounding box center [969, 384] width 68 height 31
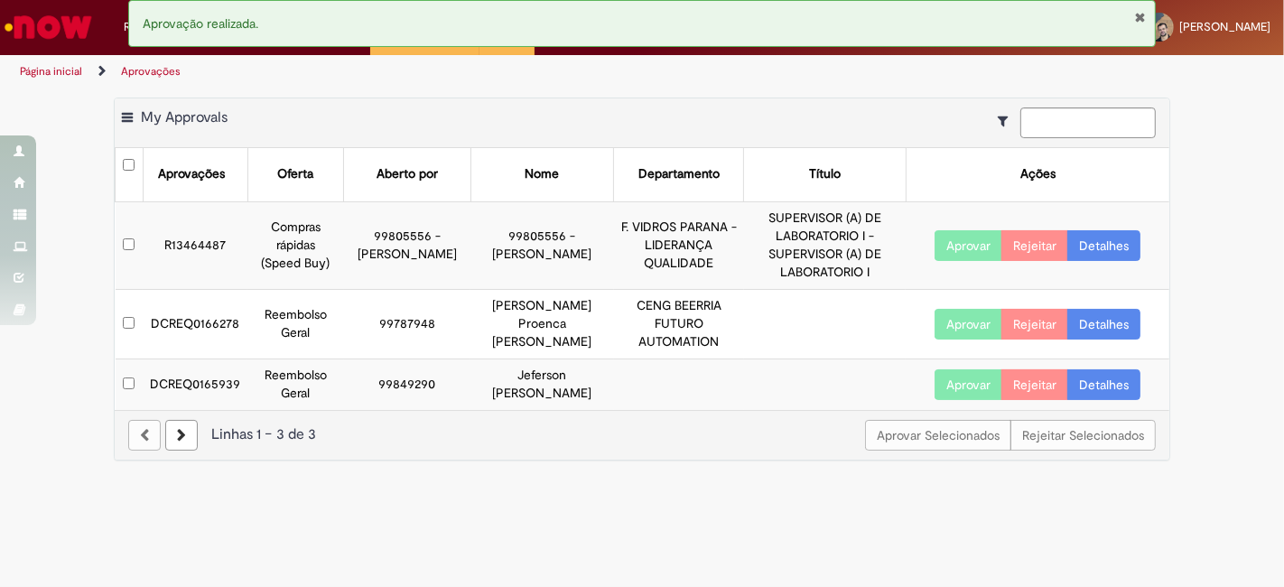
drag, startPoint x: 149, startPoint y: 390, endPoint x: 558, endPoint y: 423, distance: 410.4
click at [558, 409] on tr "DCREQ0165939 Reembolso Geral 99849290 Jeferson Everaldo De Camargo Aprovar Reje…" at bounding box center [643, 383] width 1055 height 51
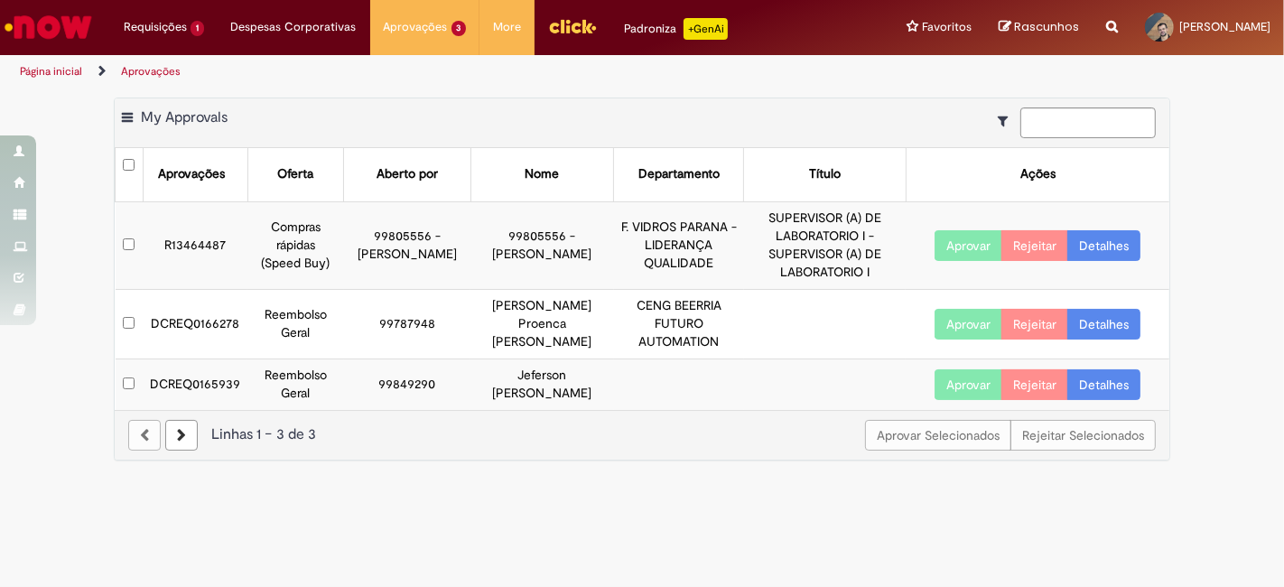
drag, startPoint x: 148, startPoint y: 393, endPoint x: 563, endPoint y: 416, distance: 416.0
click at [563, 409] on tr "DCREQ0165939 Reembolso Geral 99849290 Jeferson Everaldo De Camargo Aprovar Reje…" at bounding box center [643, 383] width 1055 height 51
click at [1094, 400] on link "Detalhes" at bounding box center [1103, 384] width 73 height 31
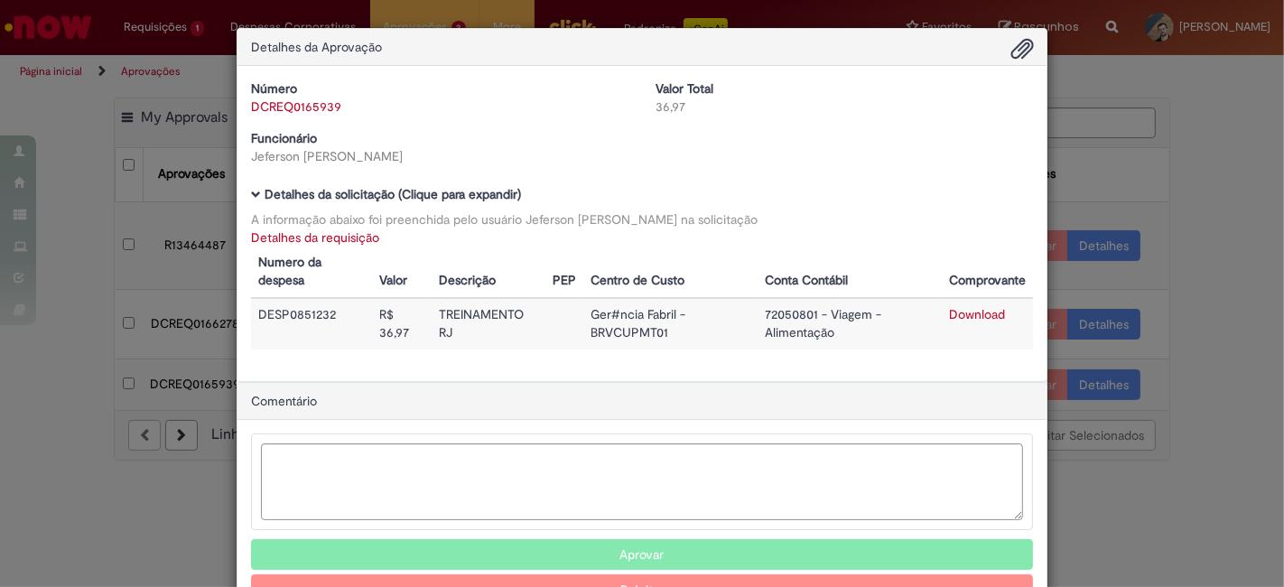
click at [278, 229] on link "Detalhes da requisição" at bounding box center [315, 237] width 128 height 16
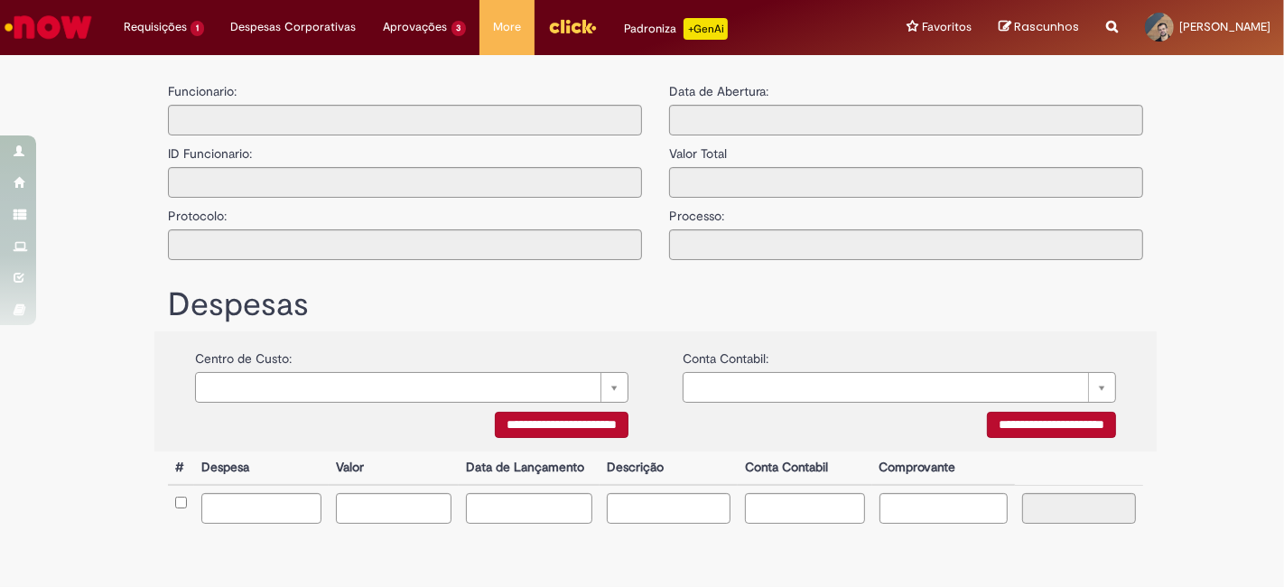
type input "**********"
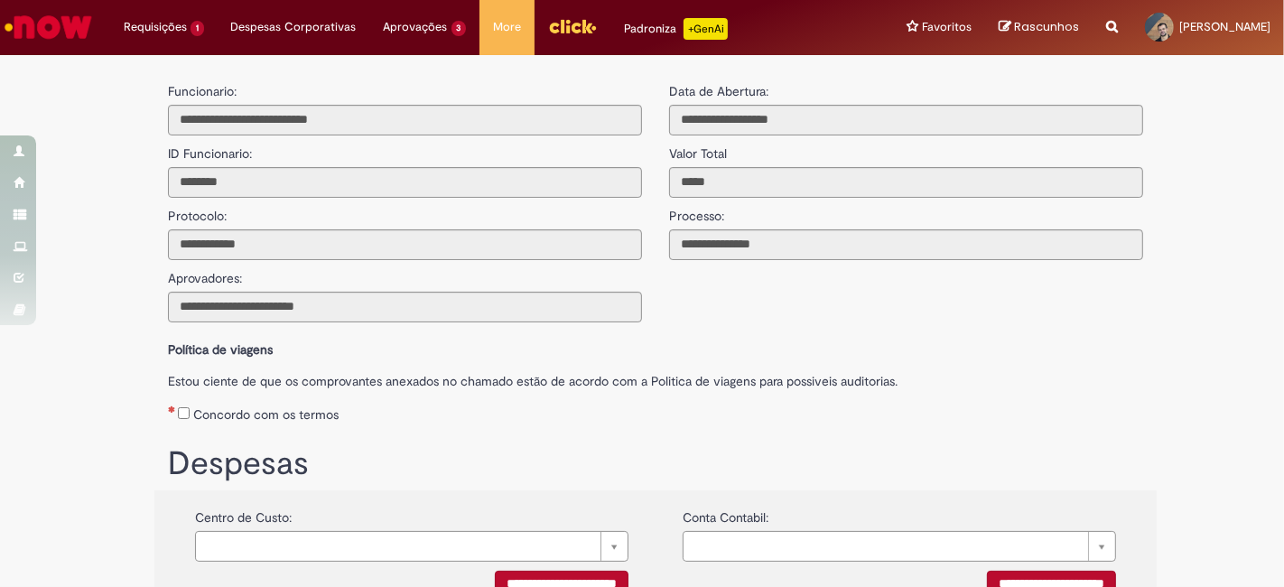
scroll to position [311, 0]
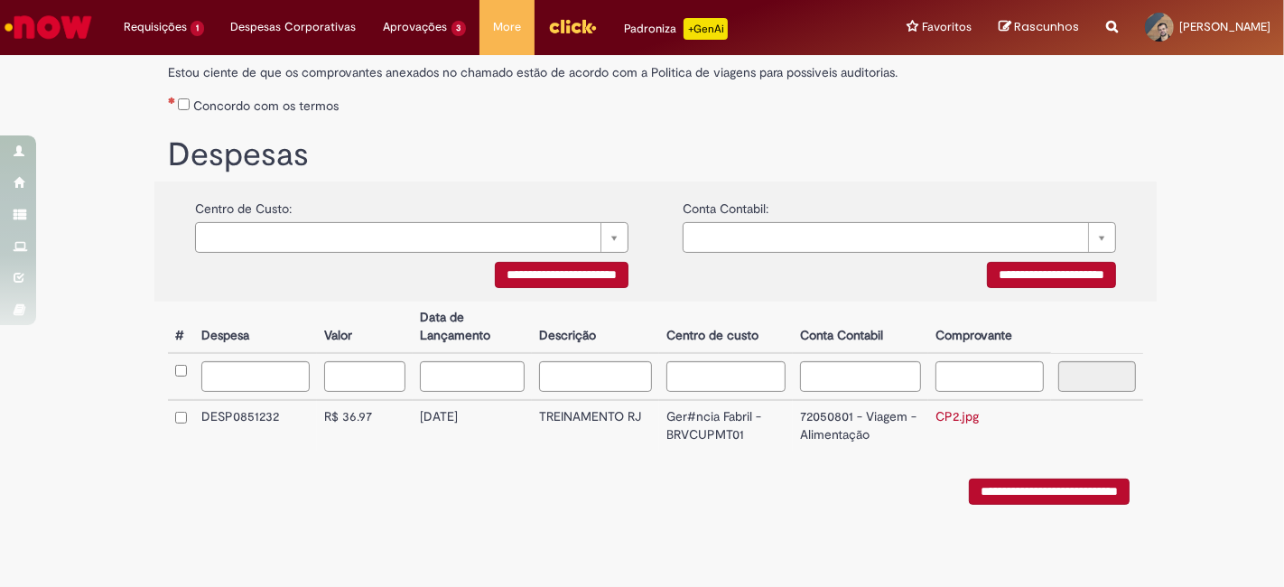
click at [944, 414] on link "CP2.jpg" at bounding box center [957, 416] width 43 height 16
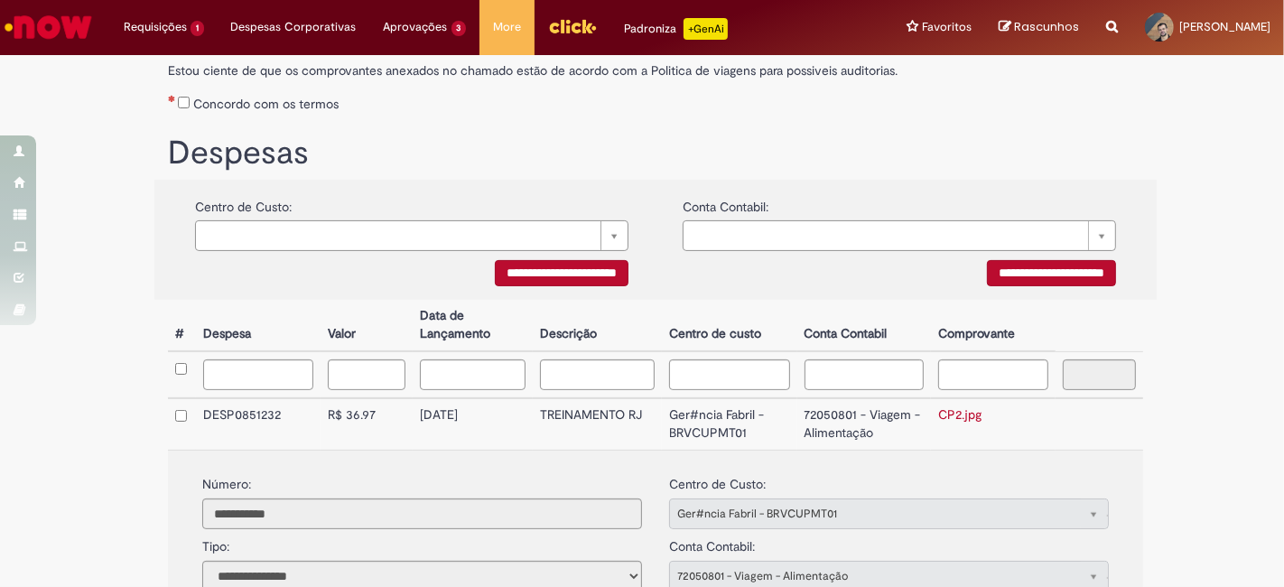
drag, startPoint x: 414, startPoint y: 416, endPoint x: 479, endPoint y: 416, distance: 65.9
click at [479, 416] on td "29/07/2025" at bounding box center [473, 423] width 120 height 51
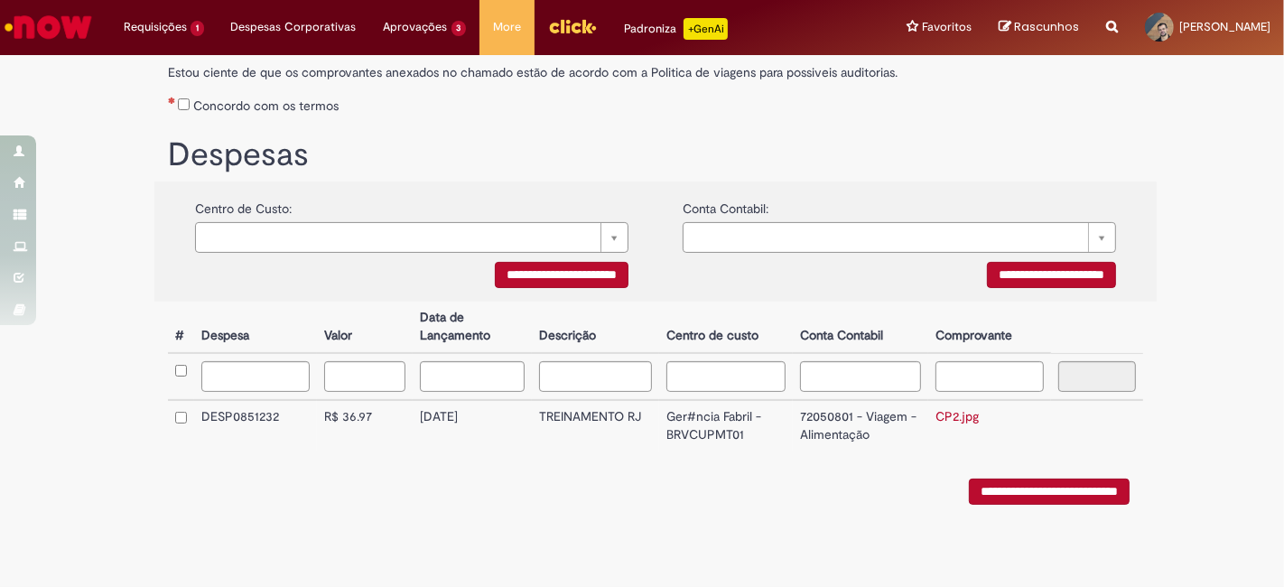
click at [600, 522] on div "**********" at bounding box center [655, 417] width 1002 height 230
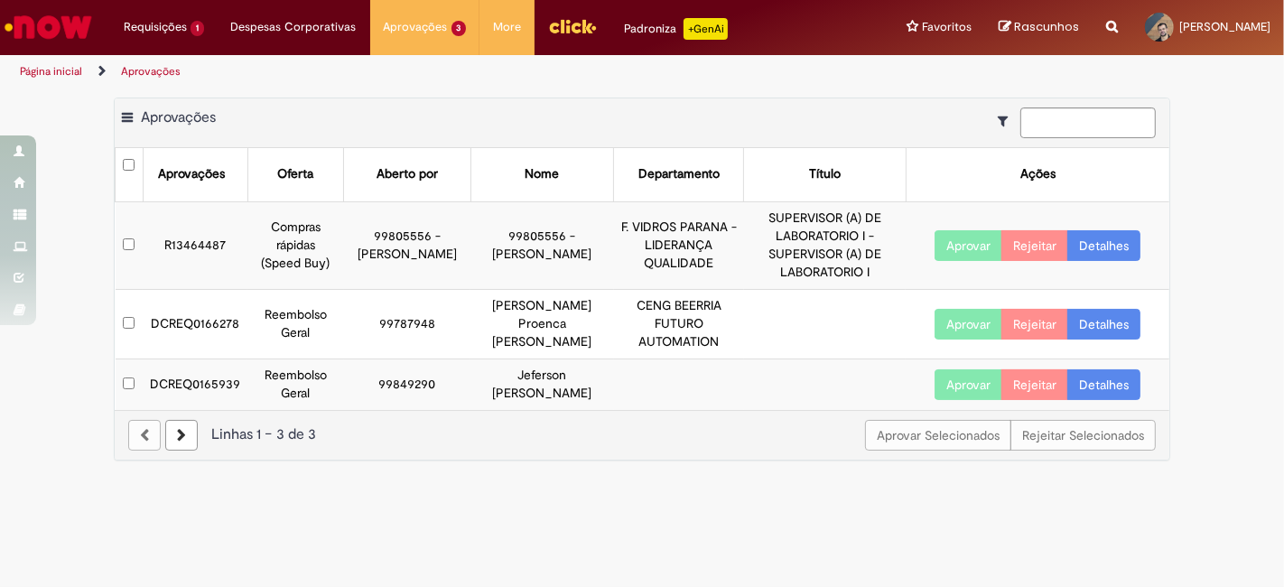
click at [974, 397] on button "Aprovar" at bounding box center [969, 384] width 68 height 31
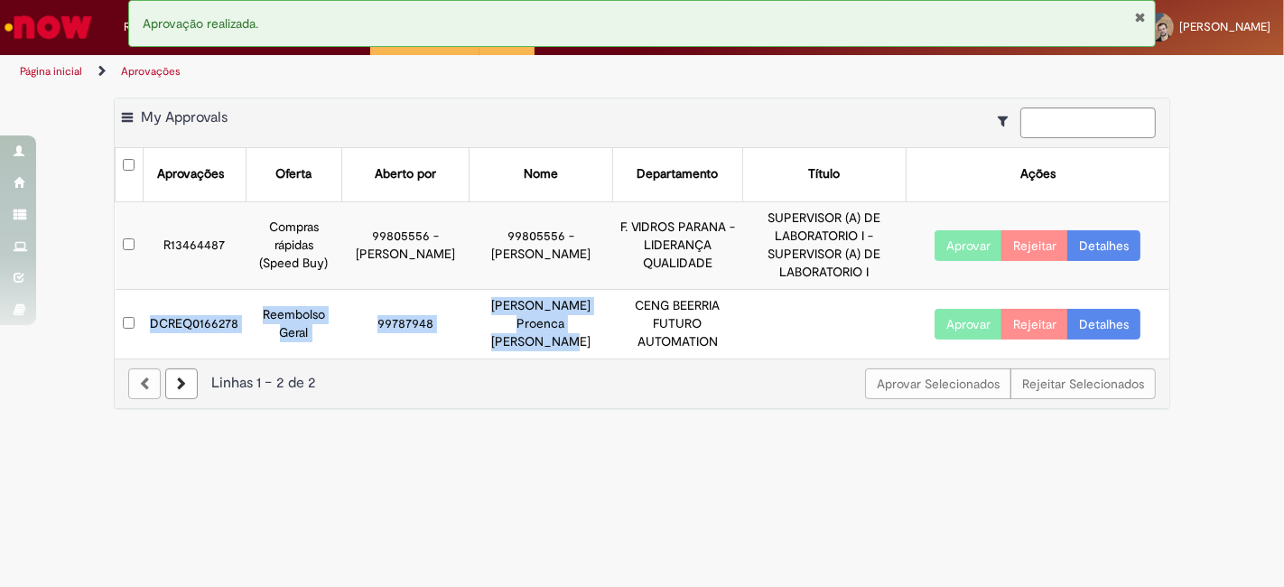
drag, startPoint x: 170, startPoint y: 325, endPoint x: 560, endPoint y: 342, distance: 390.5
click at [560, 342] on tr "DCREQ0166278 Reembolso Geral 99787948 Matheus Proenca Figueira Da Costa CENG BE…" at bounding box center [643, 323] width 1055 height 69
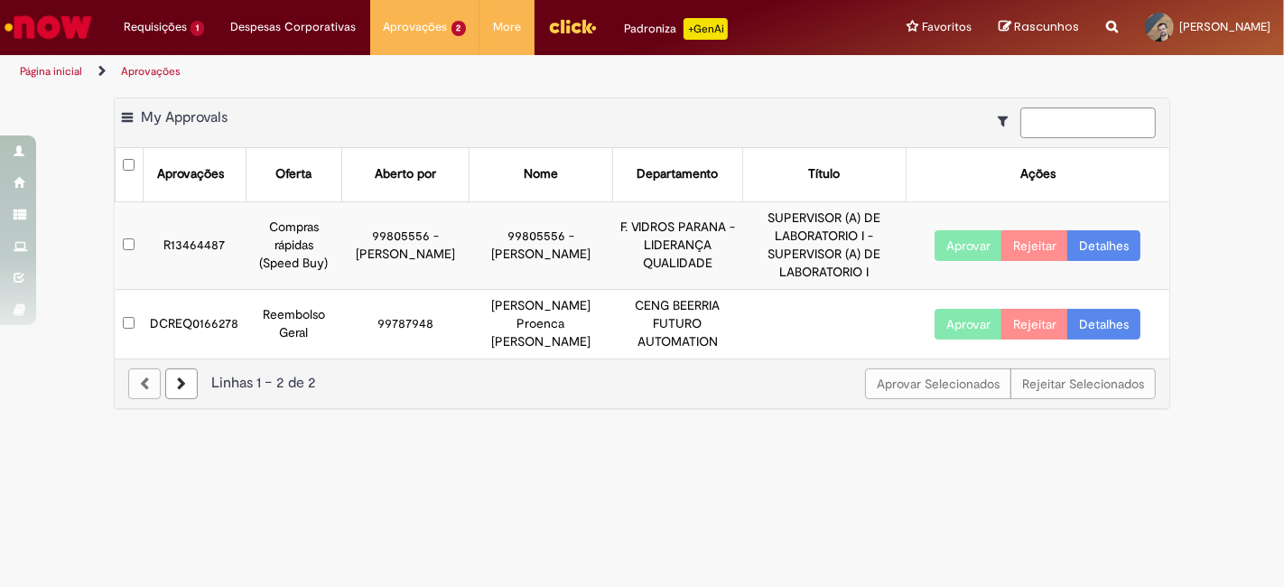
click at [1101, 323] on link "Detalhes" at bounding box center [1103, 324] width 73 height 31
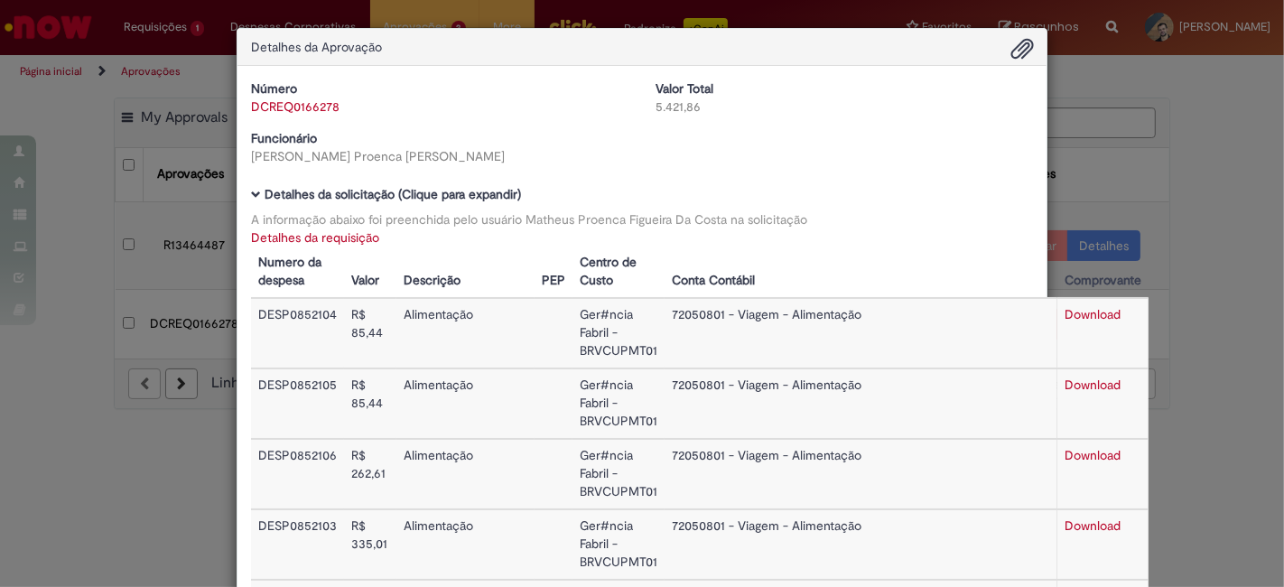
click at [333, 235] on link "Detalhes da requisição" at bounding box center [315, 237] width 128 height 16
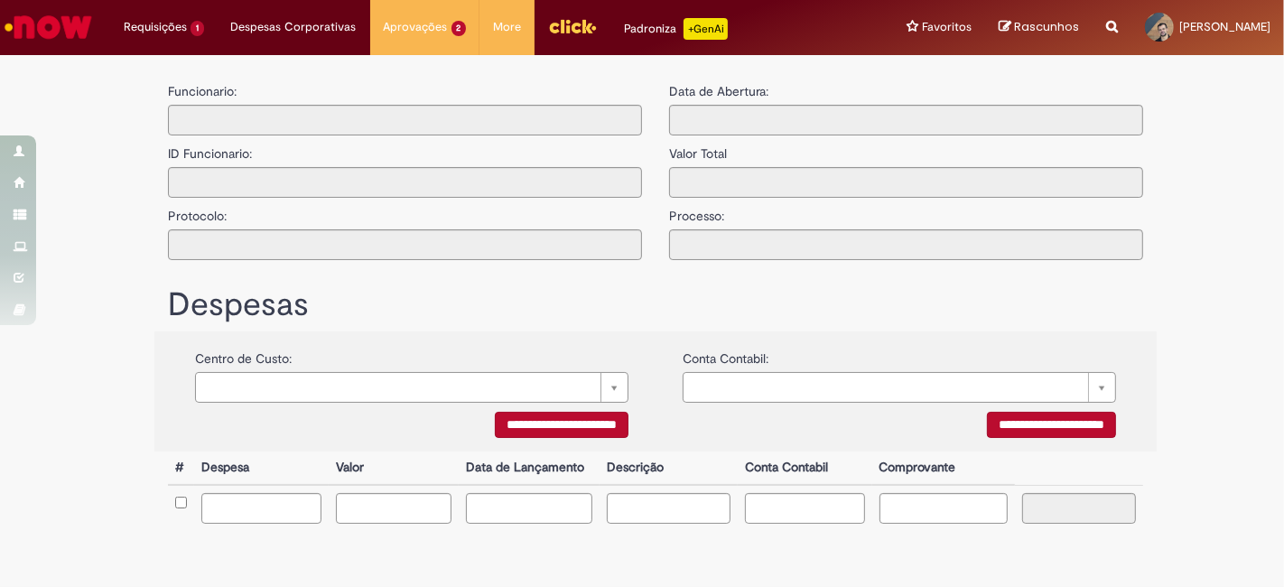
type input "**********"
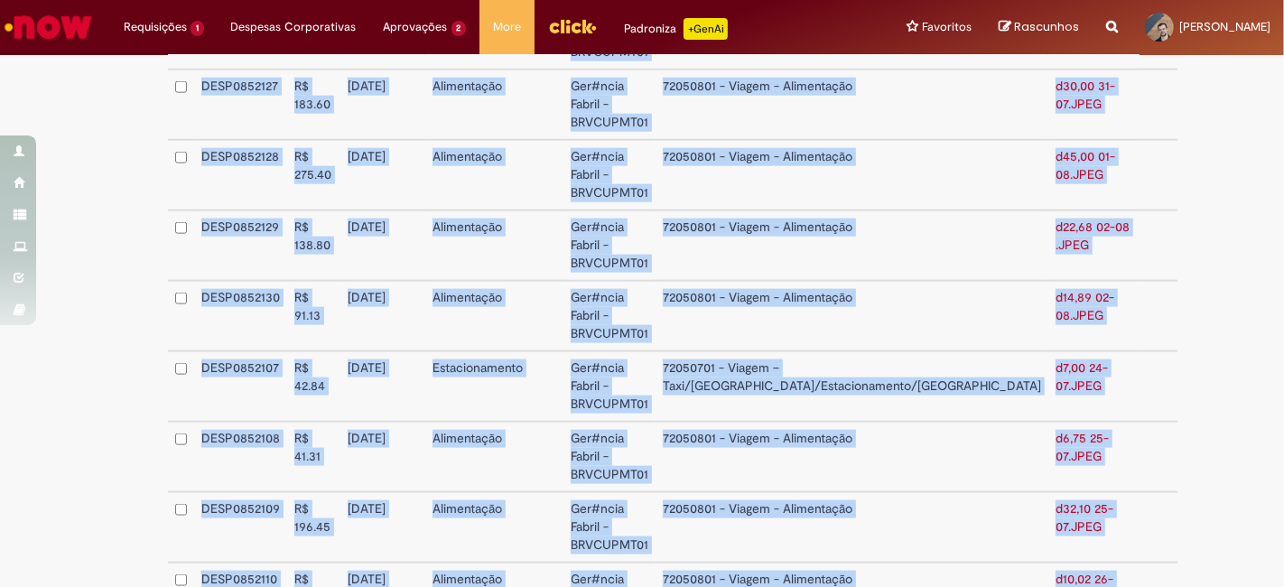
scroll to position [2042, 0]
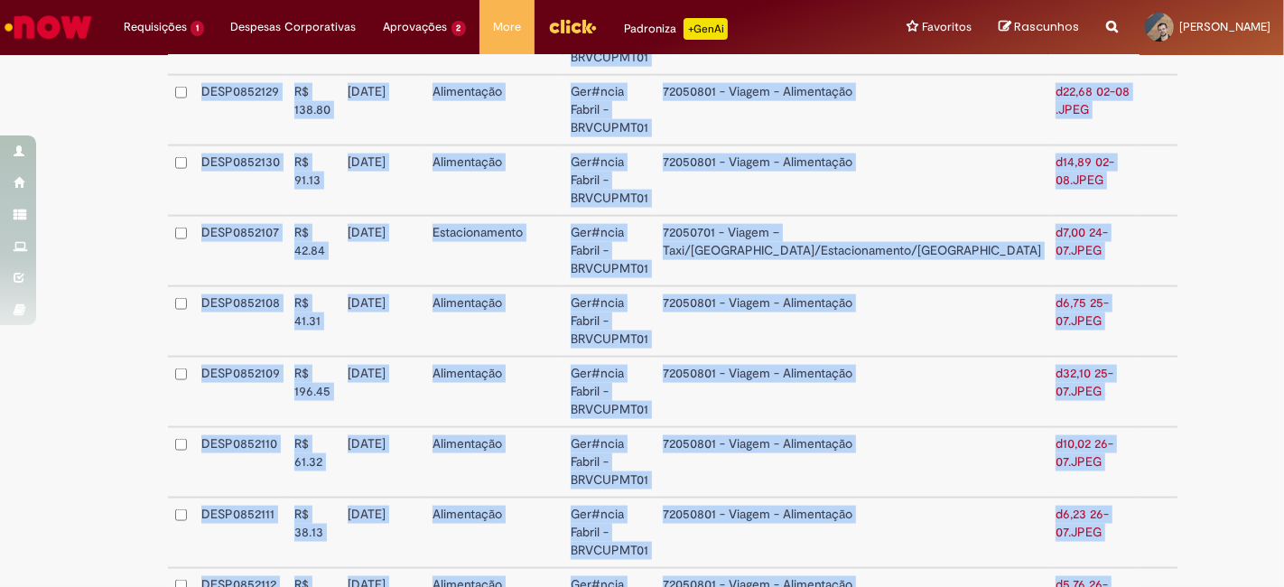
drag, startPoint x: 199, startPoint y: 124, endPoint x: 1043, endPoint y: 443, distance: 902.8
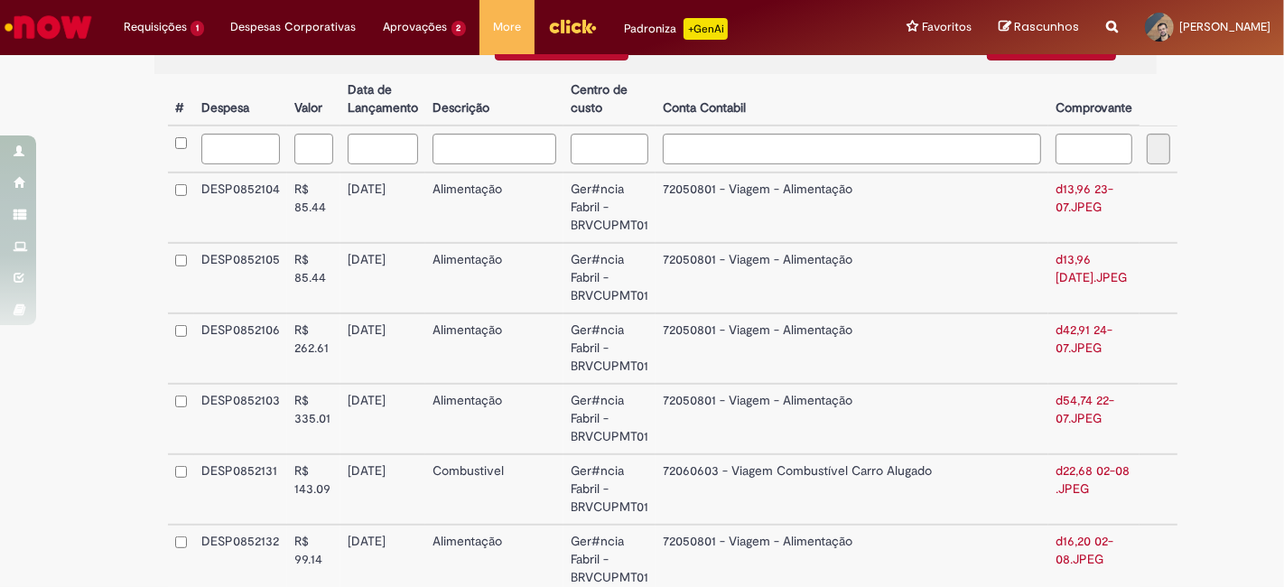
scroll to position [536, 0]
click at [1056, 193] on link "d13,96 23-07.JPEG" at bounding box center [1085, 198] width 58 height 34
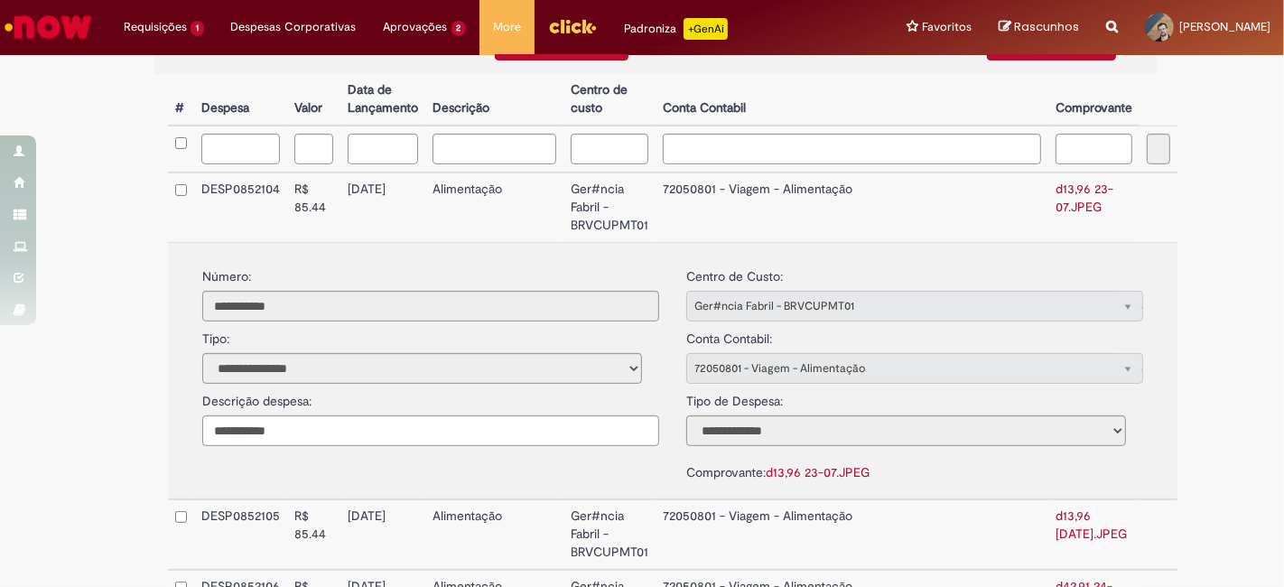
click at [1056, 507] on link "d13,96 23-07-2025.JPEG" at bounding box center [1091, 524] width 71 height 34
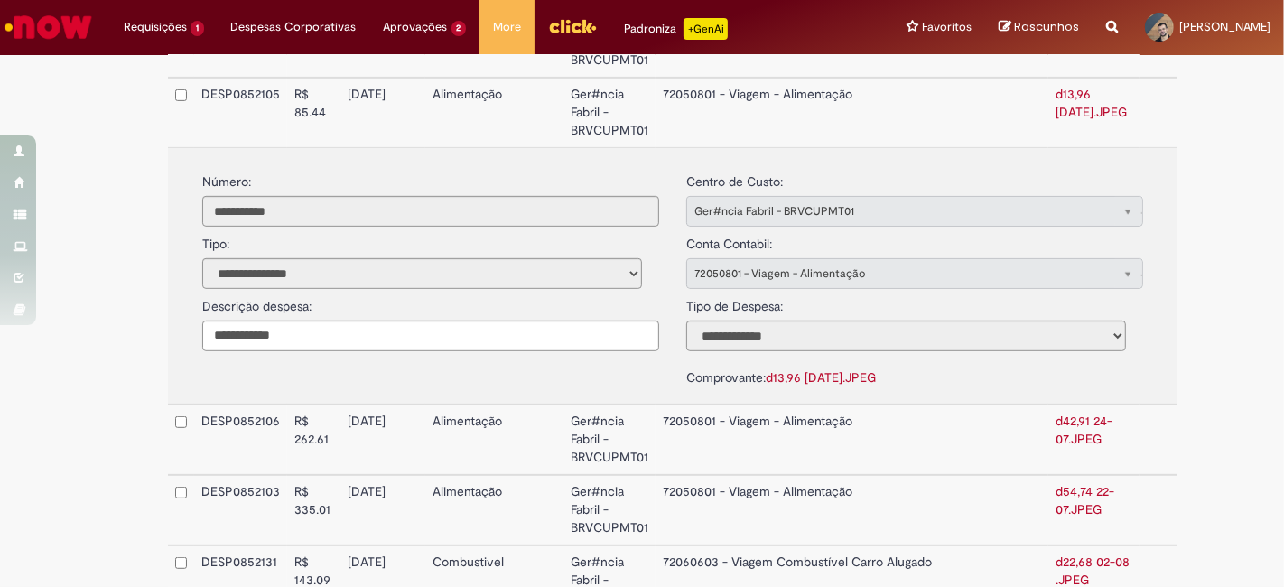
scroll to position [838, 0]
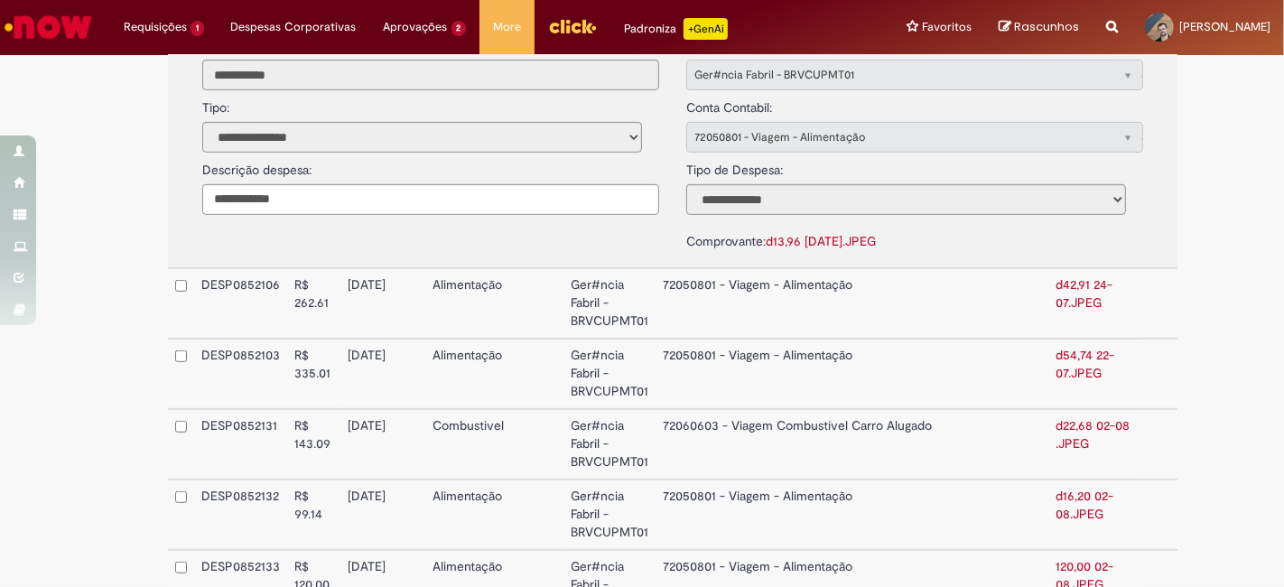
drag, startPoint x: 985, startPoint y: 248, endPoint x: 1028, endPoint y: 264, distance: 45.1
click at [1056, 276] on link "d42,91 24-07.JPEG" at bounding box center [1084, 293] width 57 height 34
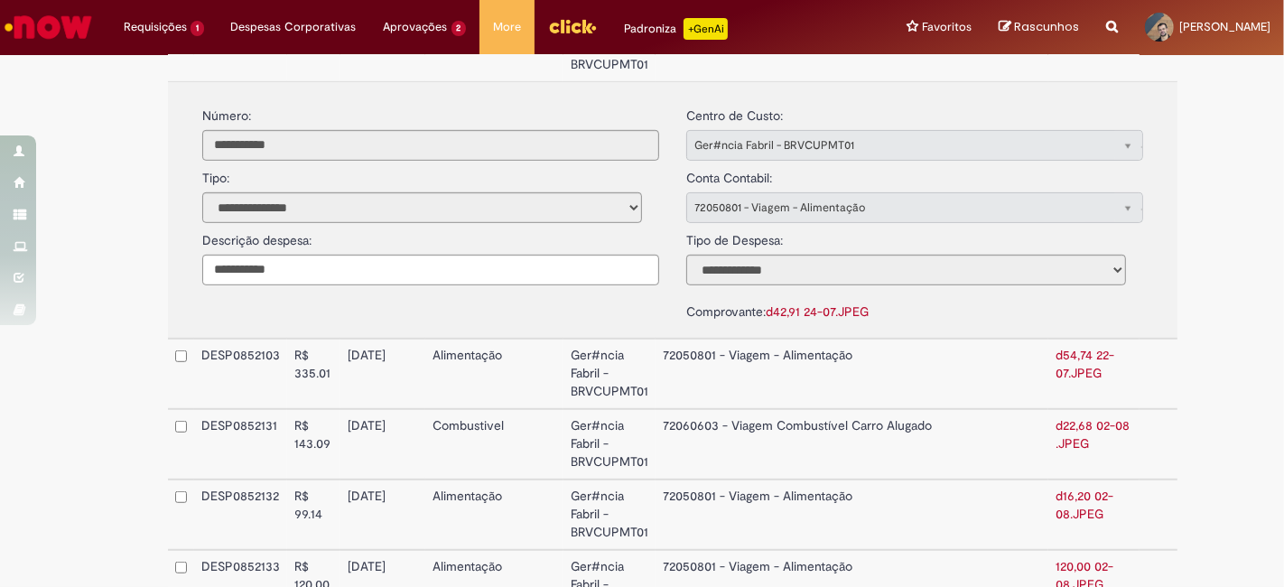
click at [1056, 347] on link "d54,74 22-07.JPEG" at bounding box center [1085, 364] width 59 height 34
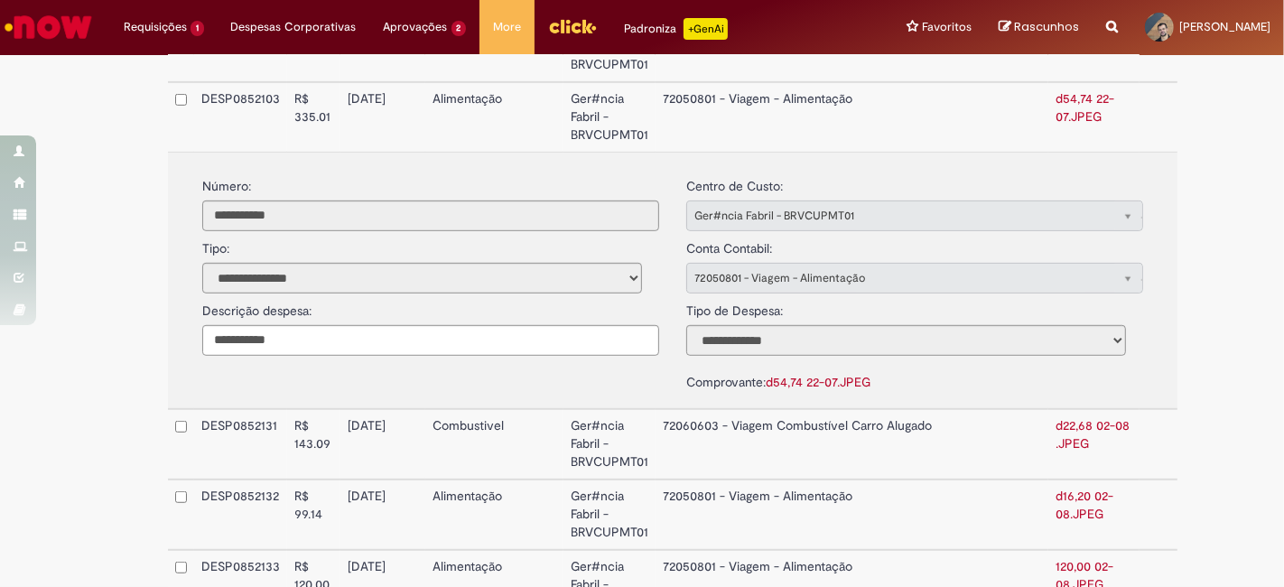
click at [1056, 417] on link "d22,68 02-08 .JPEG" at bounding box center [1093, 434] width 74 height 34
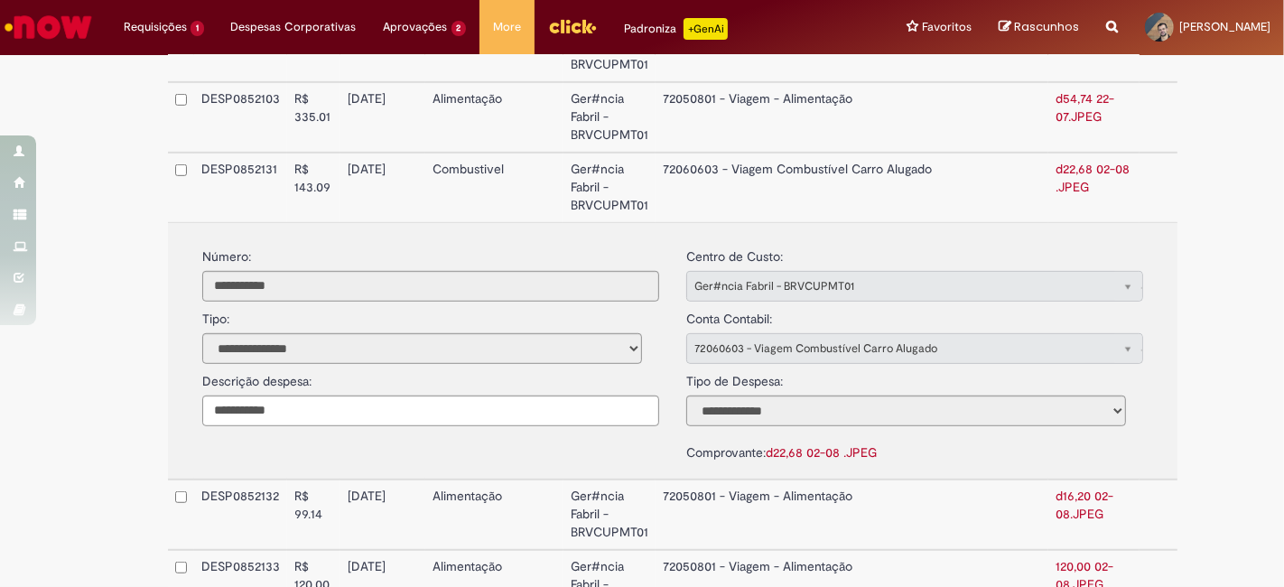
click at [1056, 488] on link "d16,20 02-08.JPEG" at bounding box center [1085, 505] width 58 height 34
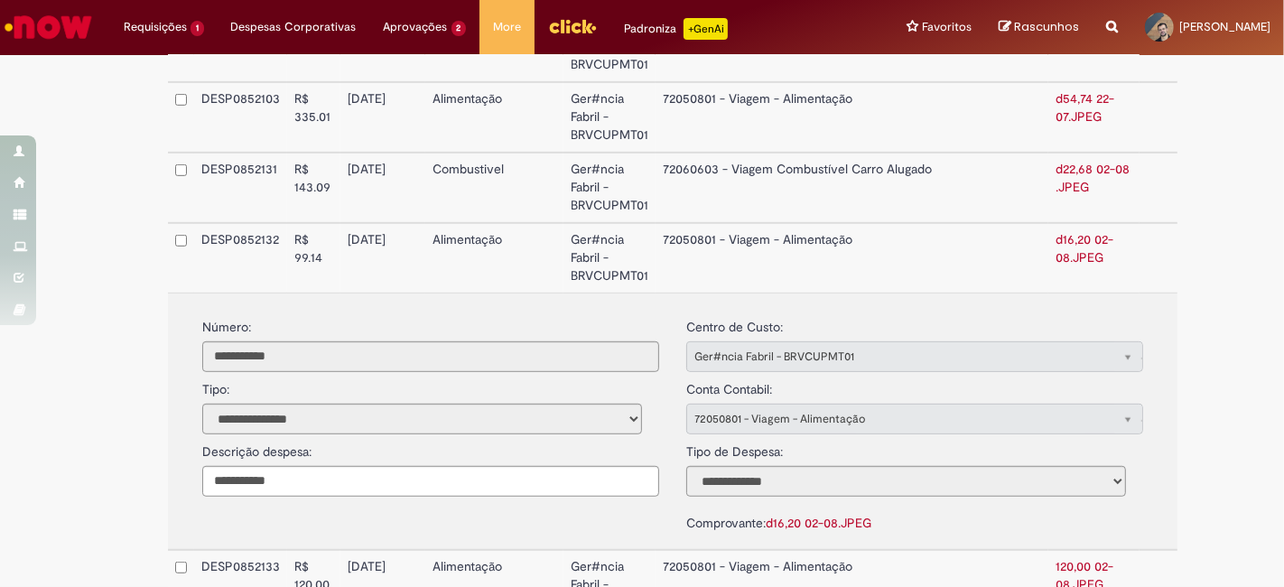
click at [1056, 558] on link "120,00 02-08.JPEG" at bounding box center [1085, 575] width 58 height 34
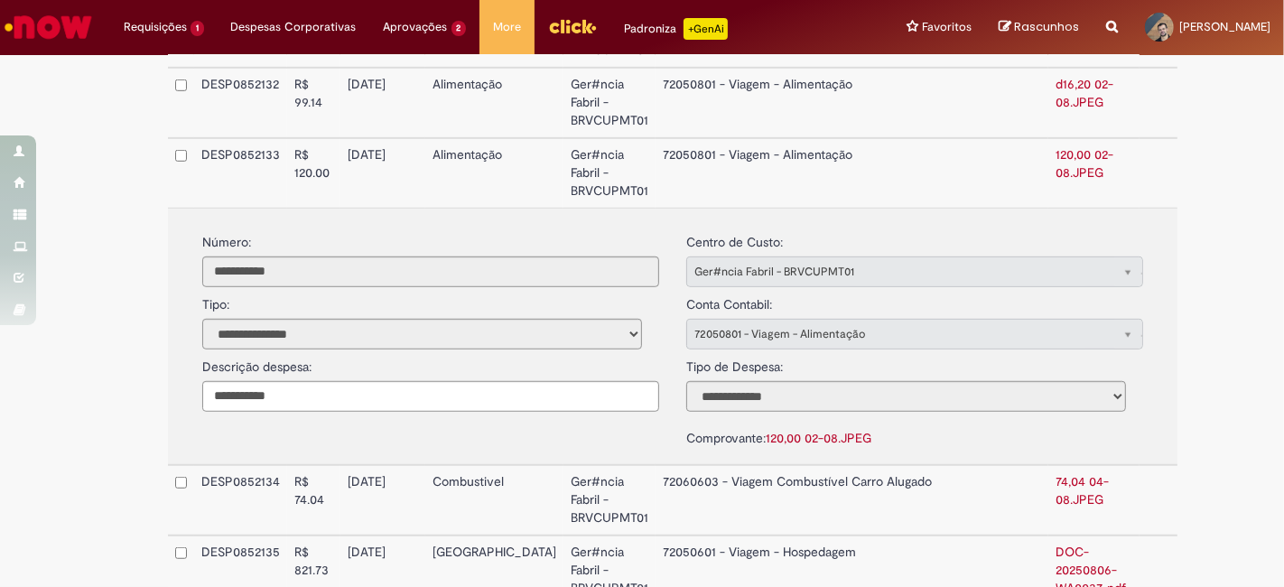
scroll to position [1038, 0]
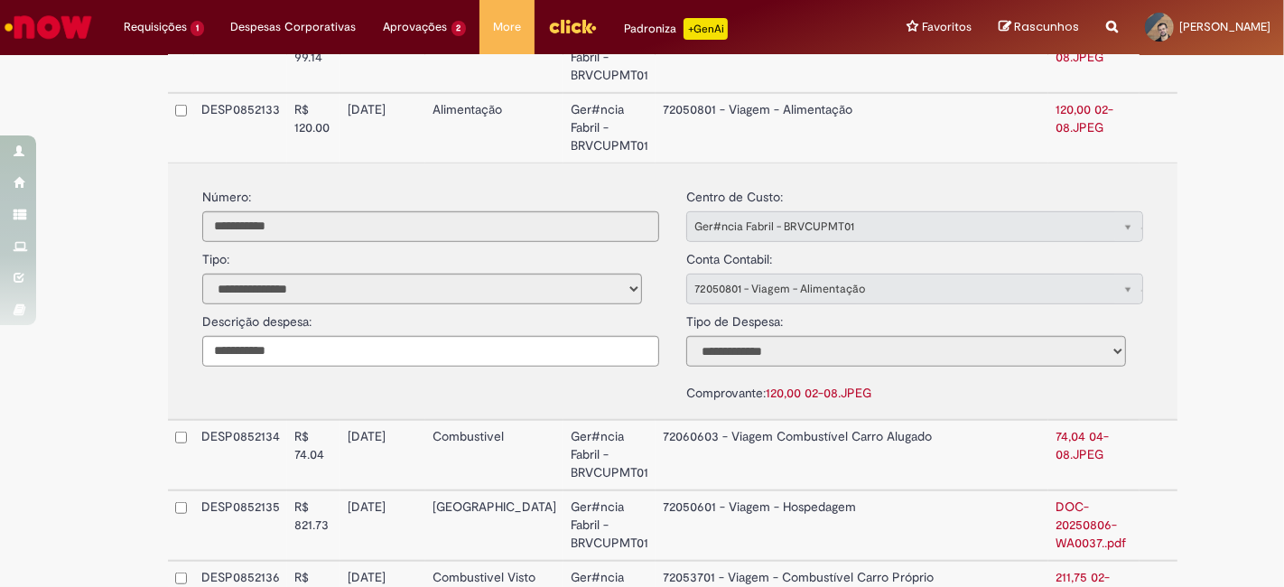
click at [1056, 428] on link "74,04 04-08.JPEG" at bounding box center [1082, 445] width 53 height 34
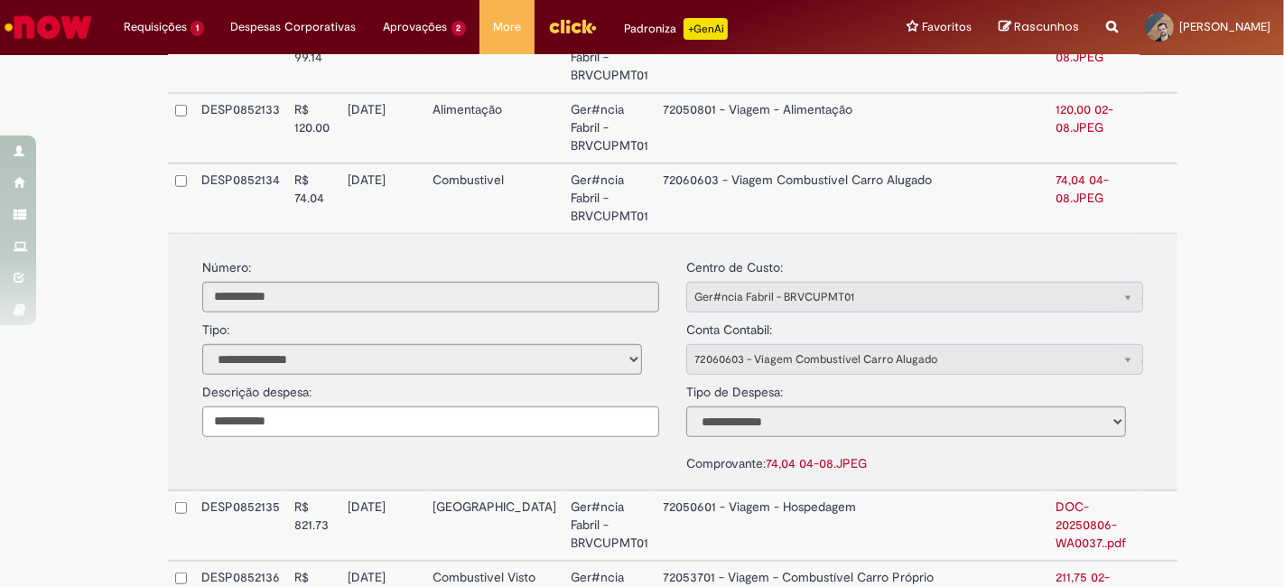
click at [1056, 498] on link "DOC-20250806-WA0037..pdf" at bounding box center [1091, 524] width 70 height 52
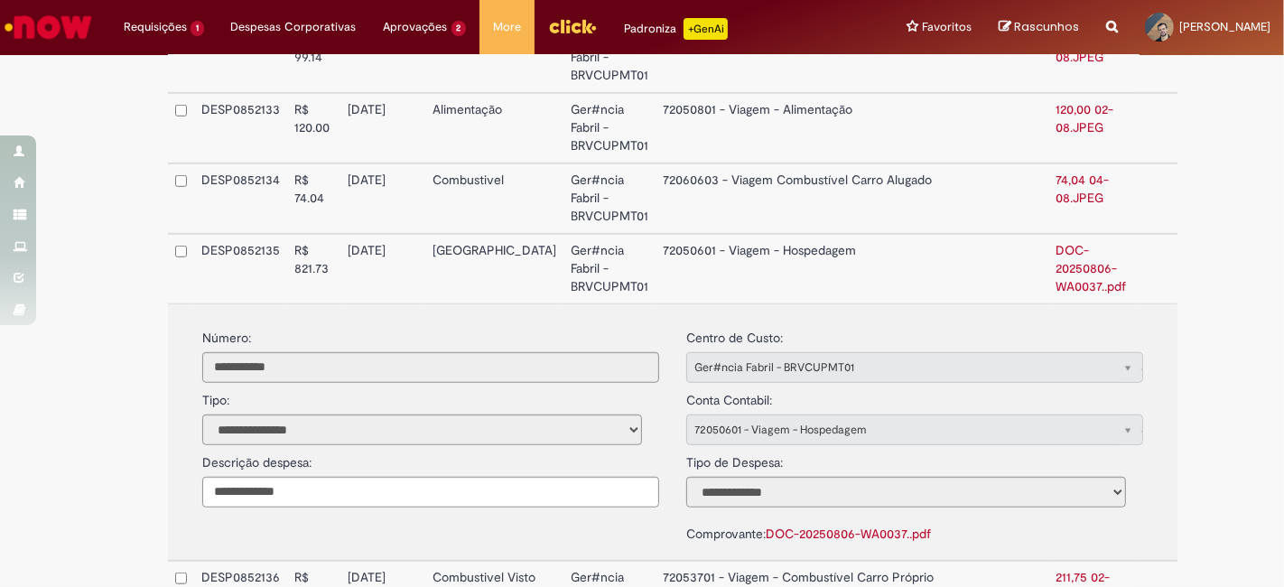
click at [1056, 569] on link "211,75 02-07.JPEG" at bounding box center [1083, 586] width 54 height 34
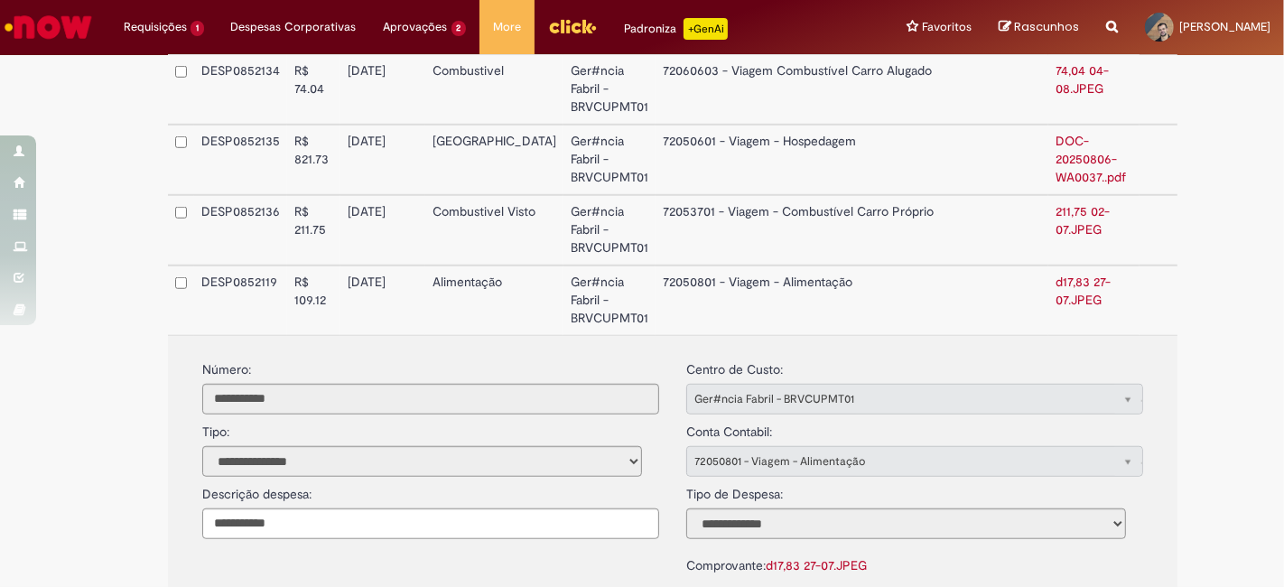
scroll to position [1239, 0]
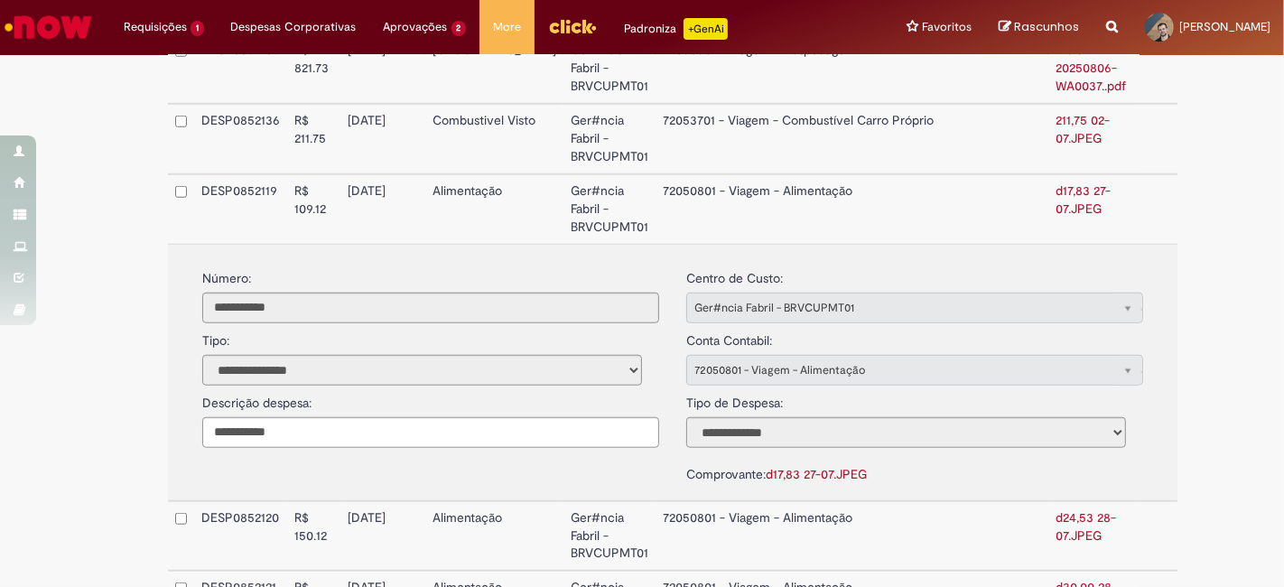
click at [1208, 422] on div "**********" at bounding box center [642, 539] width 1284 height 3429
click at [1056, 579] on link "d30,00 28-07.JPEG" at bounding box center [1086, 596] width 61 height 34
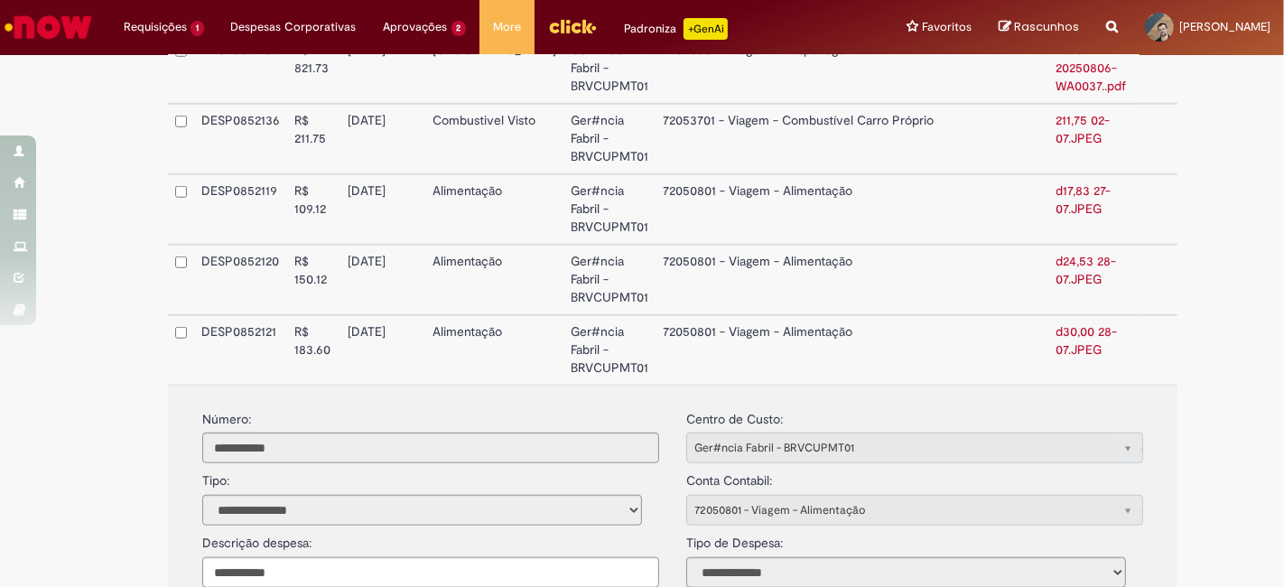
drag, startPoint x: 999, startPoint y: 442, endPoint x: 1010, endPoint y: 443, distance: 10.9
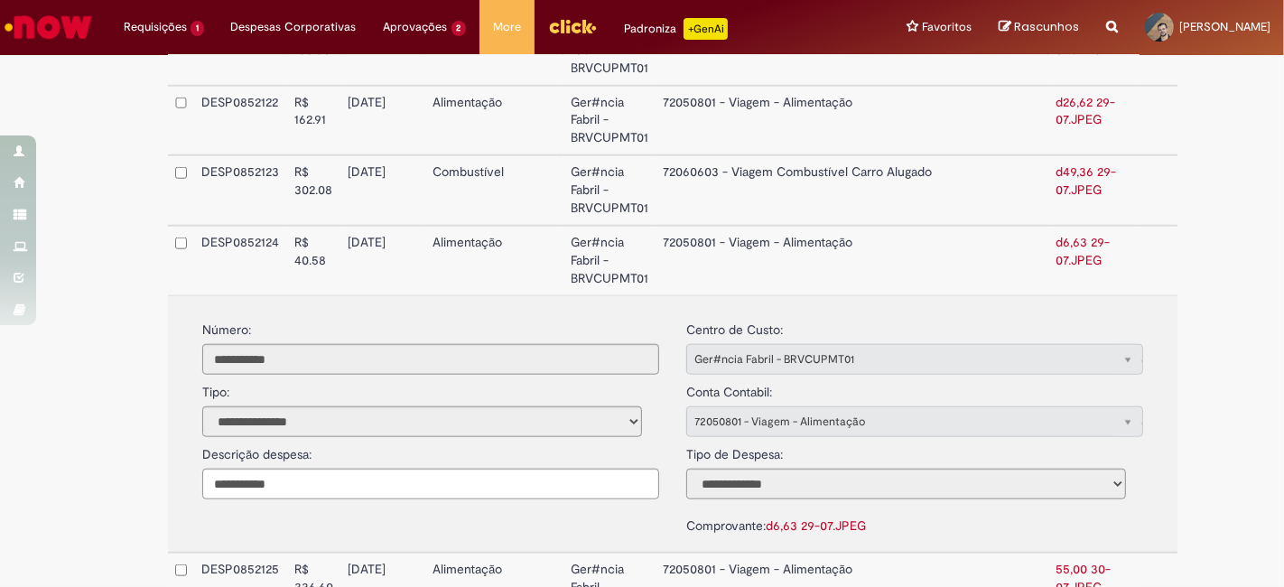
scroll to position [1540, 0]
click at [1056, 560] on link "55,00 30-07.JPEG" at bounding box center [1083, 577] width 55 height 34
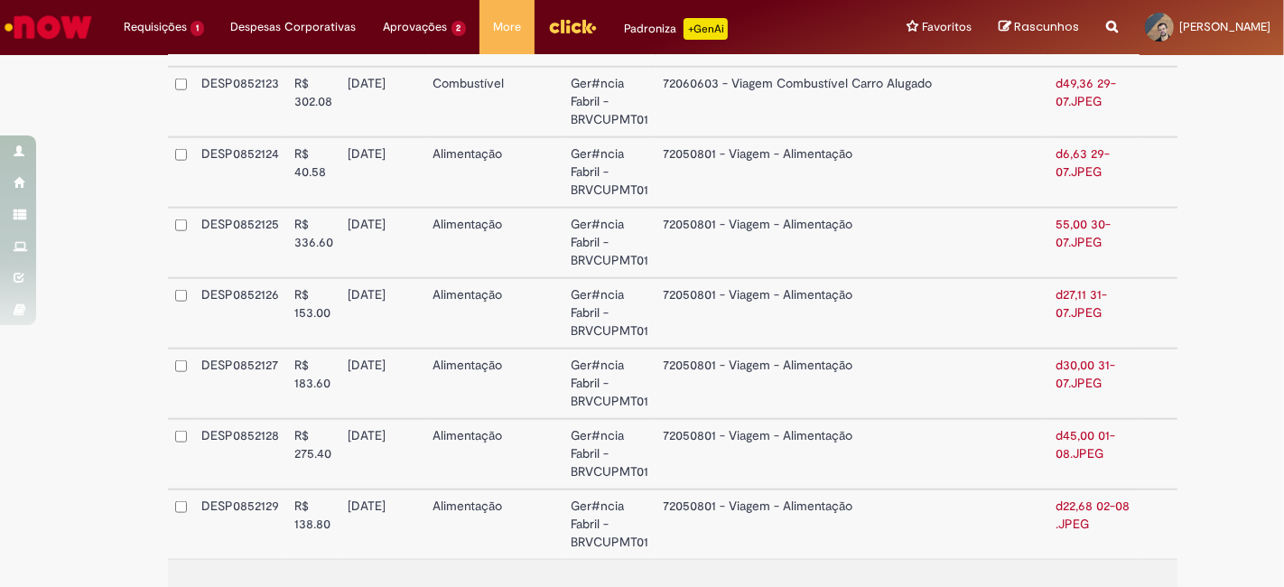
scroll to position [1741, 0]
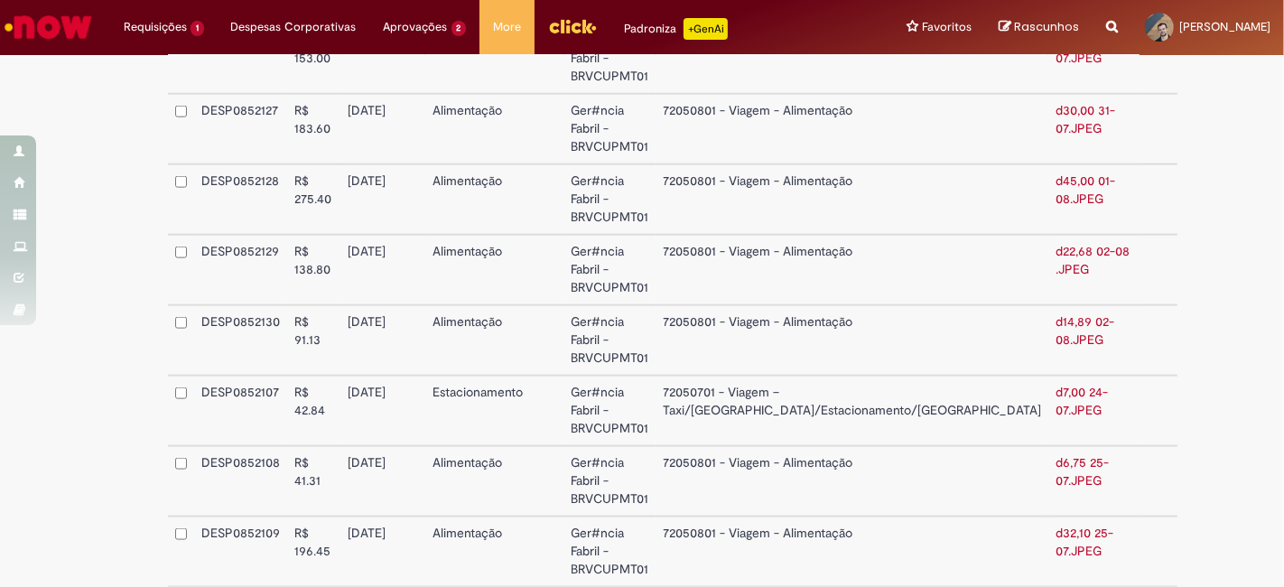
scroll to position [1941, 0]
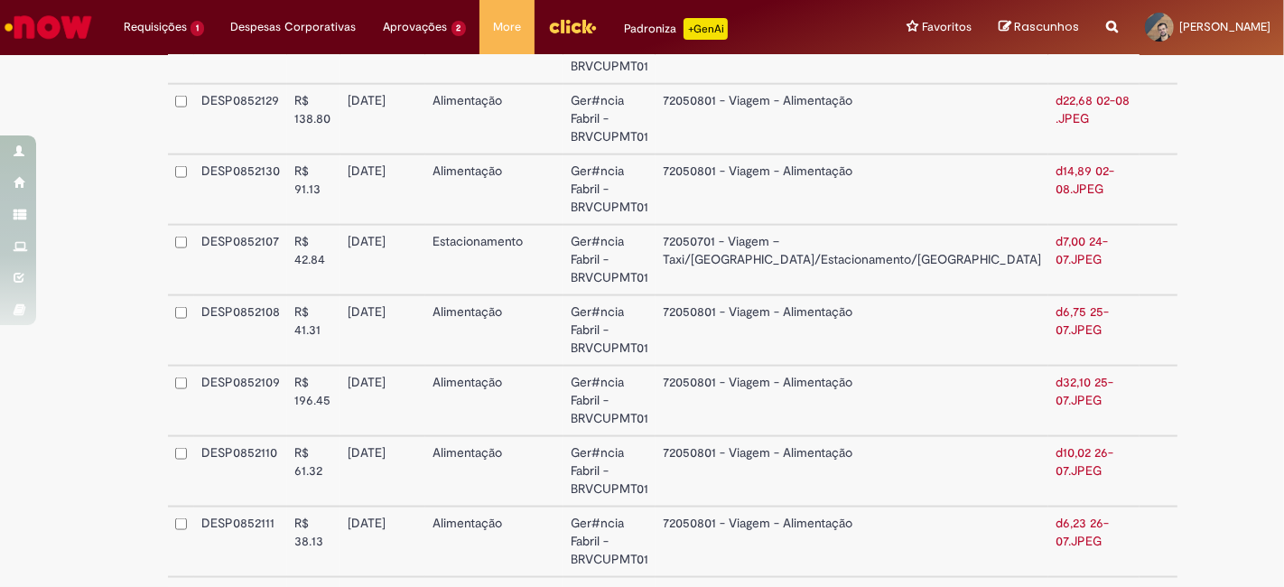
scroll to position [2242, 0]
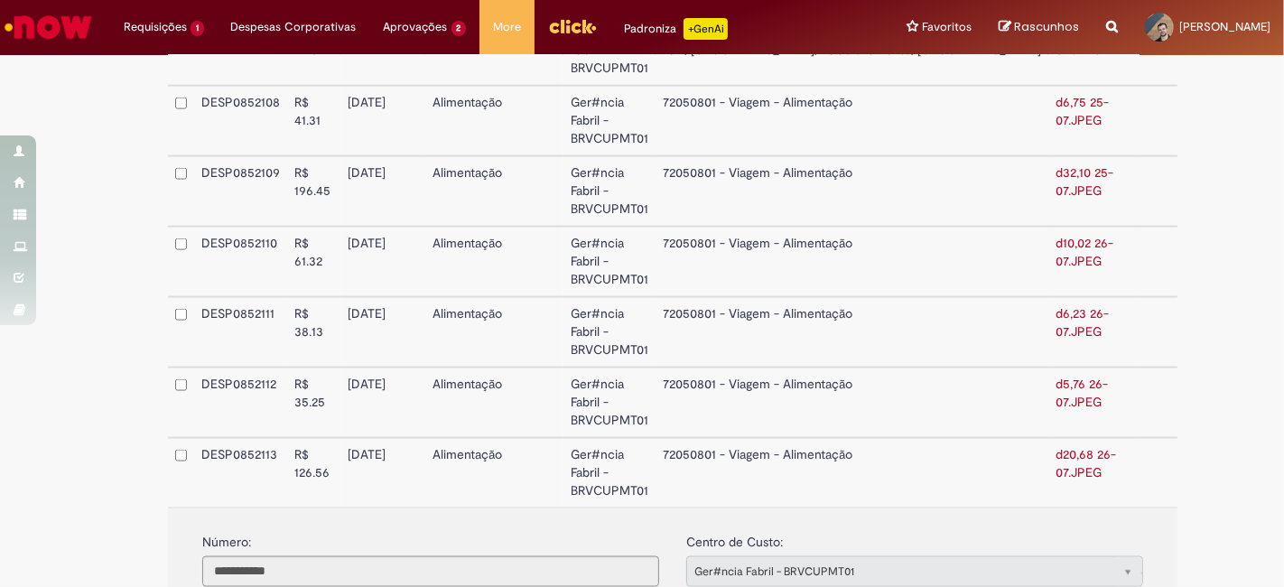
drag, startPoint x: 980, startPoint y: 260, endPoint x: 1001, endPoint y: 272, distance: 23.9
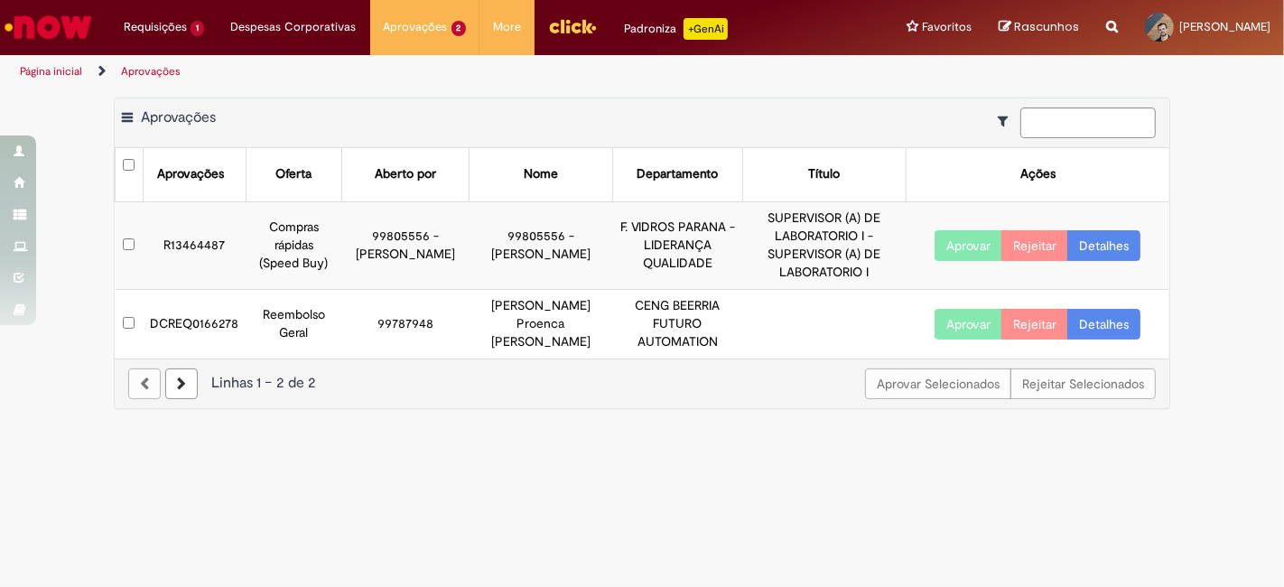
click at [987, 321] on button "Aprovar" at bounding box center [969, 324] width 68 height 31
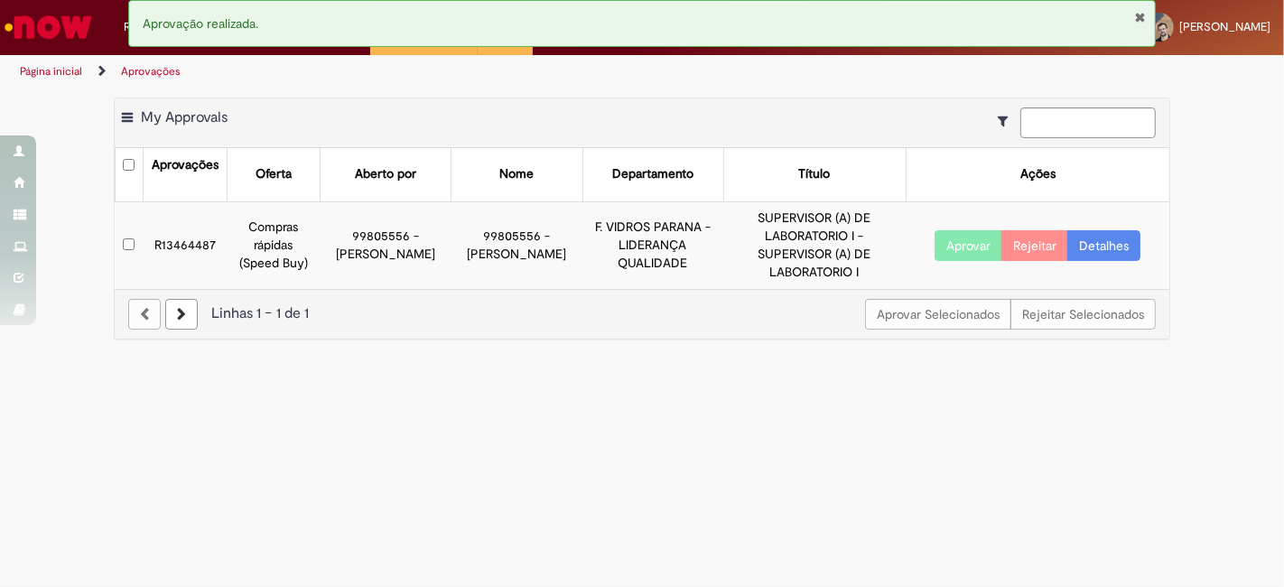
click at [1126, 238] on link "Detalhes" at bounding box center [1103, 245] width 73 height 31
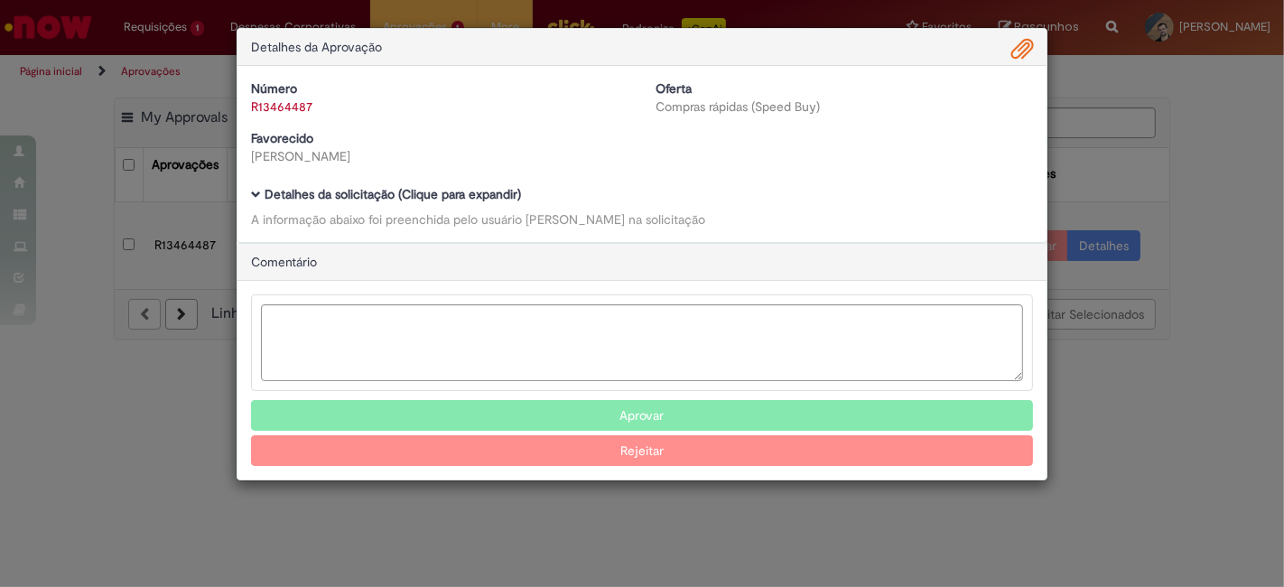
click at [256, 193] on span "Ambev Approval Modal" at bounding box center [256, 195] width 10 height 10
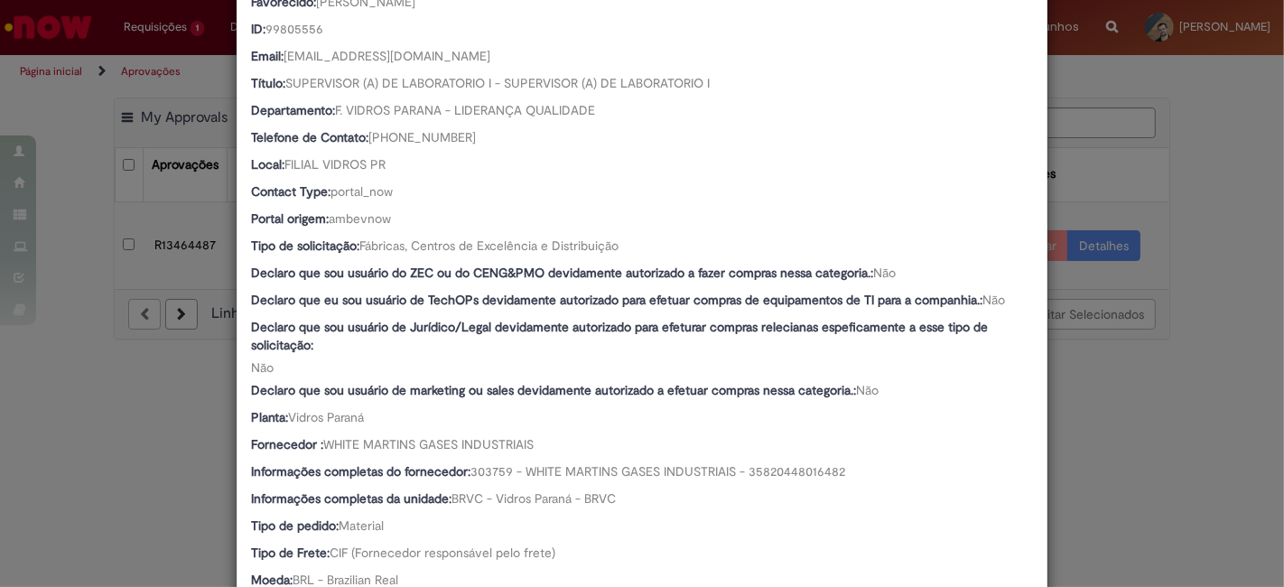
scroll to position [501, 0]
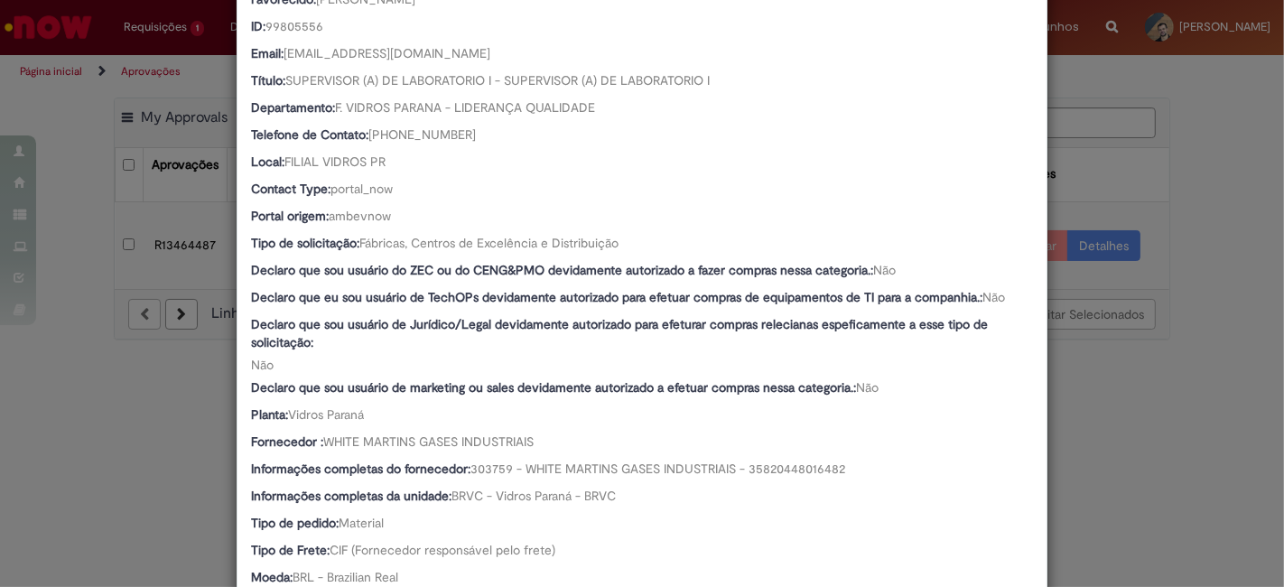
click at [123, 437] on div "Detalhes da Aprovação Número R13464487 Oferta Compras rápidas (Speed Buy) Favor…" at bounding box center [642, 293] width 1284 height 587
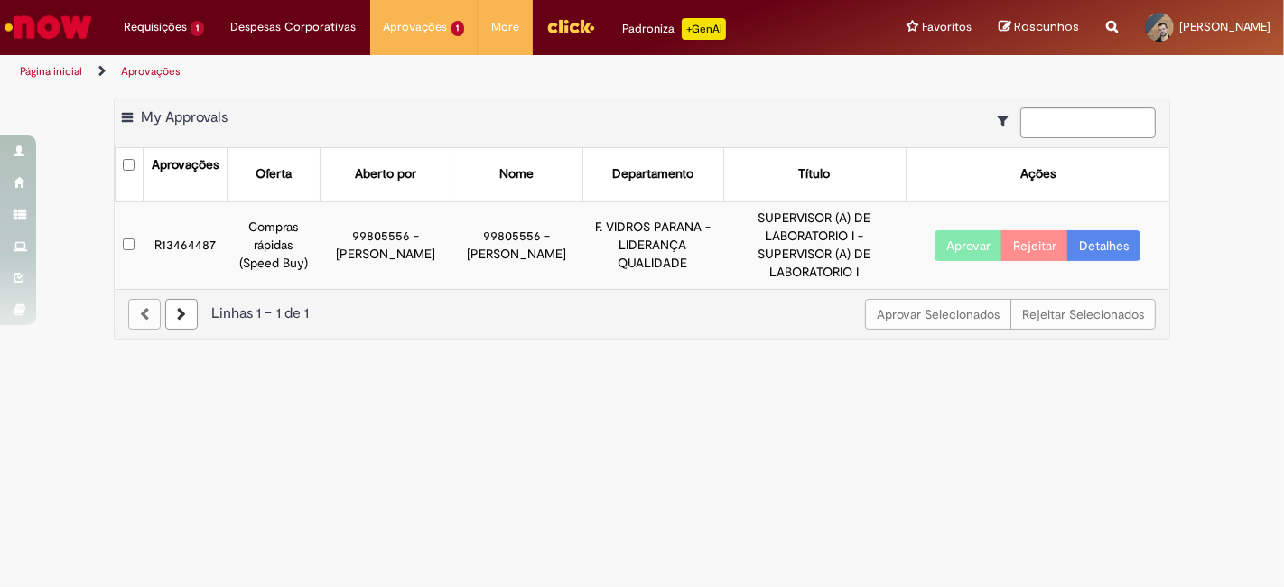
scroll to position [500, 0]
click at [964, 233] on button "Aprovar" at bounding box center [969, 245] width 68 height 31
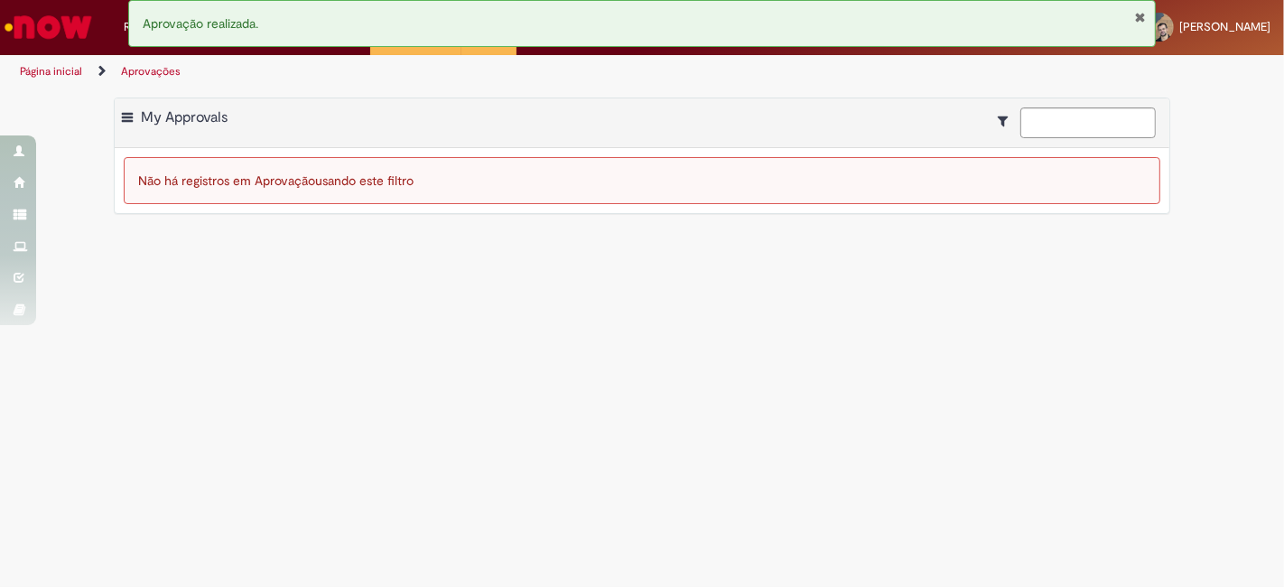
click at [854, 351] on main "Aprovações Exportar como PDF Exportar como Excel Exportar como CSV My Approvals…" at bounding box center [642, 337] width 1284 height 498
click at [1141, 22] on button "Fechar Notificação" at bounding box center [1140, 17] width 12 height 14
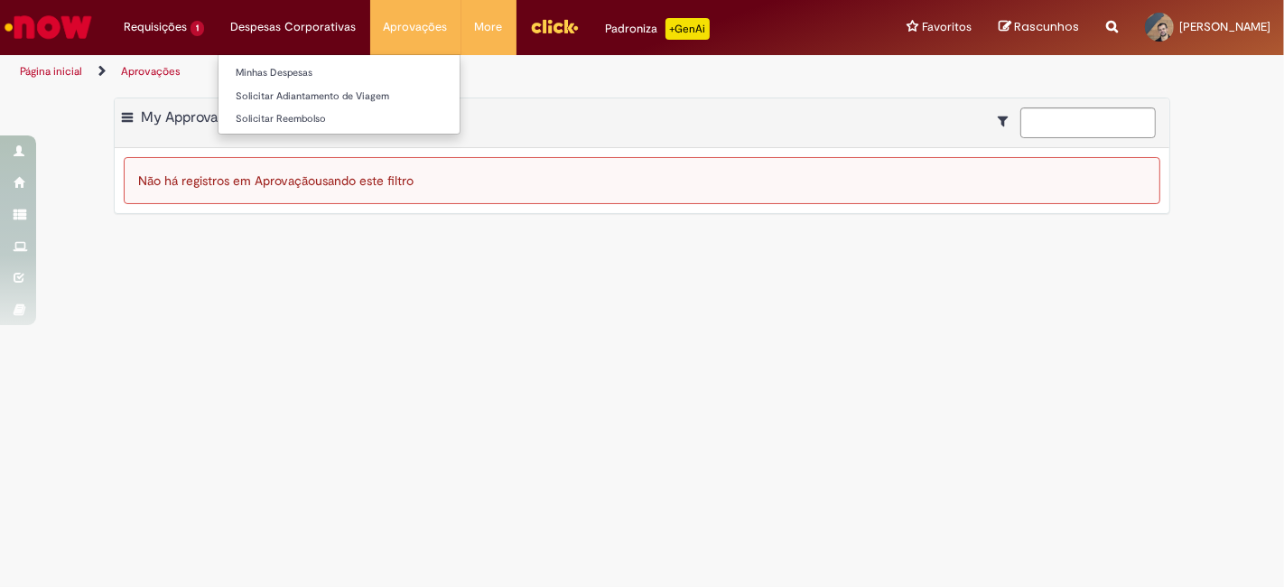
drag, startPoint x: 371, startPoint y: 346, endPoint x: 311, endPoint y: 13, distance: 338.7
click at [372, 346] on main "Aprovações Exportar como PDF Exportar como Excel Exportar como CSV My Approvals…" at bounding box center [642, 337] width 1284 height 498
